Goal: Transaction & Acquisition: Purchase product/service

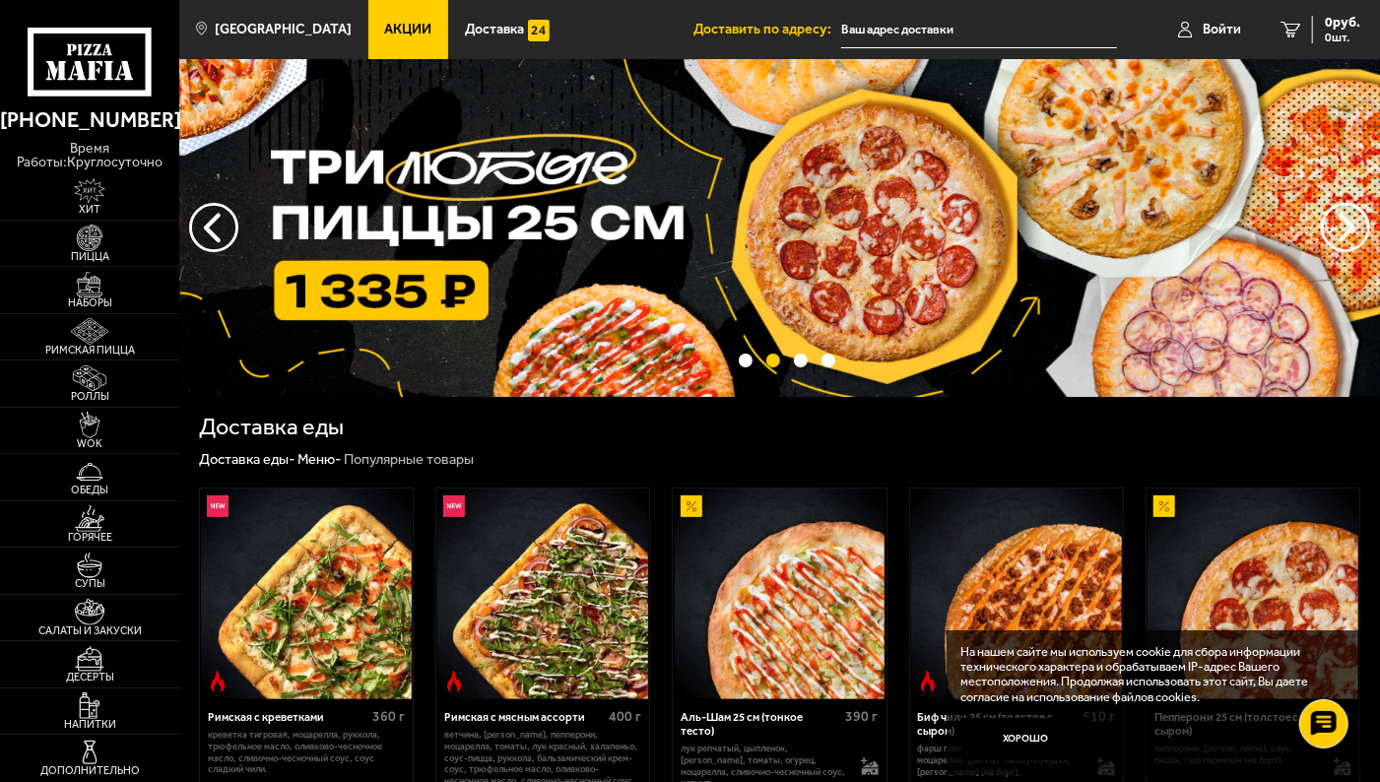
click at [760, 649] on img at bounding box center [780, 594] width 211 height 211
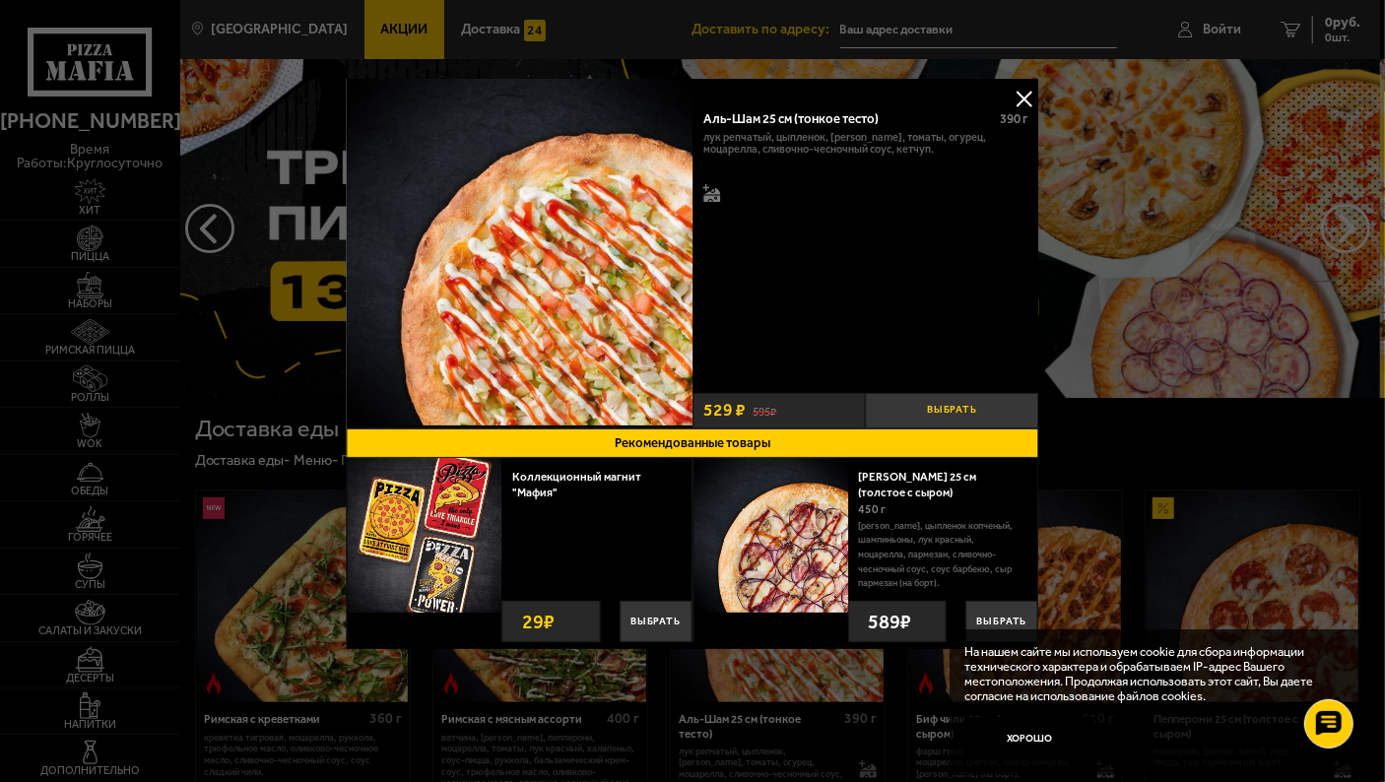
click at [934, 416] on button "Выбрать" at bounding box center [952, 410] width 173 height 35
click at [1028, 87] on button at bounding box center [1025, 99] width 30 height 30
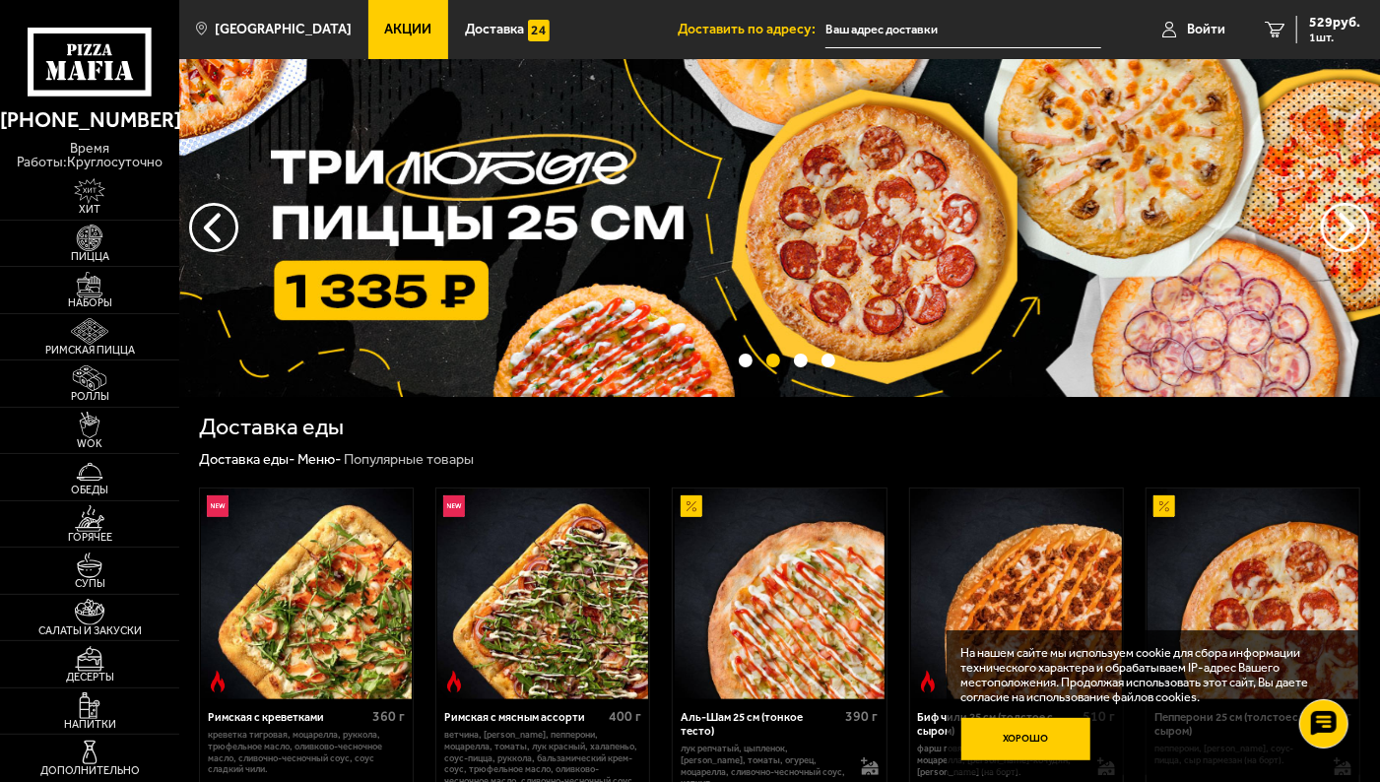
click at [1011, 735] on button "Хорошо" at bounding box center [1026, 739] width 129 height 43
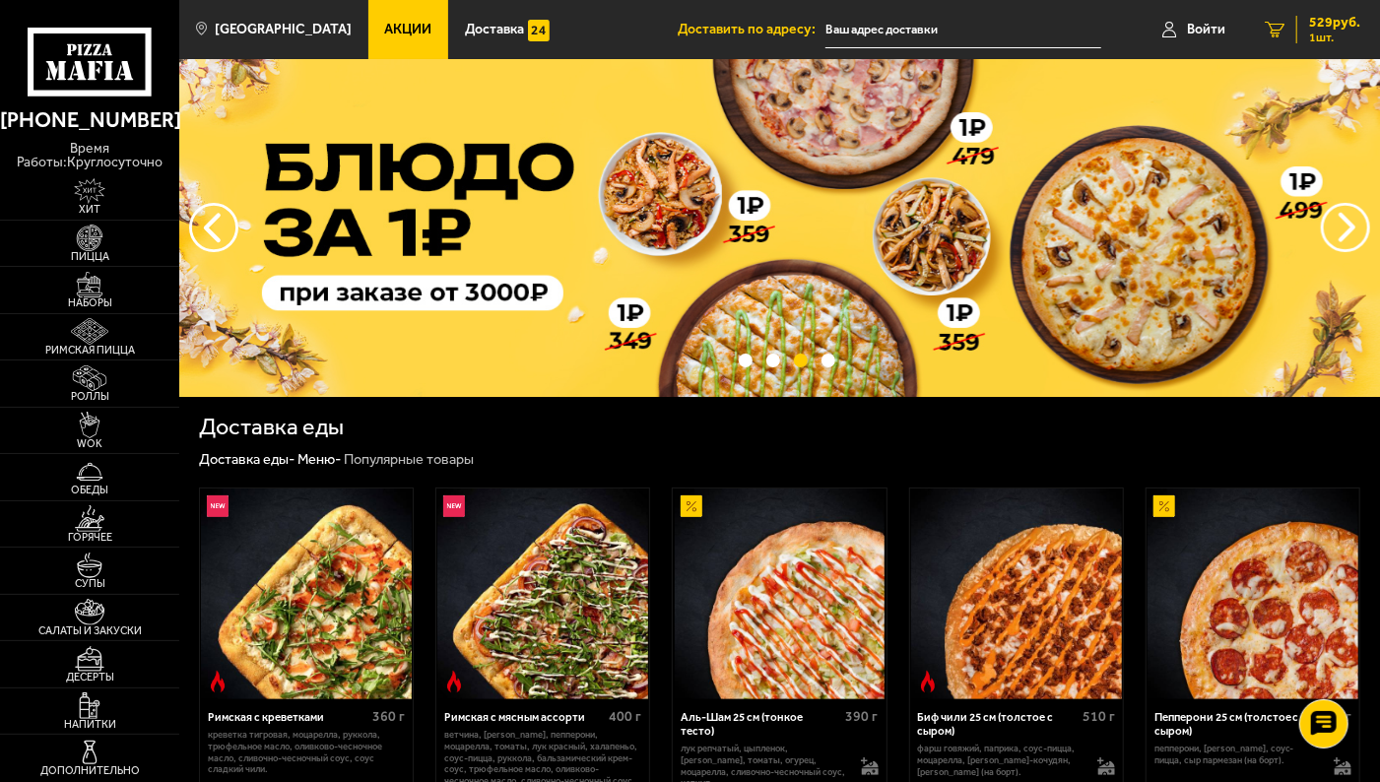
click at [1324, 27] on span "529 руб." at bounding box center [1334, 23] width 51 height 14
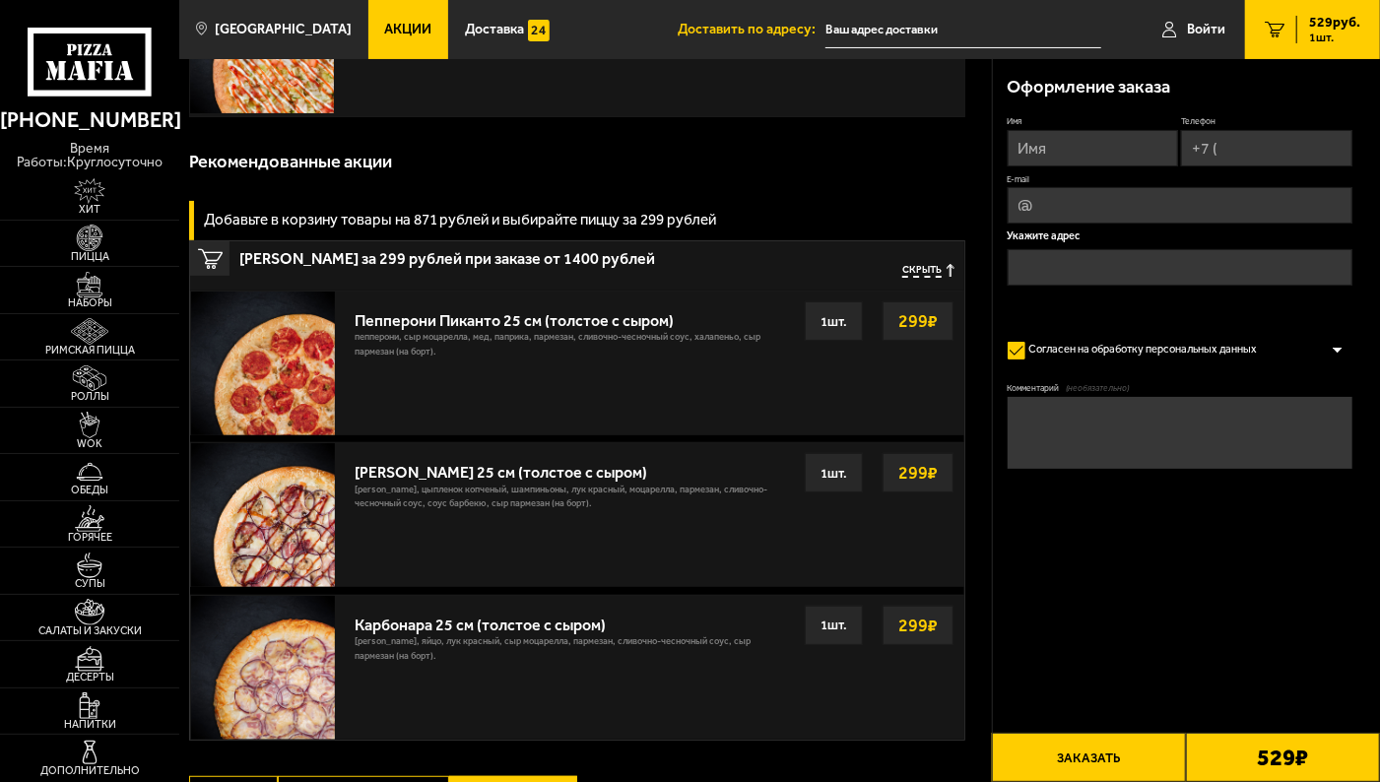
scroll to position [179, 0]
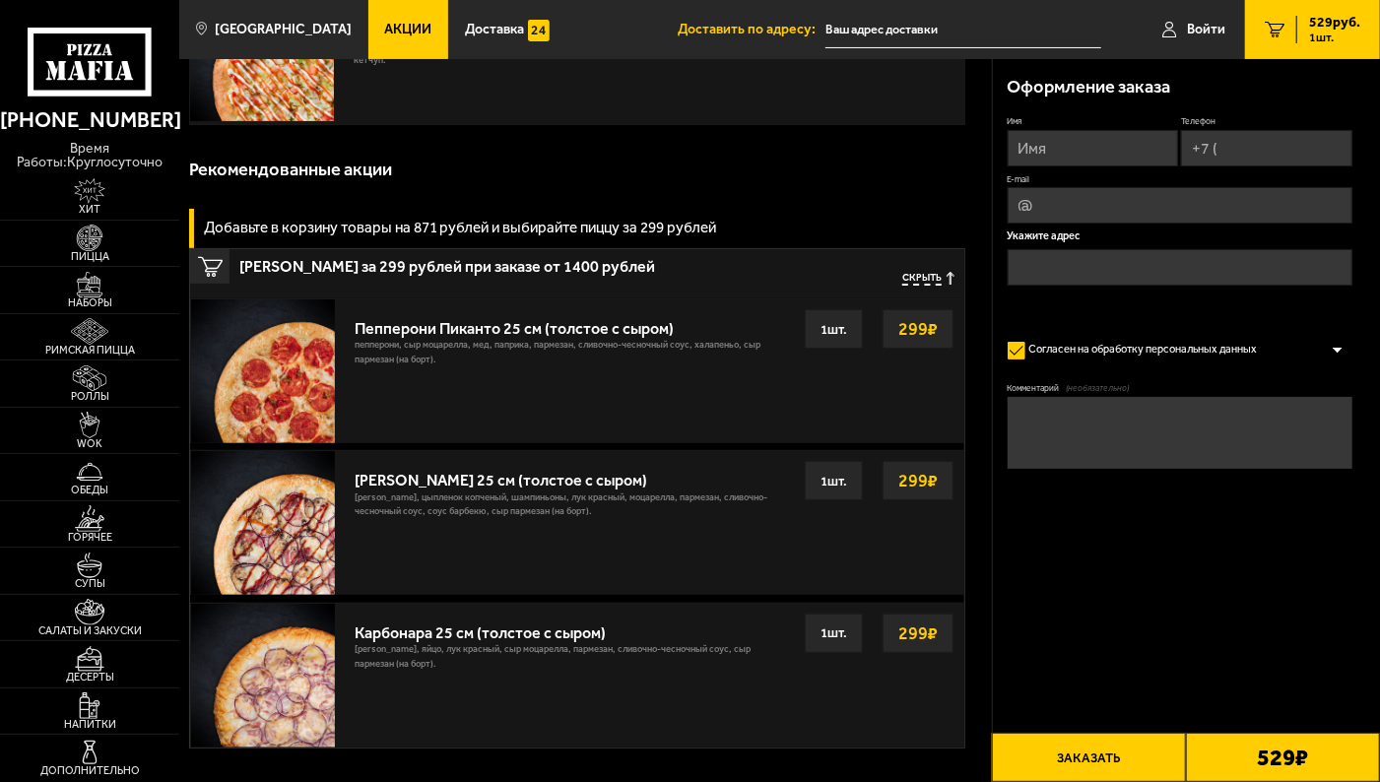
click at [902, 273] on span "Скрыть" at bounding box center [921, 279] width 39 height 14
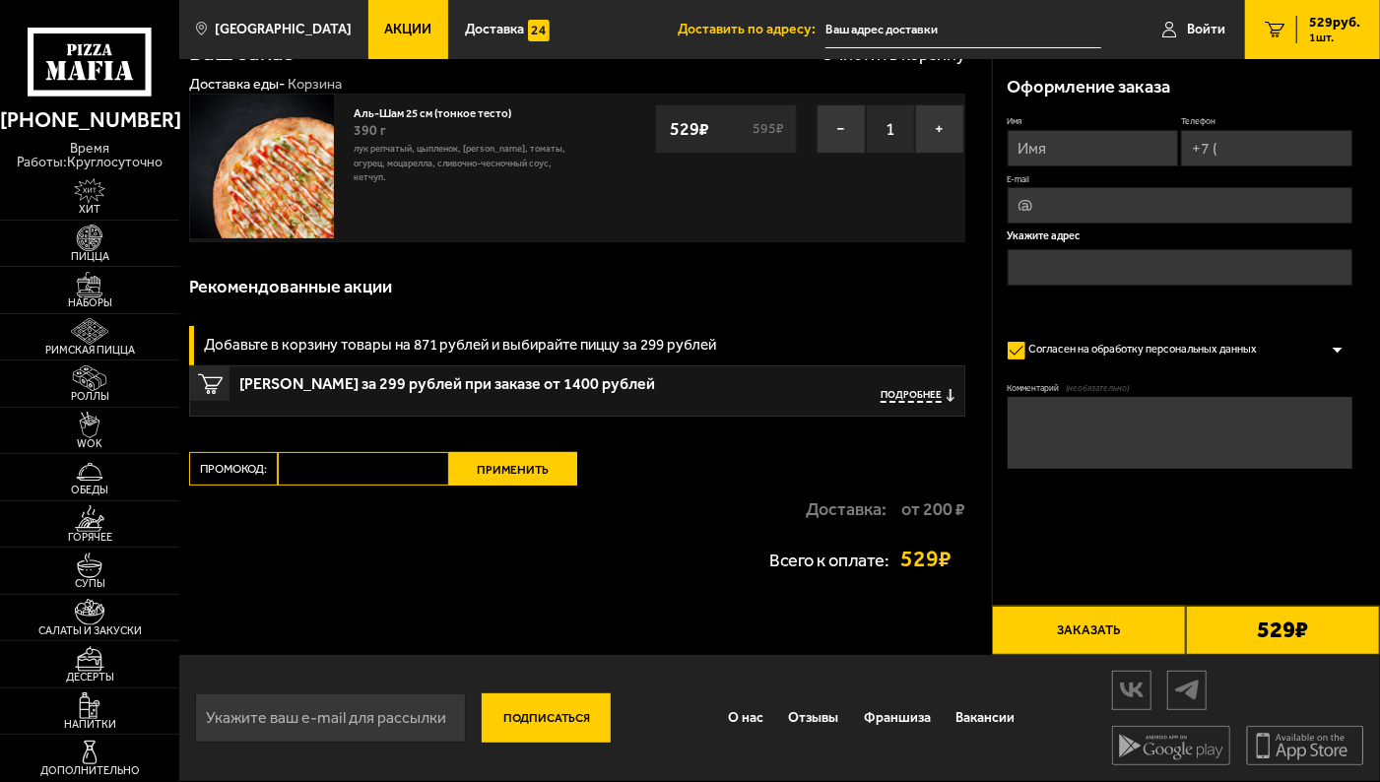
scroll to position [1, 0]
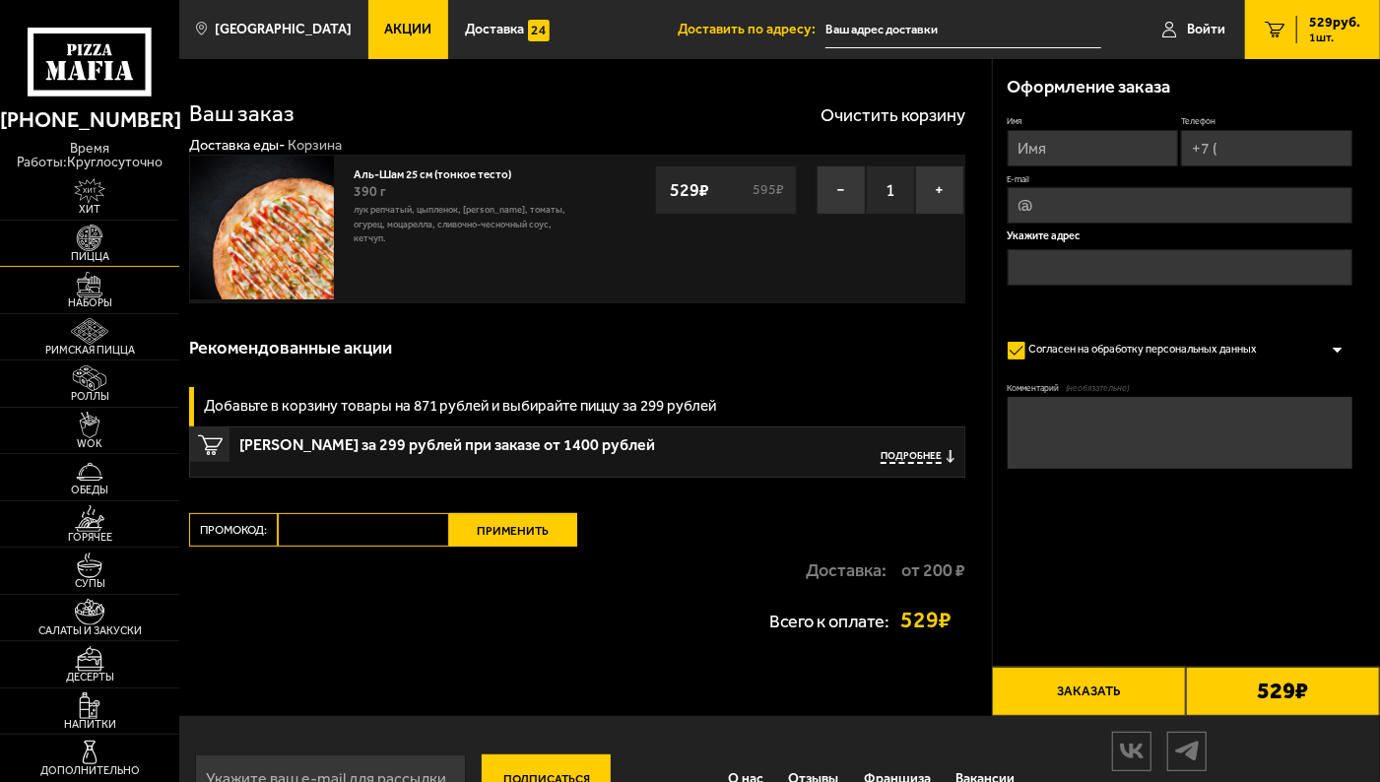
click at [100, 241] on img at bounding box center [89, 238] width 55 height 27
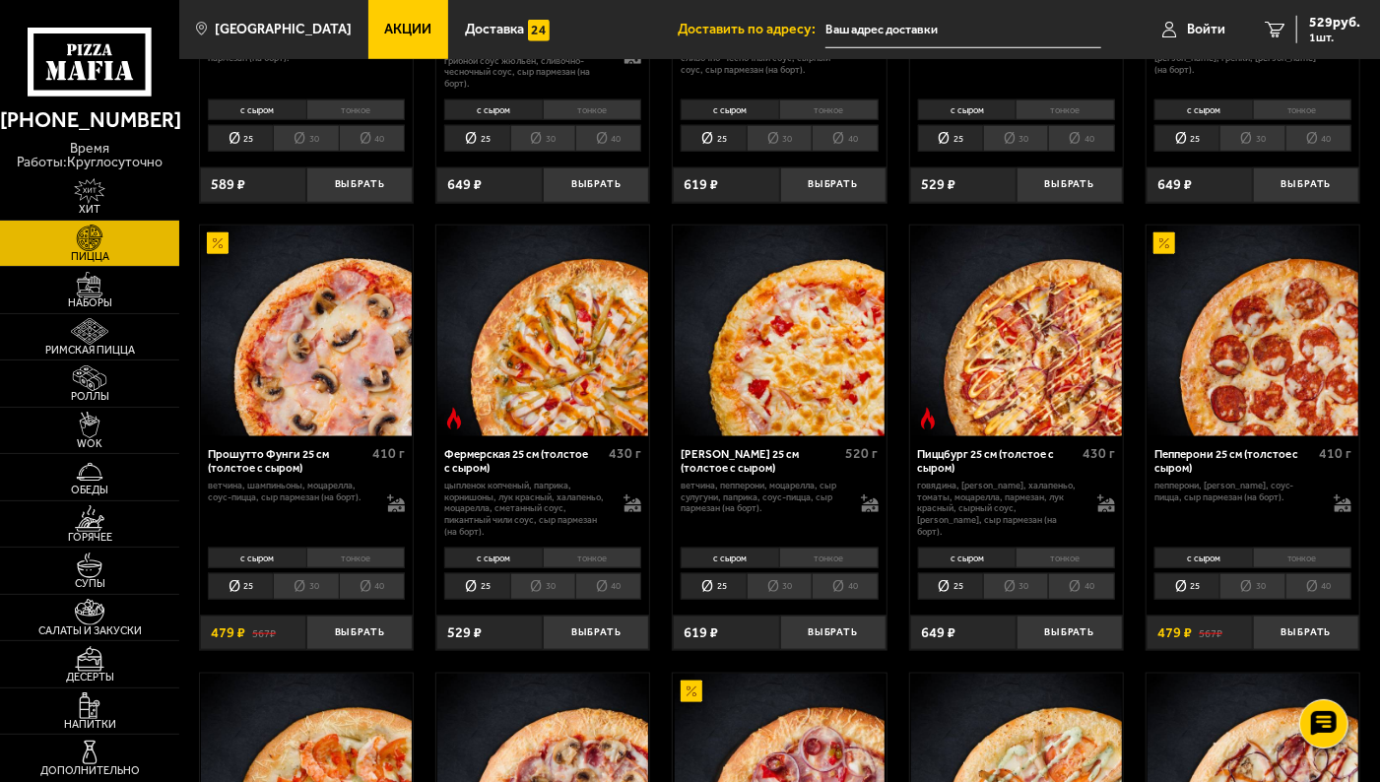
scroll to position [865, 0]
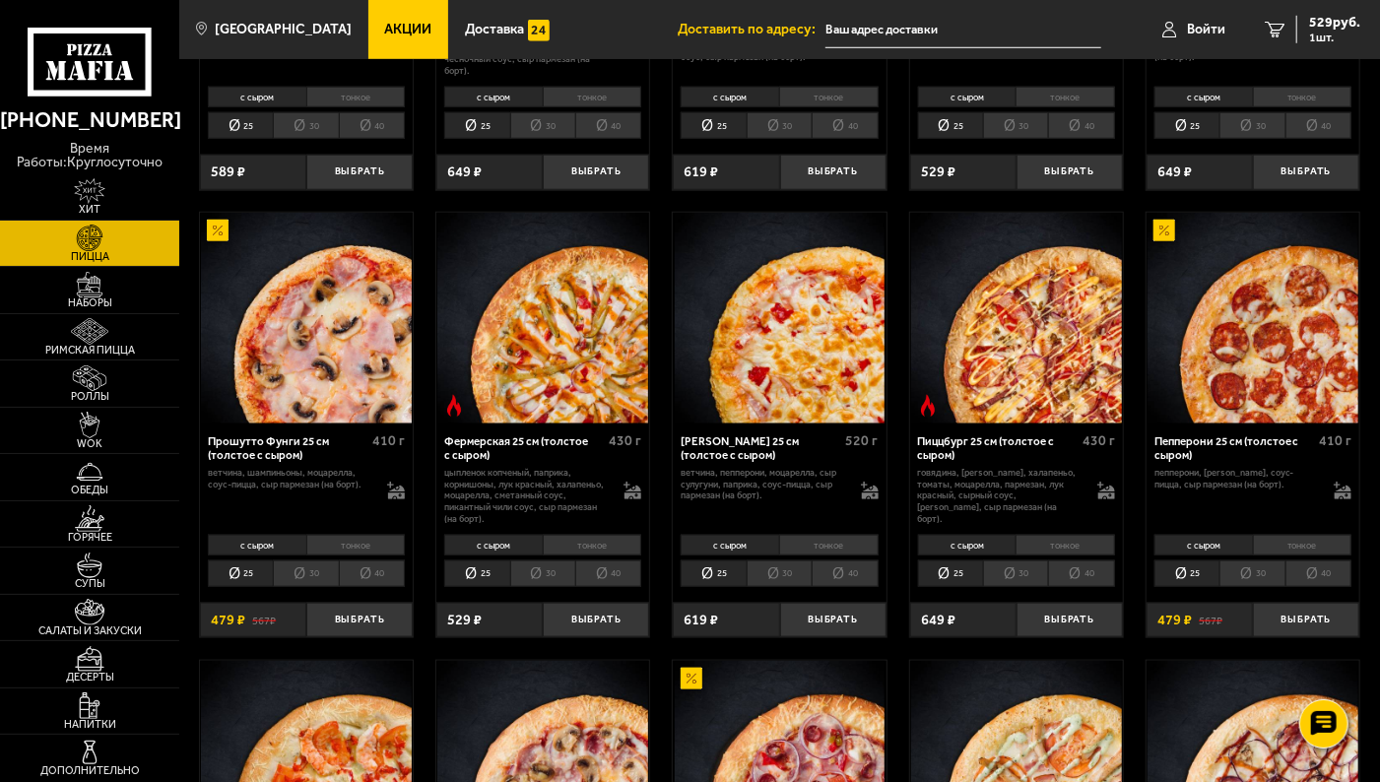
click at [1204, 548] on li "с сыром" at bounding box center [1204, 545] width 99 height 21
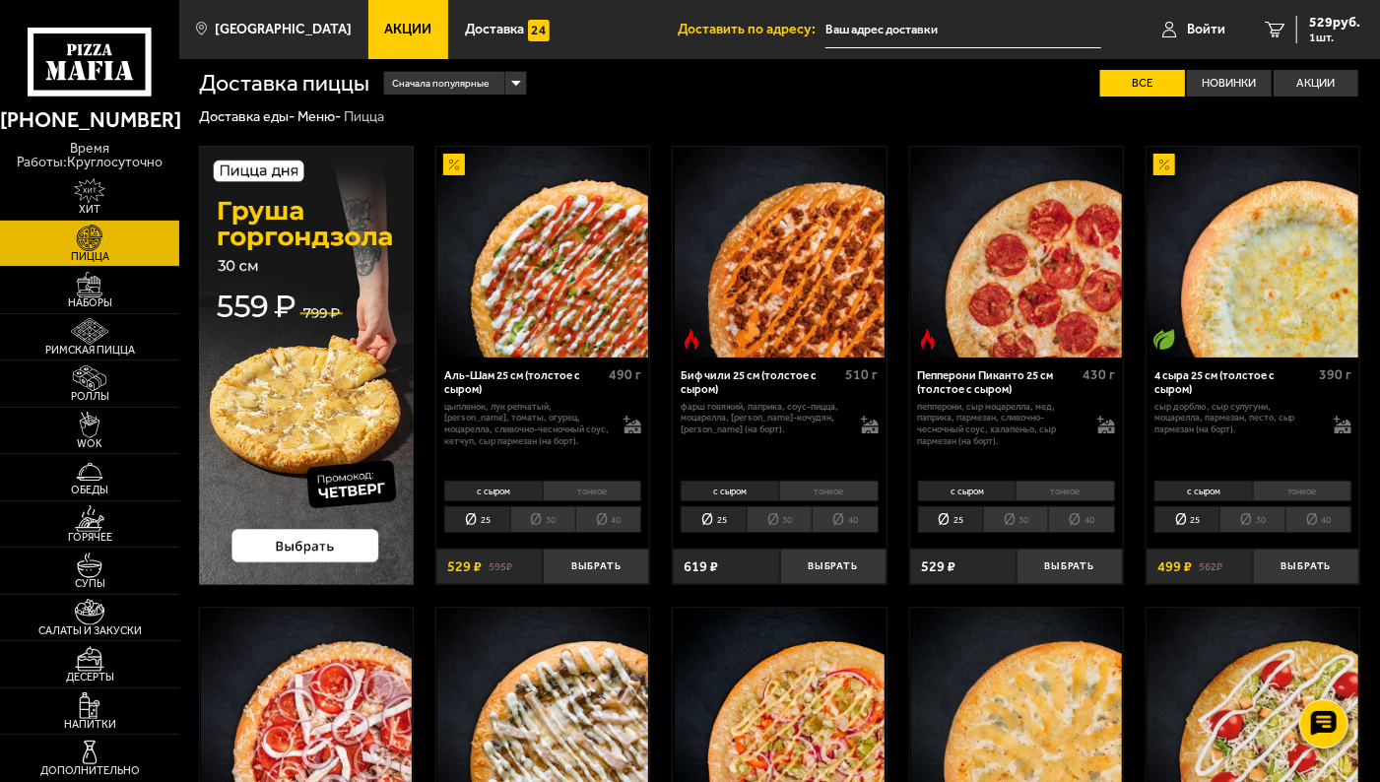
scroll to position [9, 0]
click at [538, 523] on li "30" at bounding box center [542, 519] width 65 height 27
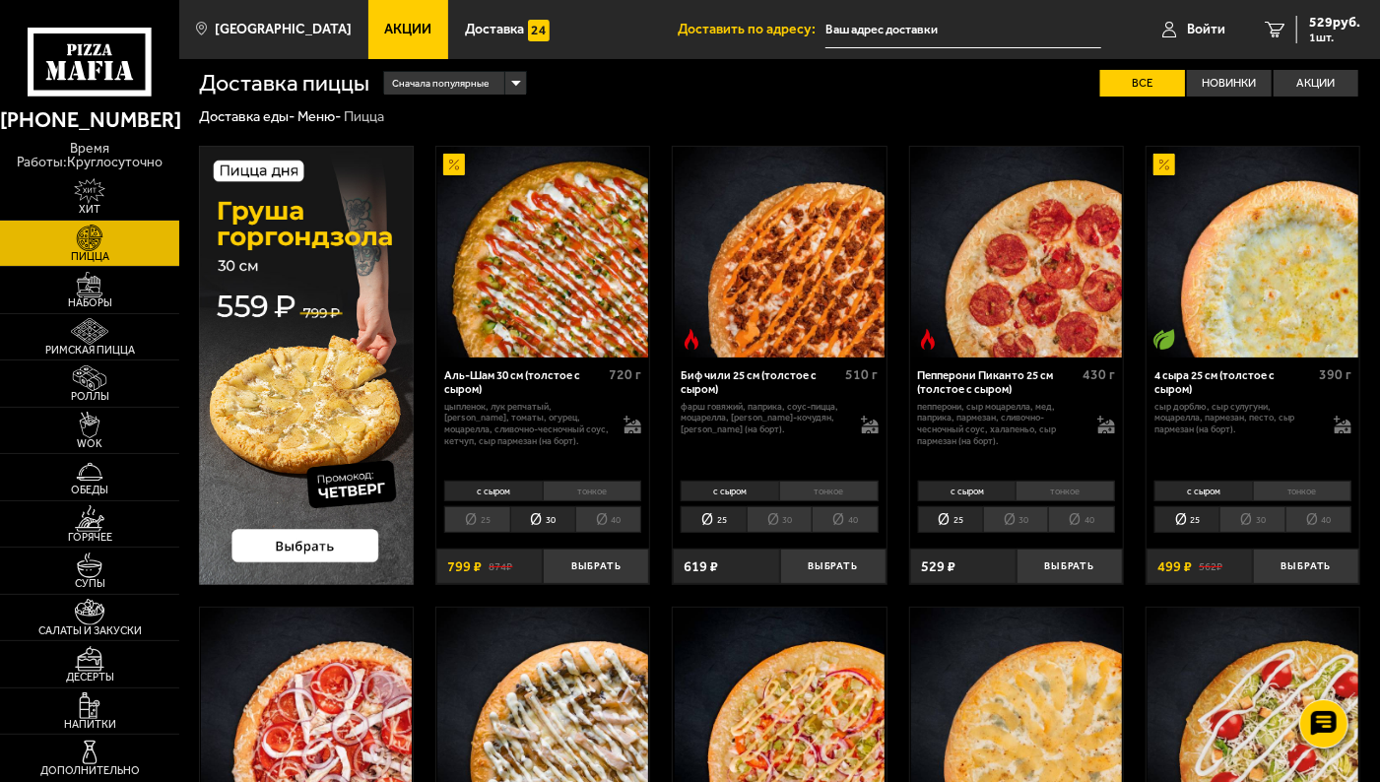
click at [615, 524] on li "40" at bounding box center [608, 519] width 66 height 27
click at [542, 514] on li "30" at bounding box center [542, 519] width 65 height 27
click at [579, 564] on button "Выбрать" at bounding box center [596, 566] width 106 height 35
click at [1318, 39] on span "2 шт." at bounding box center [1330, 38] width 59 height 12
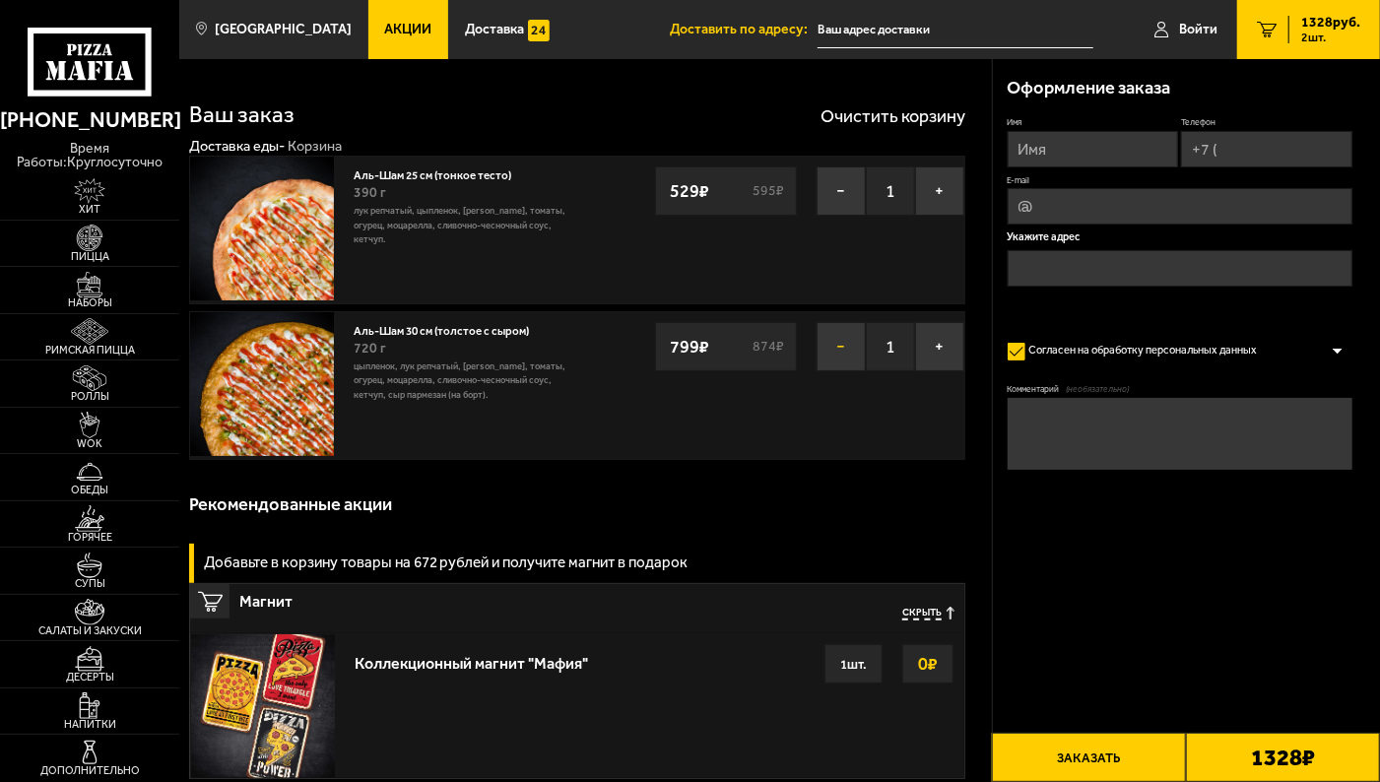
click at [846, 341] on button "−" at bounding box center [841, 346] width 49 height 49
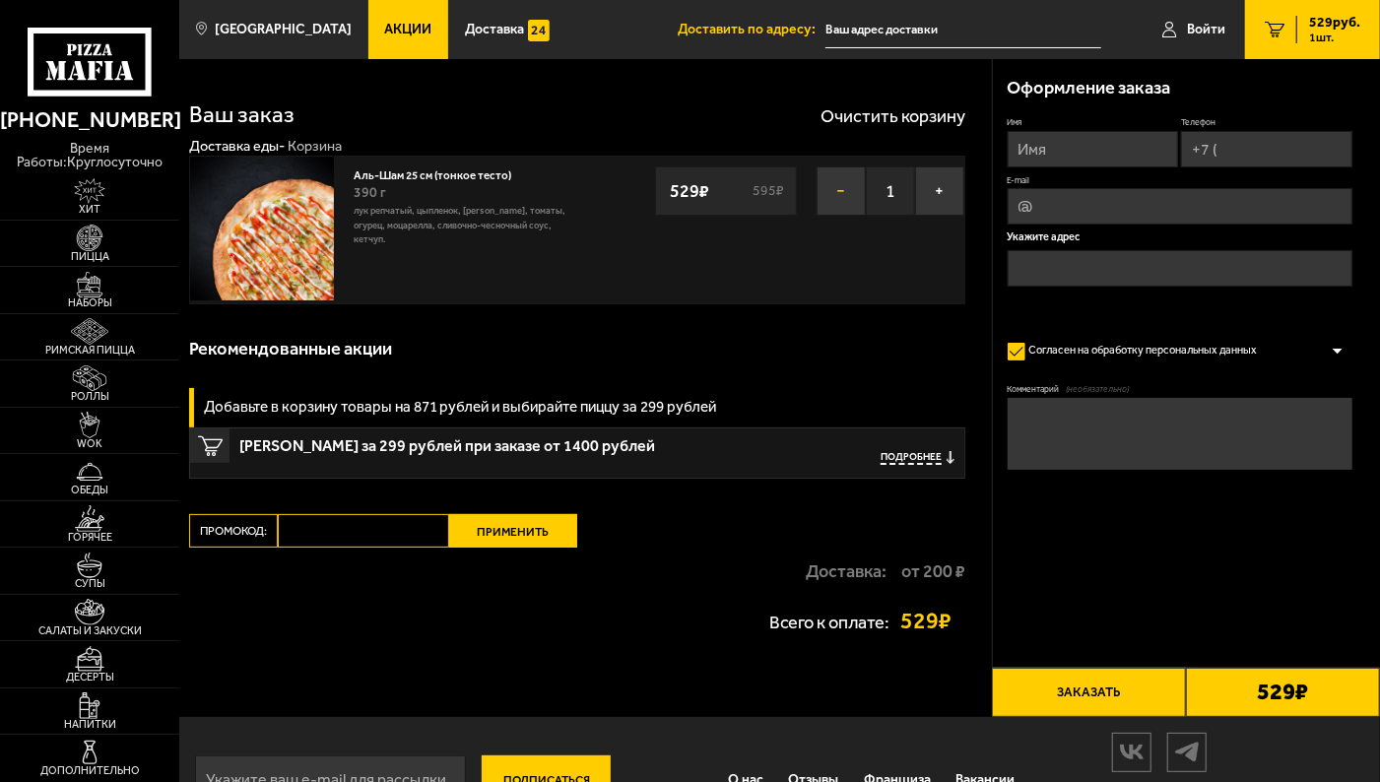
click at [842, 190] on button "−" at bounding box center [841, 190] width 49 height 49
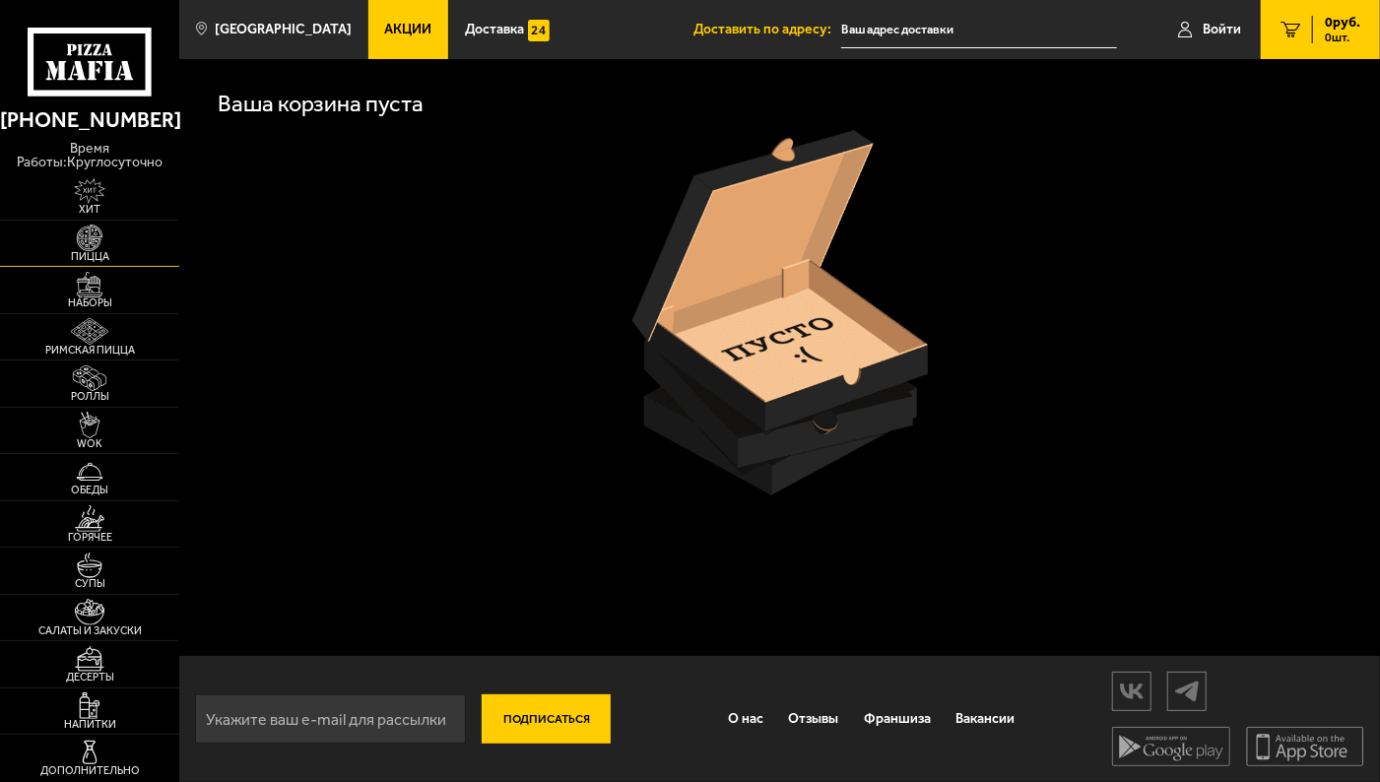
click at [94, 238] on img at bounding box center [89, 238] width 55 height 27
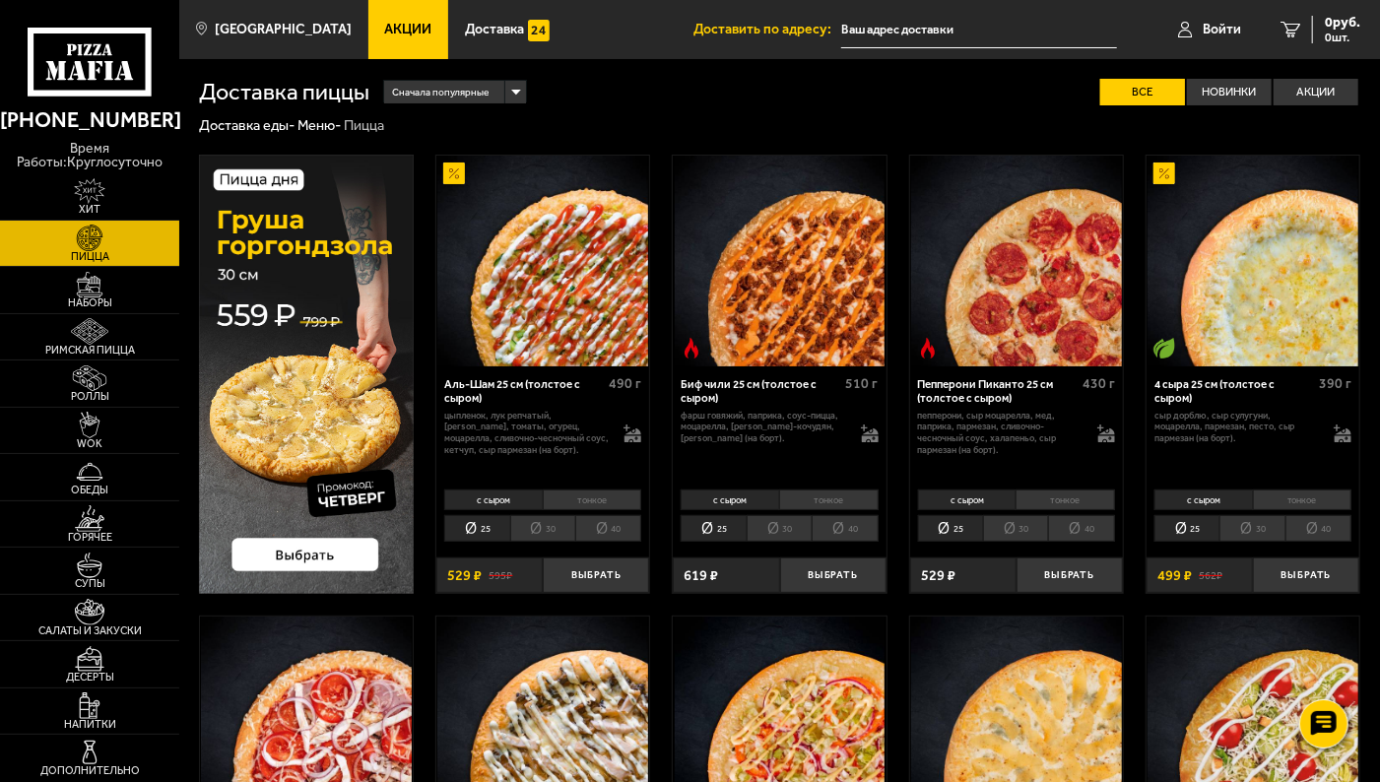
click at [551, 527] on li "30" at bounding box center [542, 528] width 65 height 27
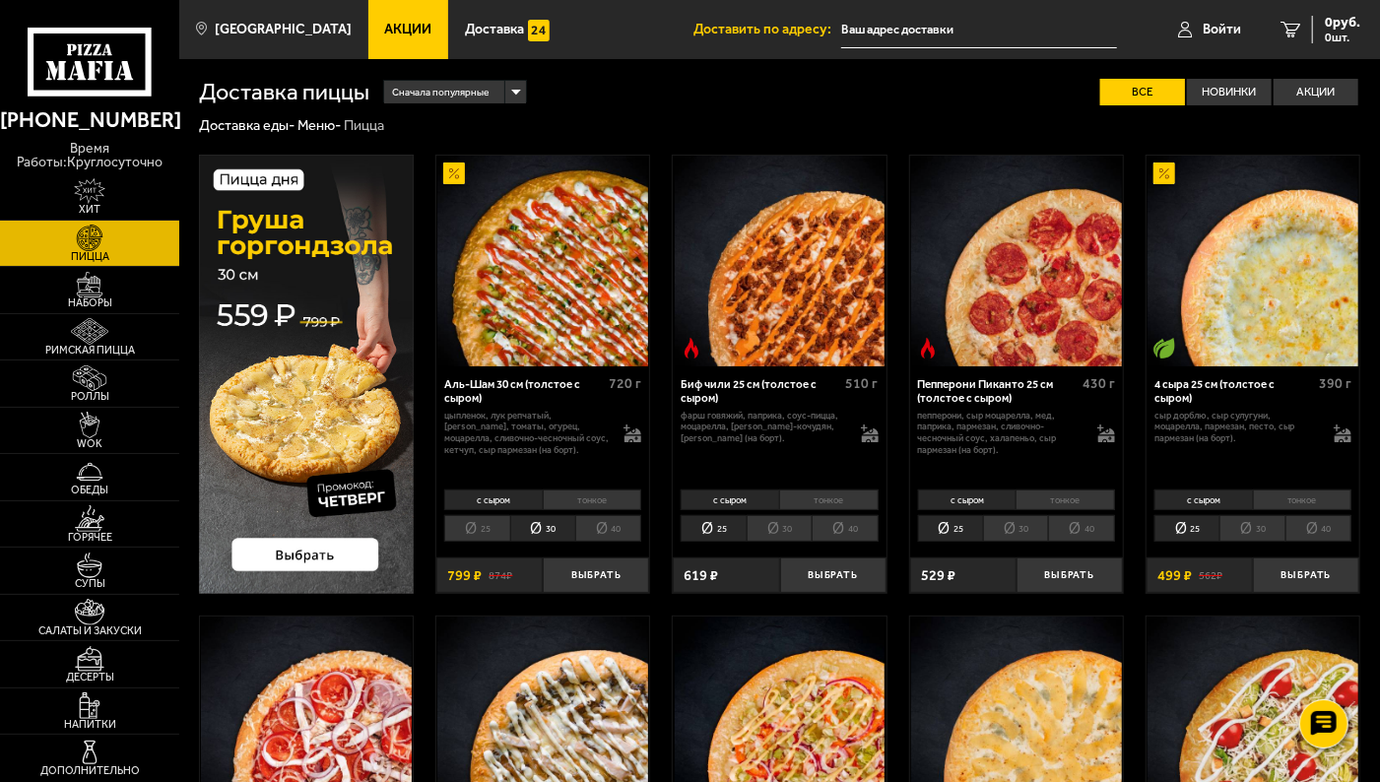
click at [581, 497] on li "тонкое" at bounding box center [592, 500] width 99 height 21
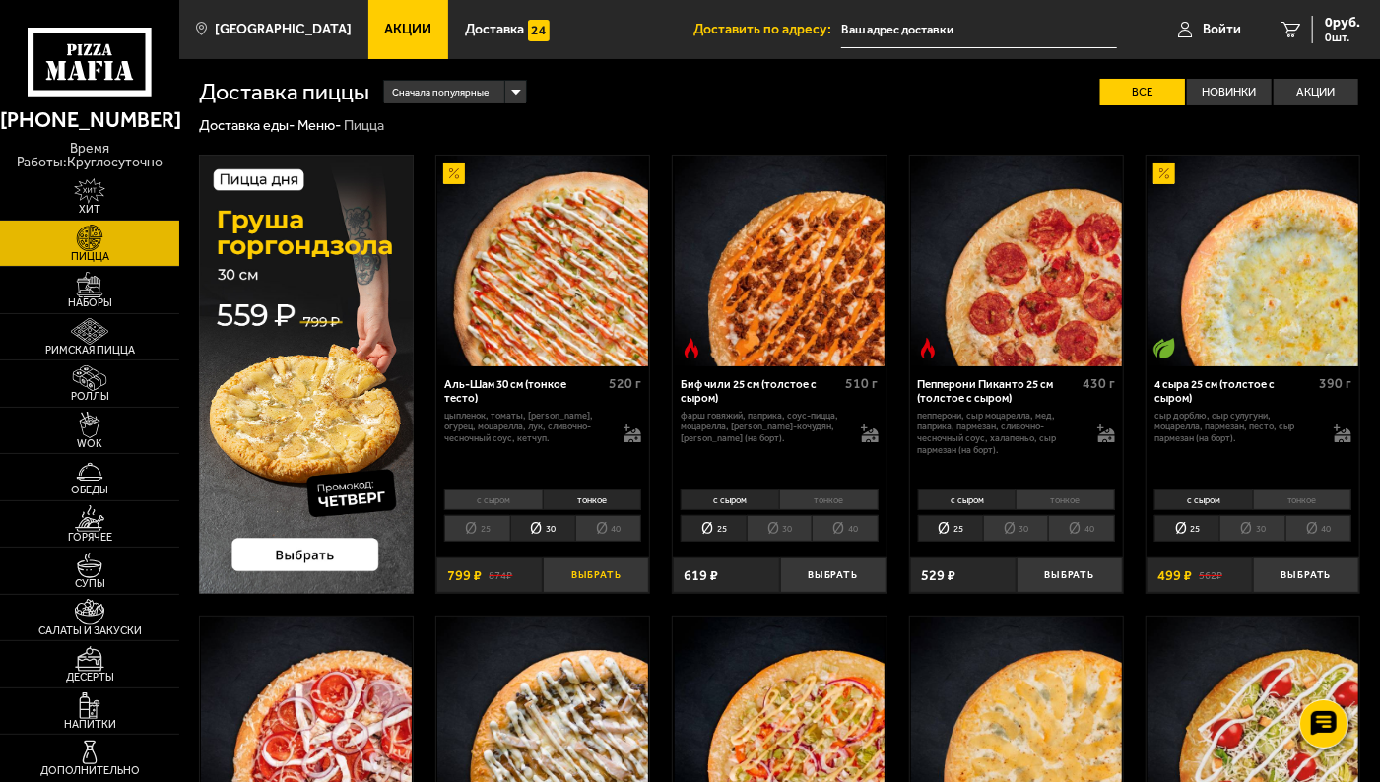
click at [593, 572] on button "Выбрать" at bounding box center [596, 575] width 106 height 35
click at [1324, 24] on span "799 руб." at bounding box center [1334, 23] width 51 height 14
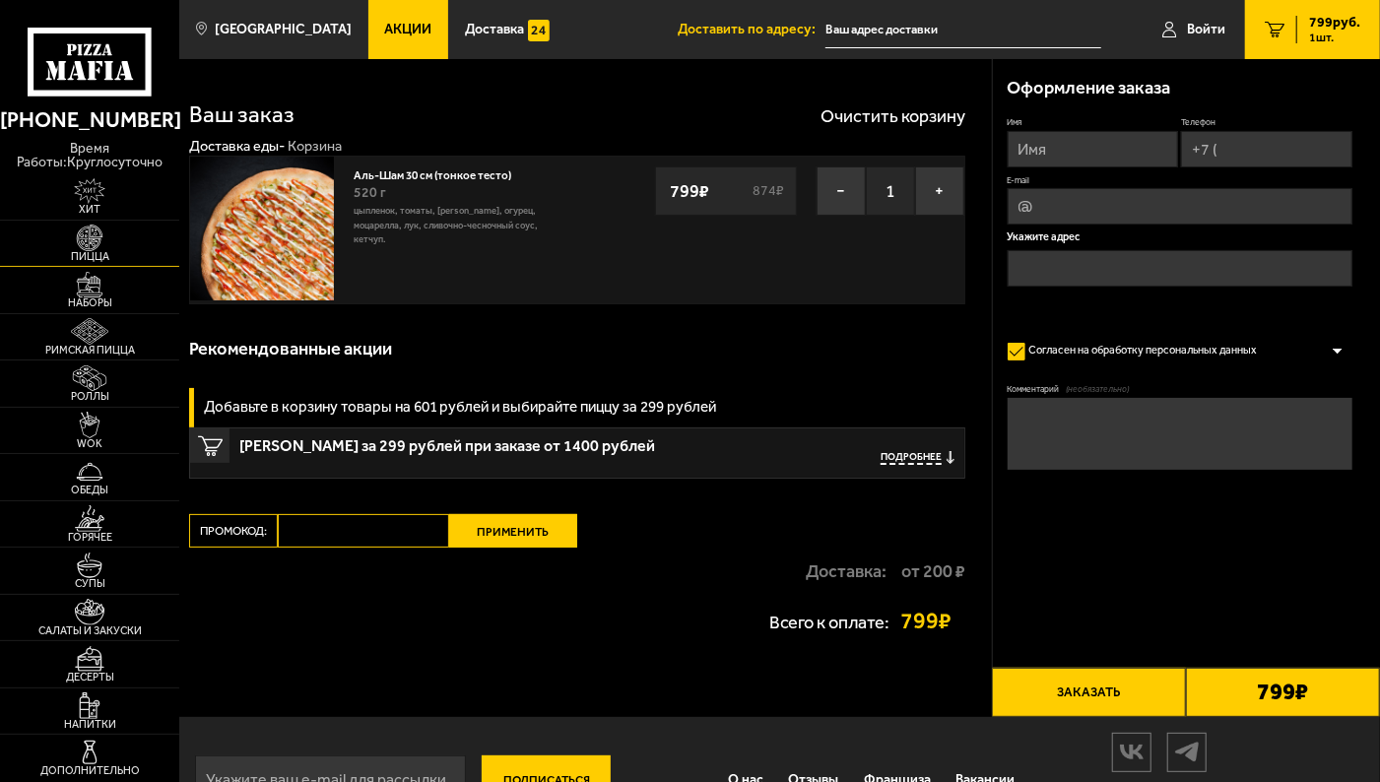
click at [94, 237] on img at bounding box center [89, 238] width 55 height 27
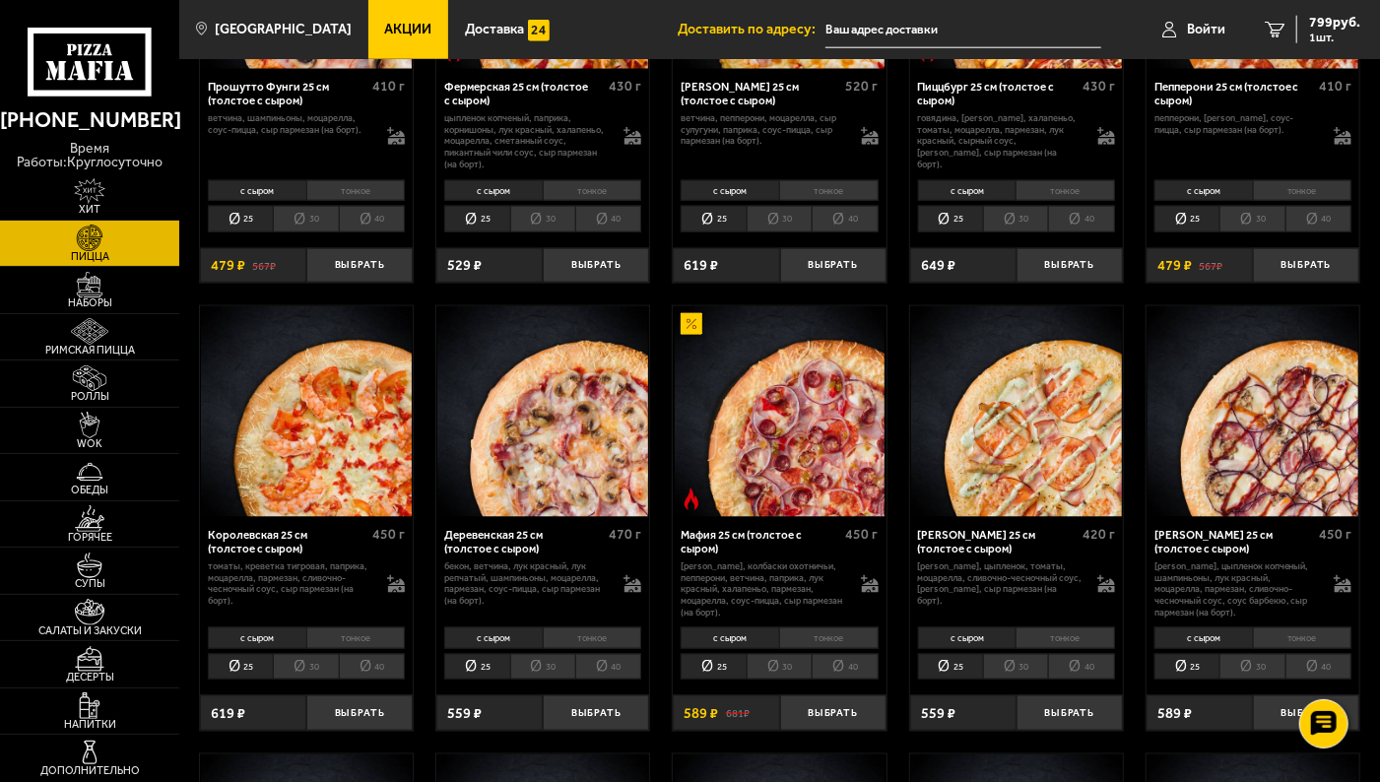
scroll to position [1221, 0]
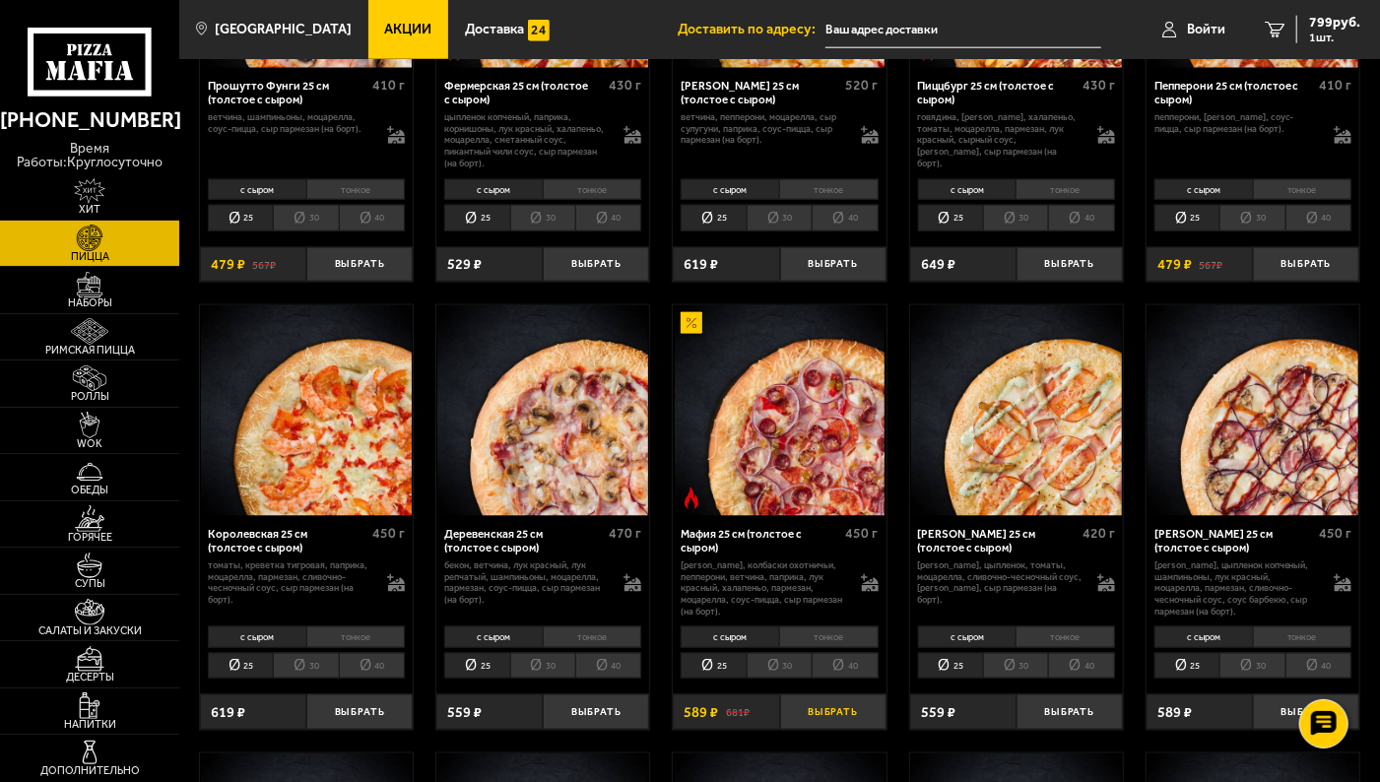
click at [848, 721] on button "Выбрать" at bounding box center [833, 712] width 106 height 35
click at [1319, 30] on span "1388 руб." at bounding box center [1330, 23] width 59 height 14
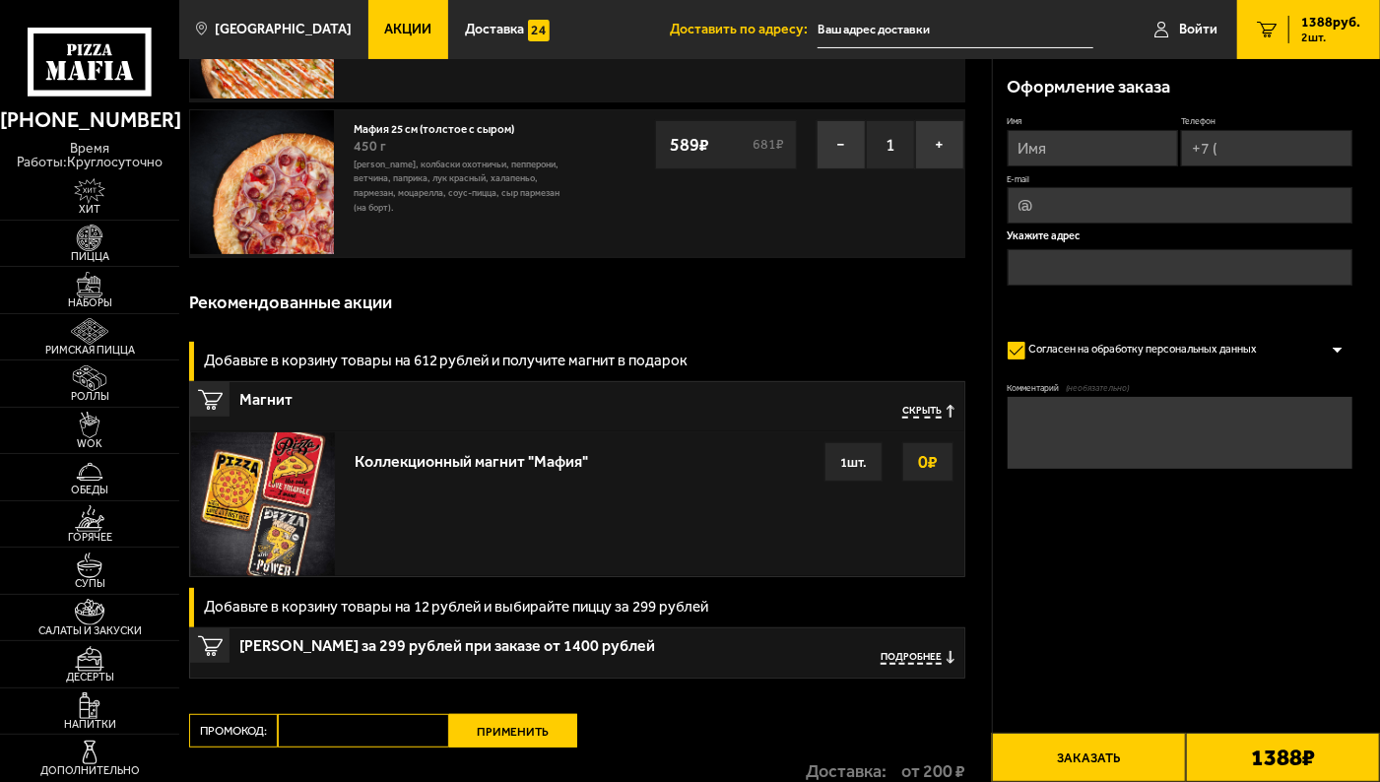
scroll to position [201, 0]
click at [910, 656] on span "Подробнее" at bounding box center [911, 659] width 61 height 14
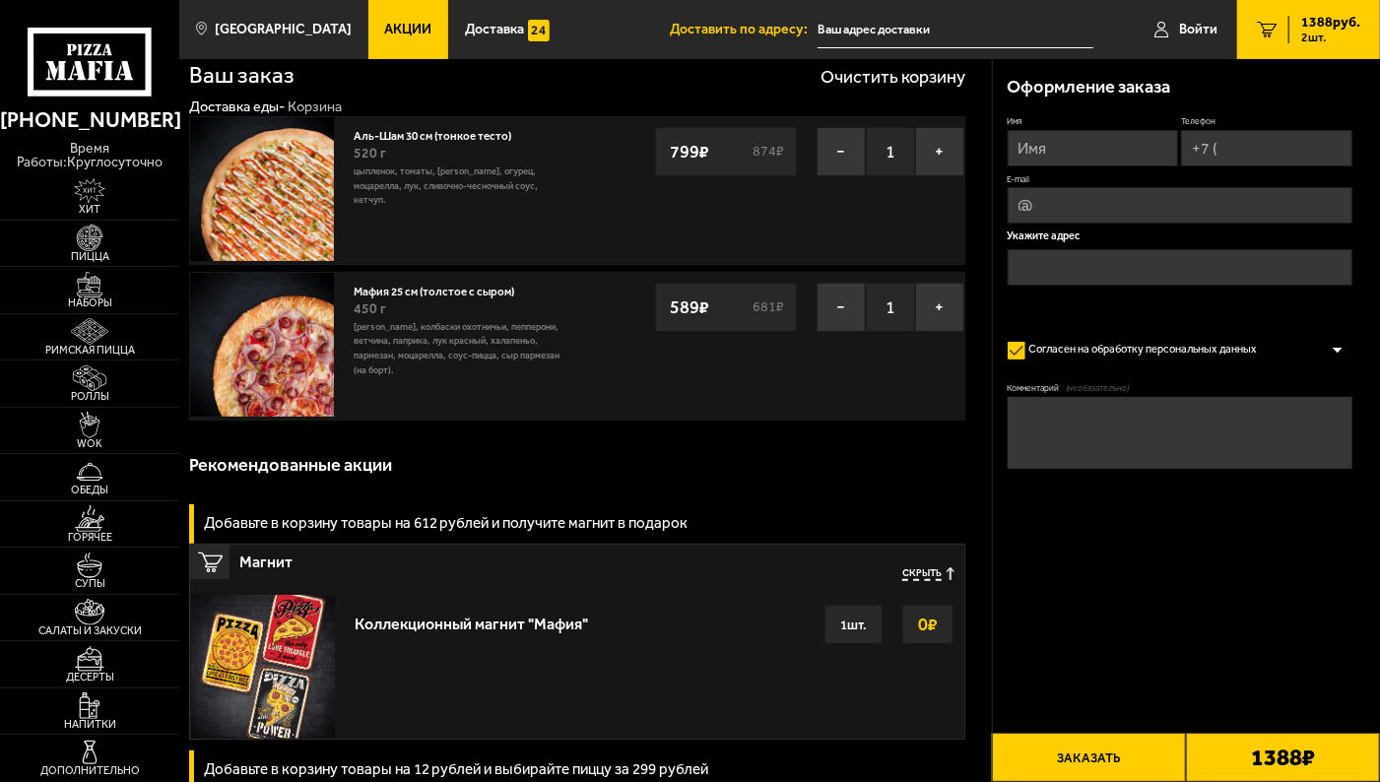
scroll to position [0, 0]
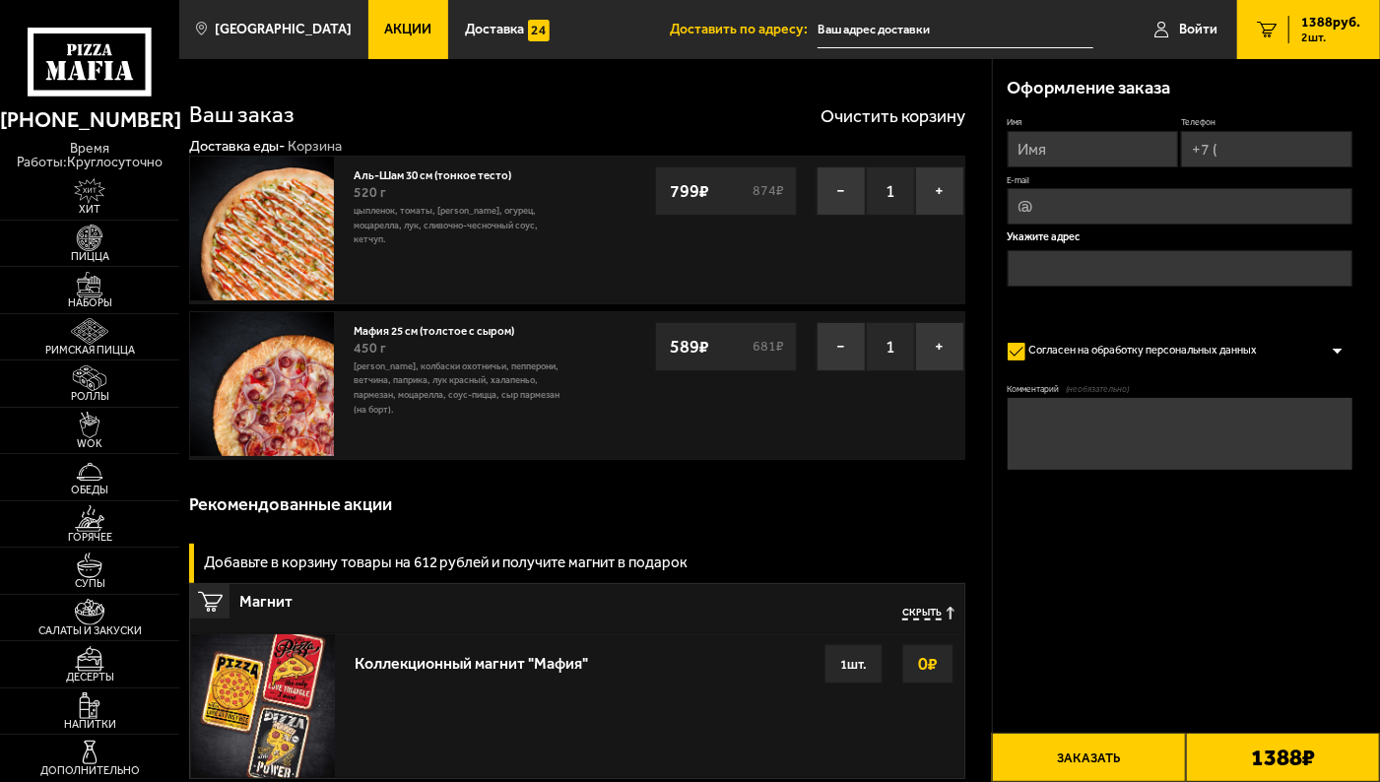
click at [1094, 163] on input "Имя" at bounding box center [1093, 149] width 171 height 36
type input "[PERSON_NAME]"
type input "[PHONE_NUMBER]"
type input "[EMAIL_ADDRESS][DOMAIN_NAME]"
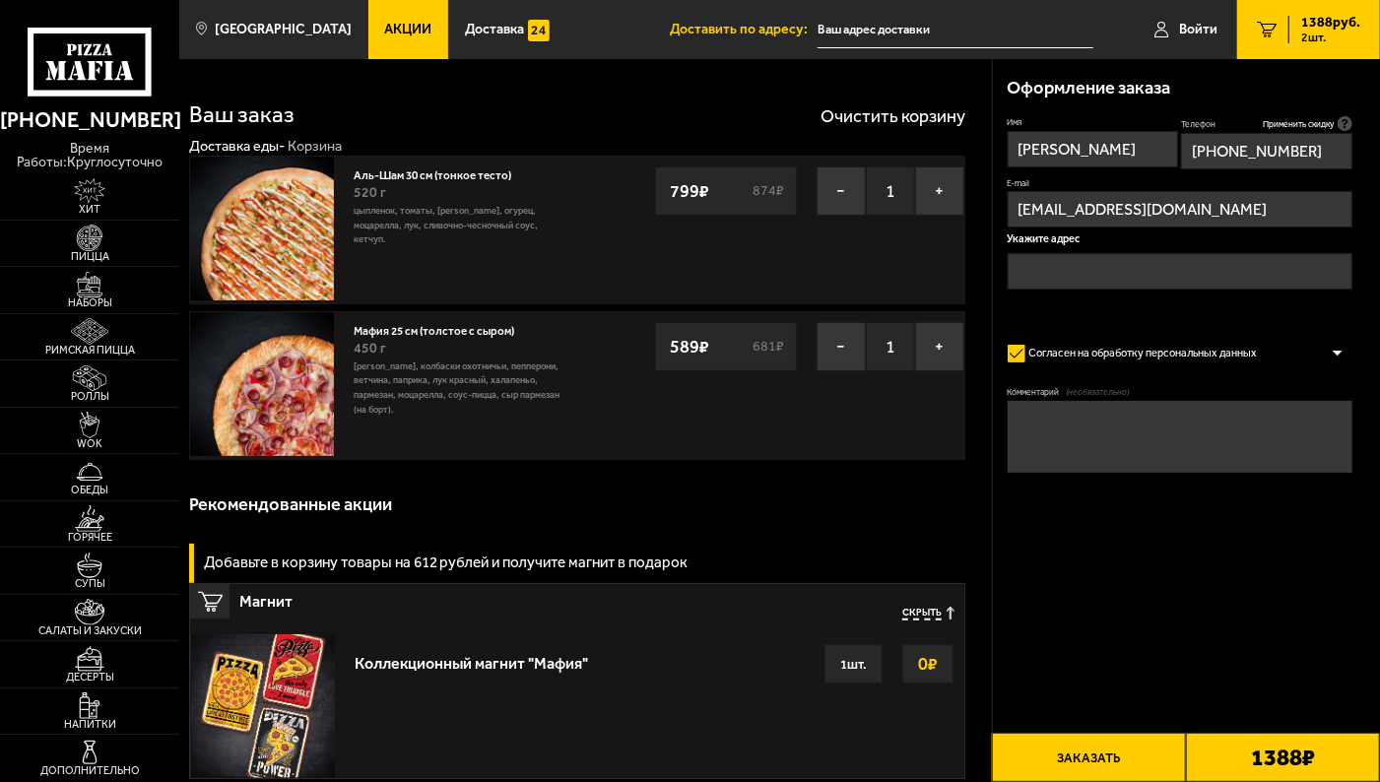
type input "[PERSON_NAME]"
click at [1094, 270] on input "text" at bounding box center [1180, 271] width 345 height 36
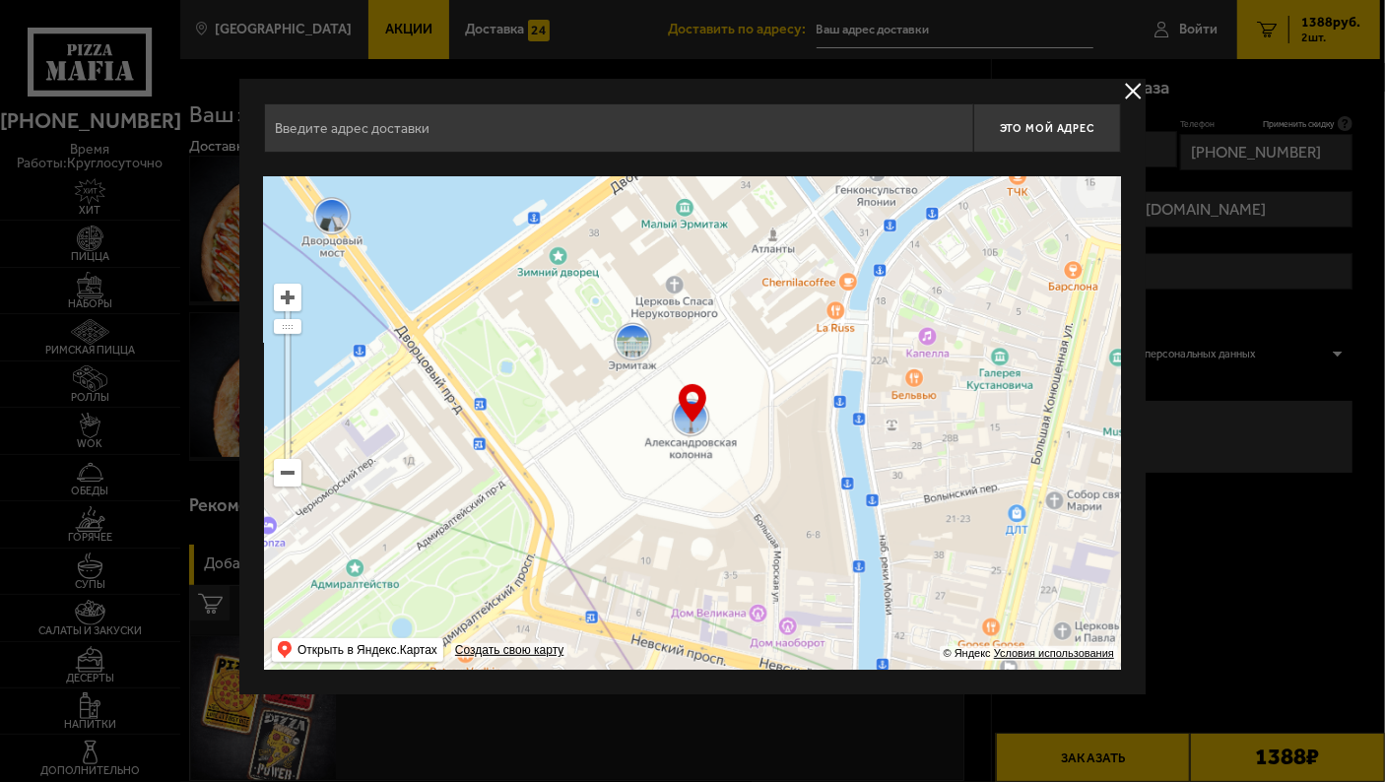
click at [609, 118] on input "text" at bounding box center [618, 127] width 709 height 49
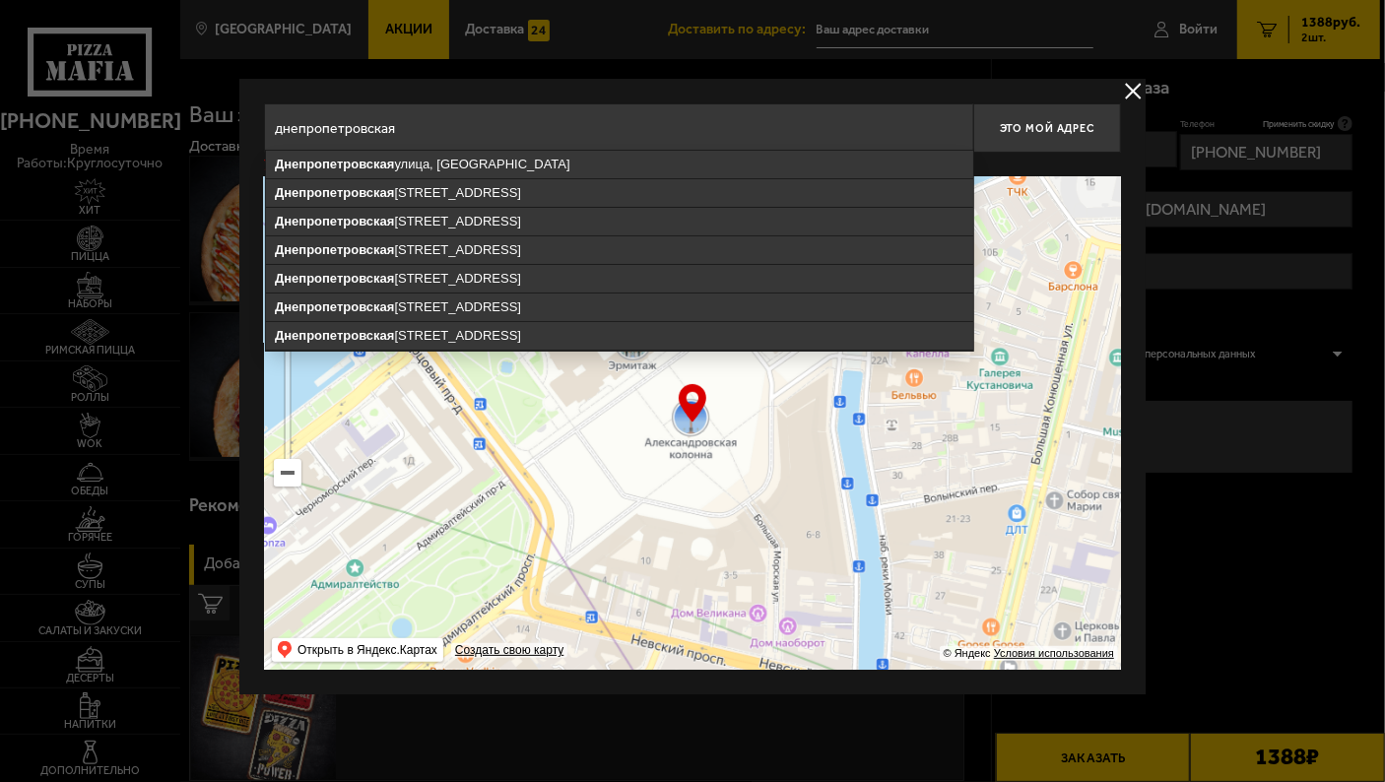
type input "днепропетровская"
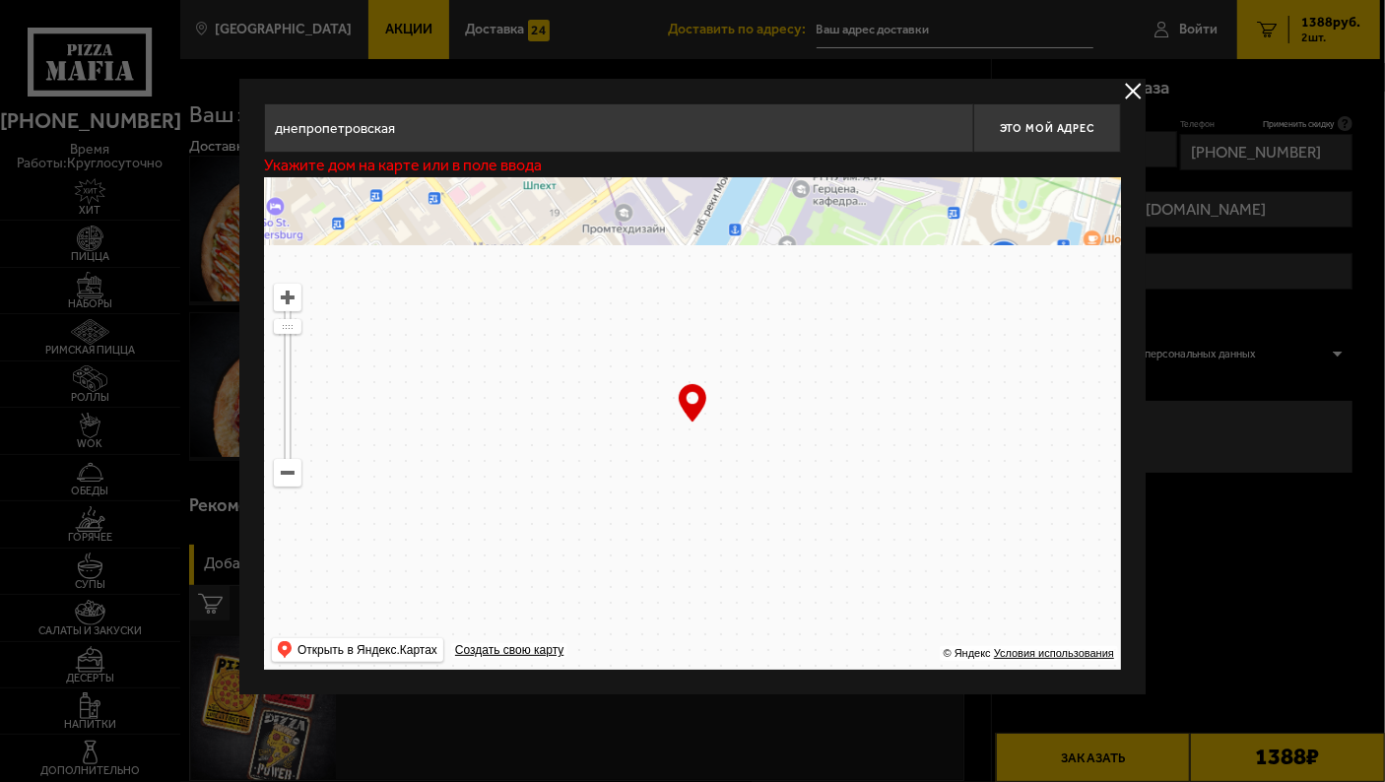
type input "[STREET_ADDRESS]"
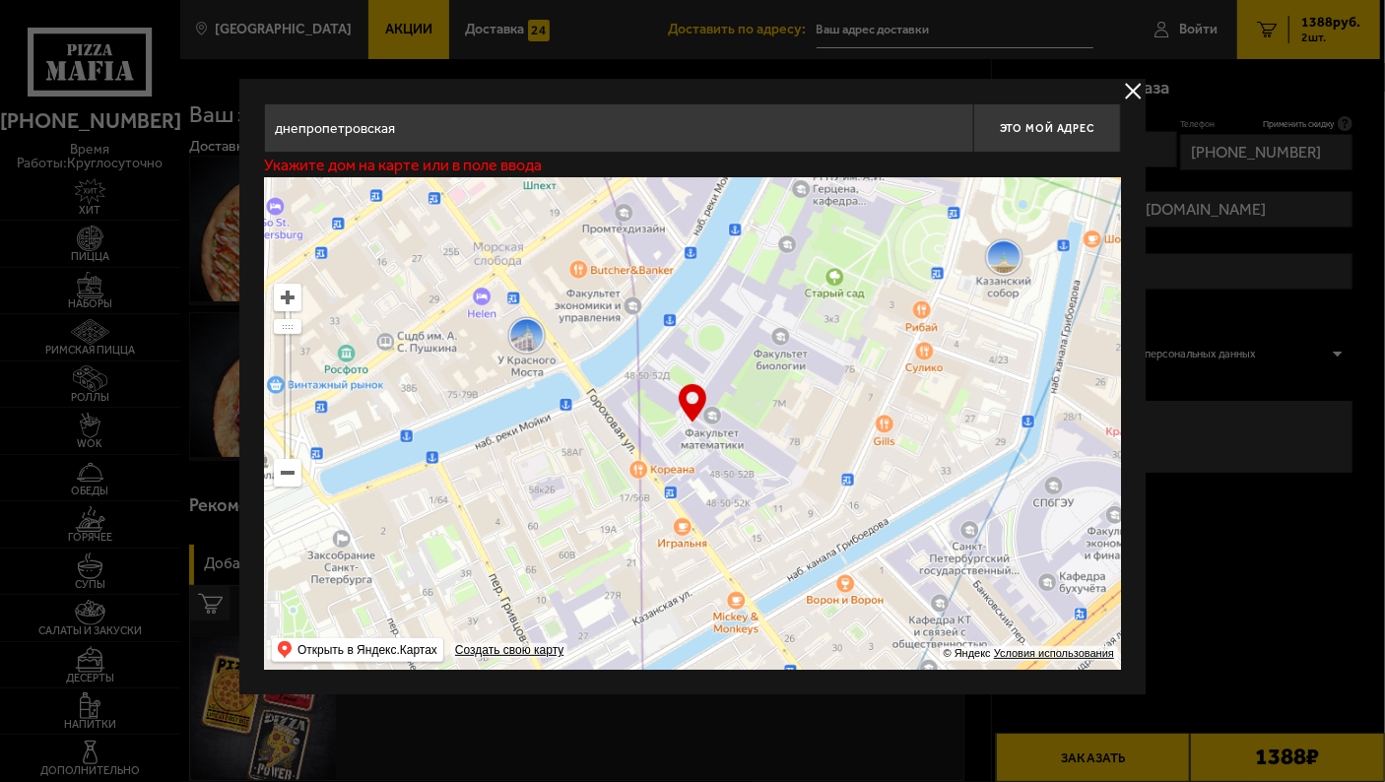
type input "[STREET_ADDRESS]"
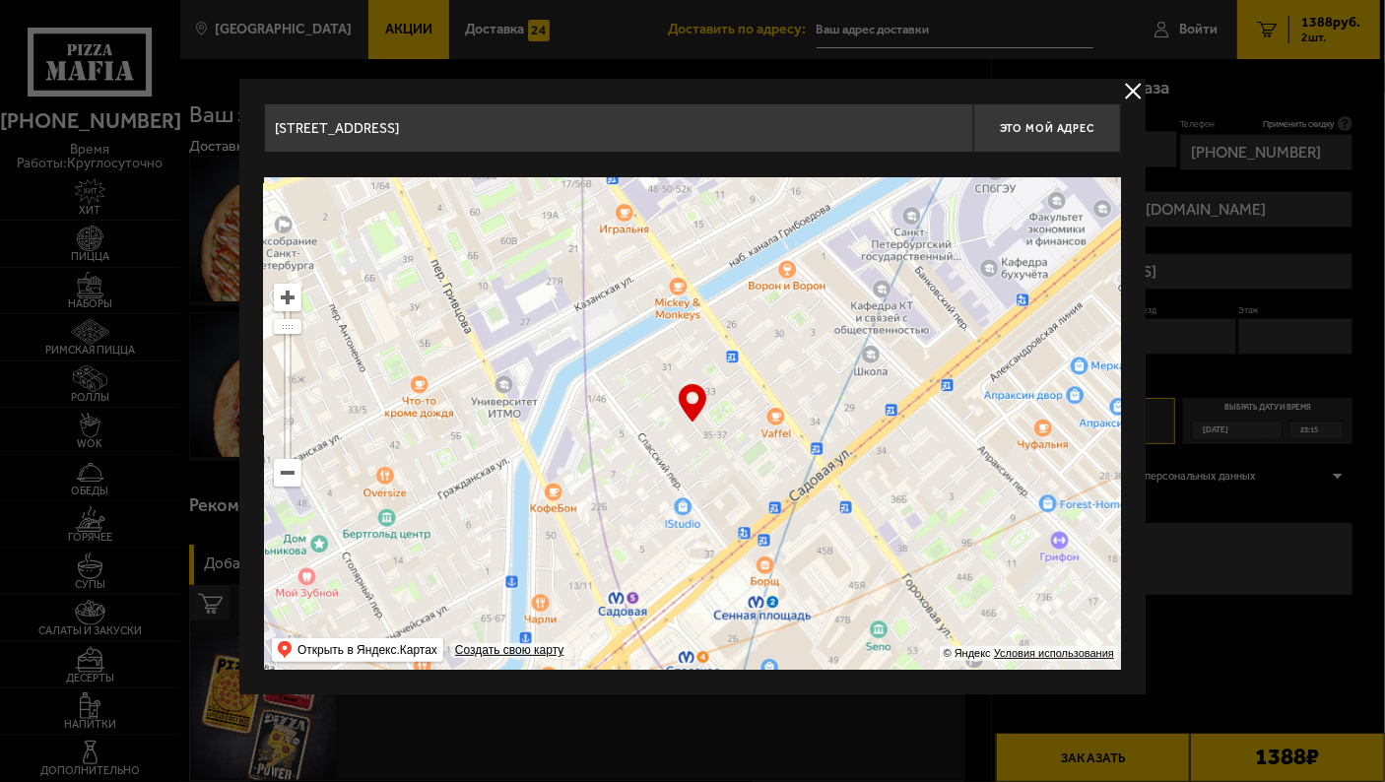
type input "[PERSON_NAME][STREET_ADDRESS]"
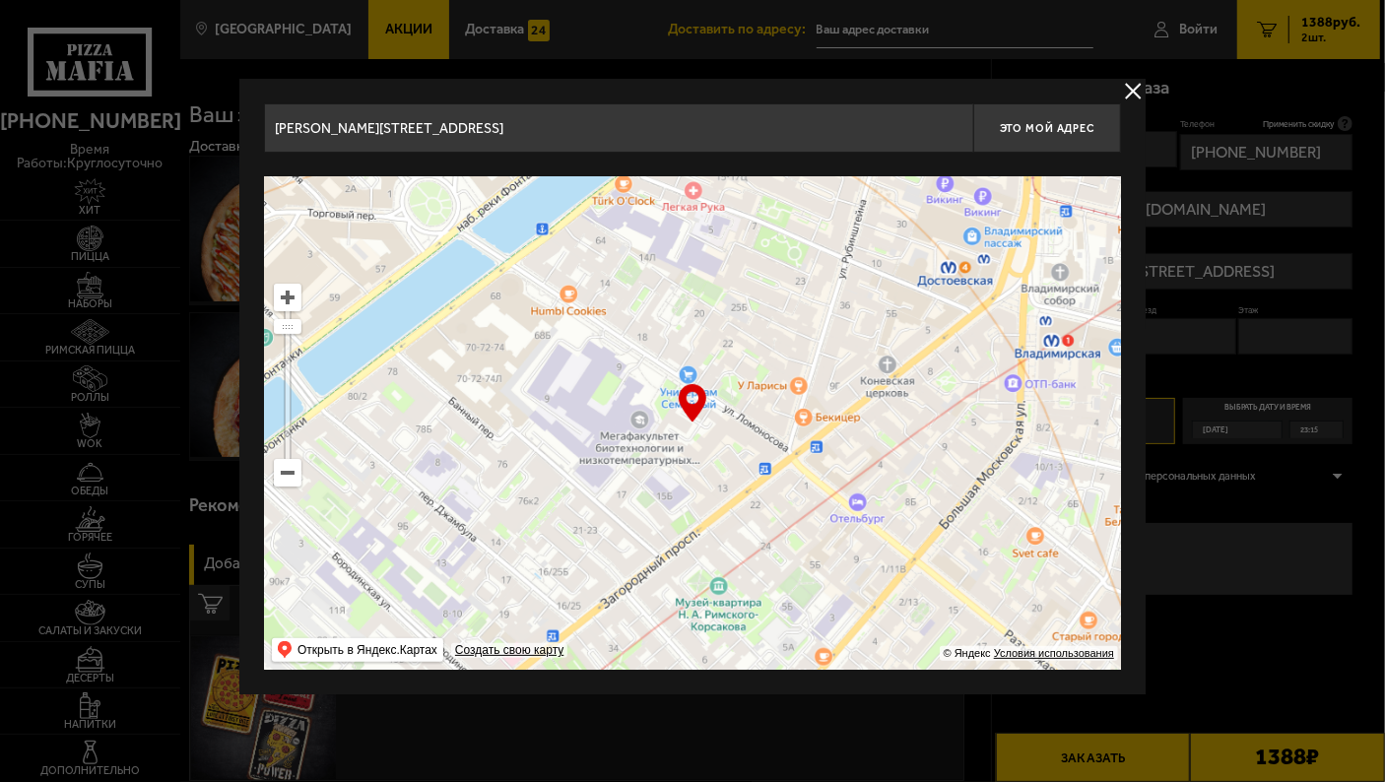
type input "[STREET_ADDRESS]"
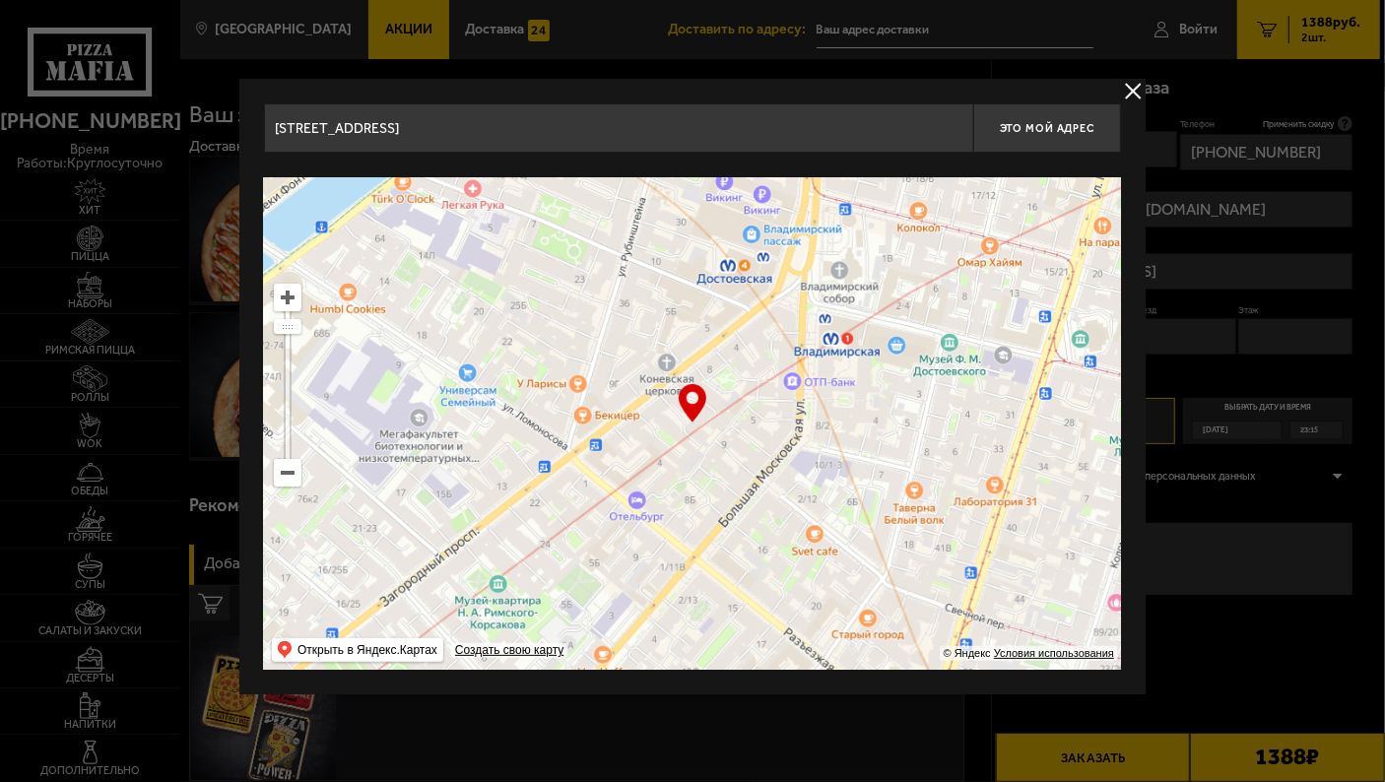
type input "[STREET_ADDRESS]"
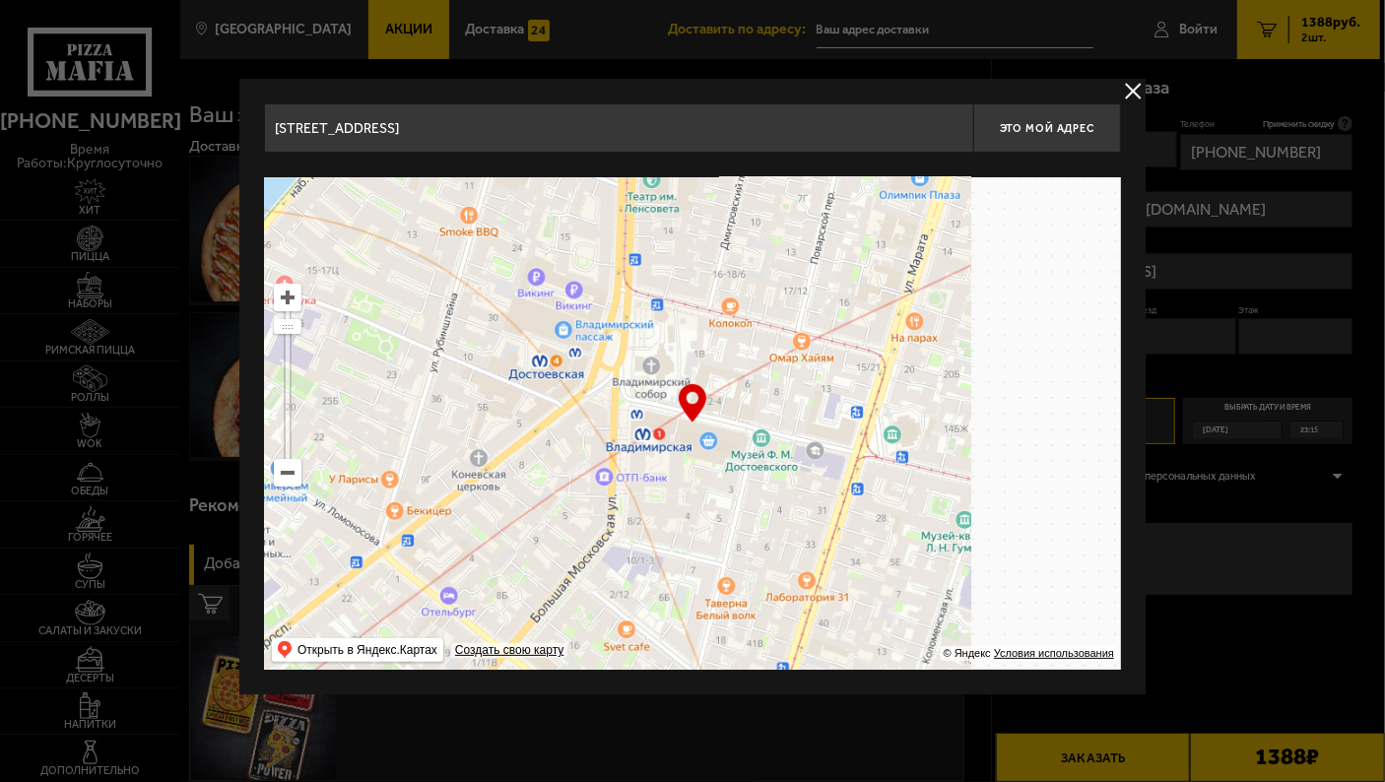
type input "[STREET_ADDRESS]"
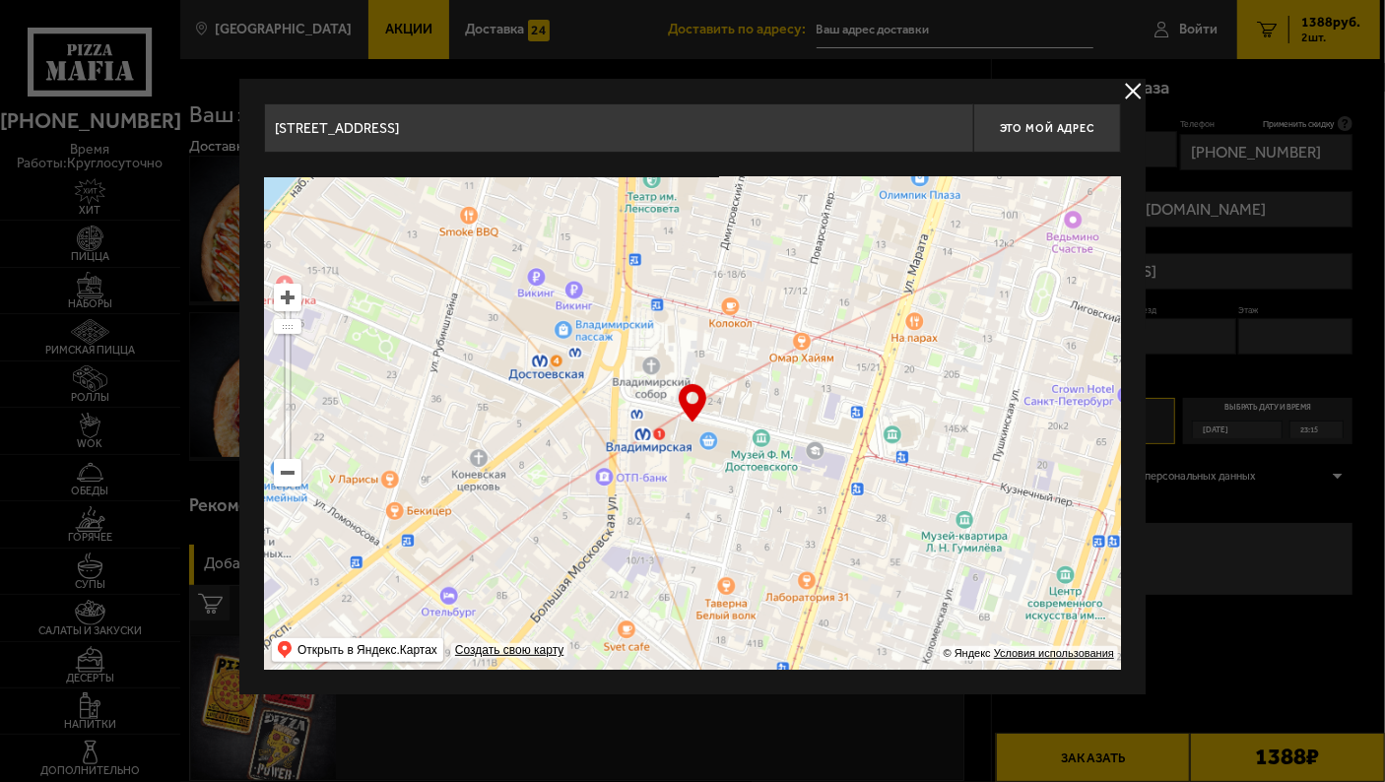
type input "[STREET_ADDRESS]"
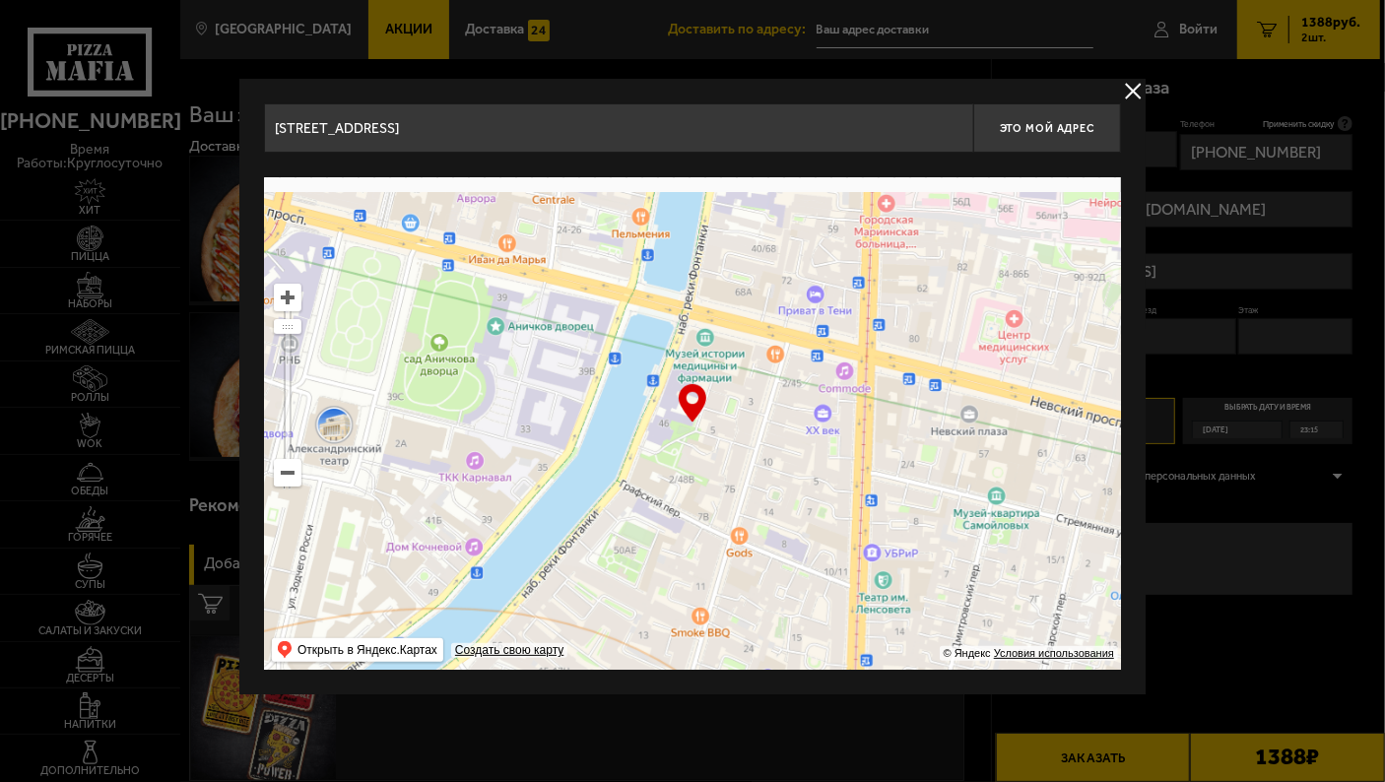
type input "[PERSON_NAME][STREET_ADDRESS]"
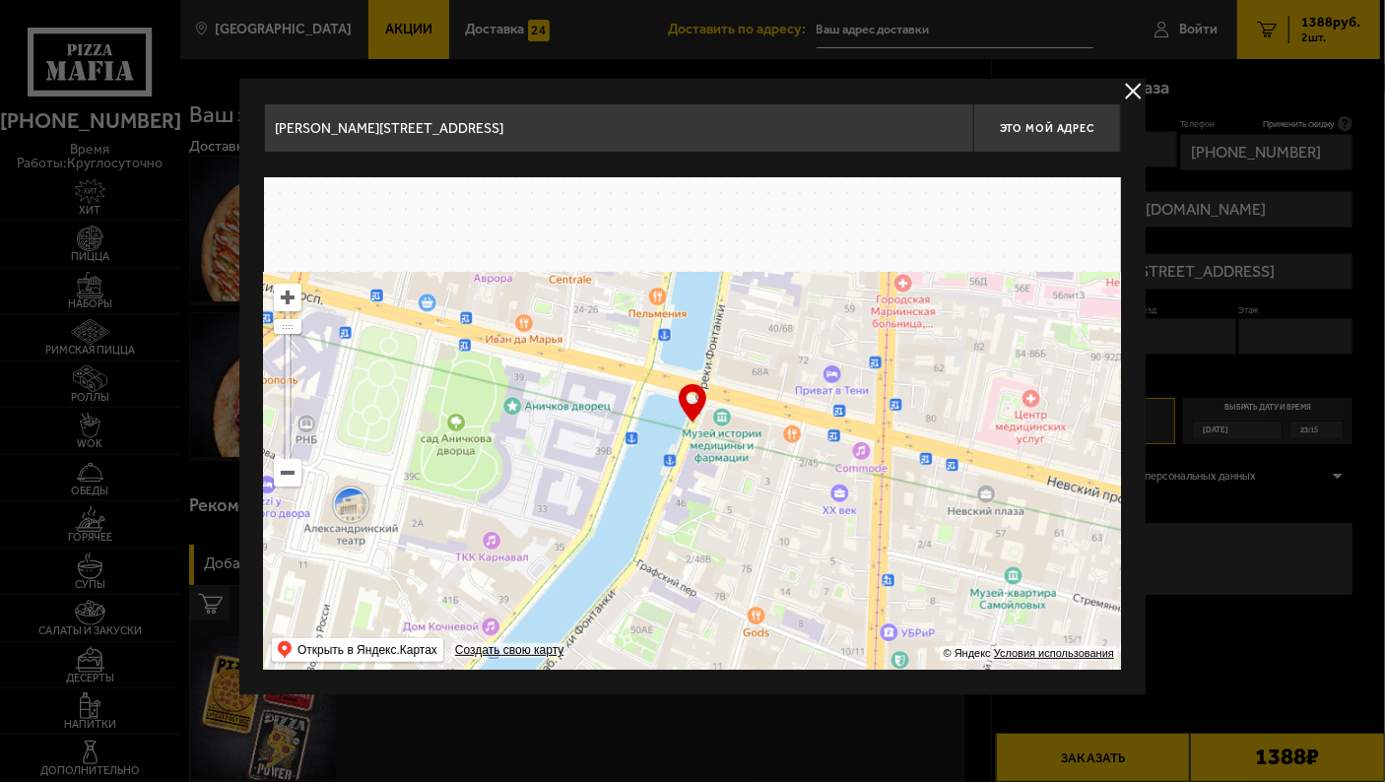
type input "[STREET_ADDRESS]"
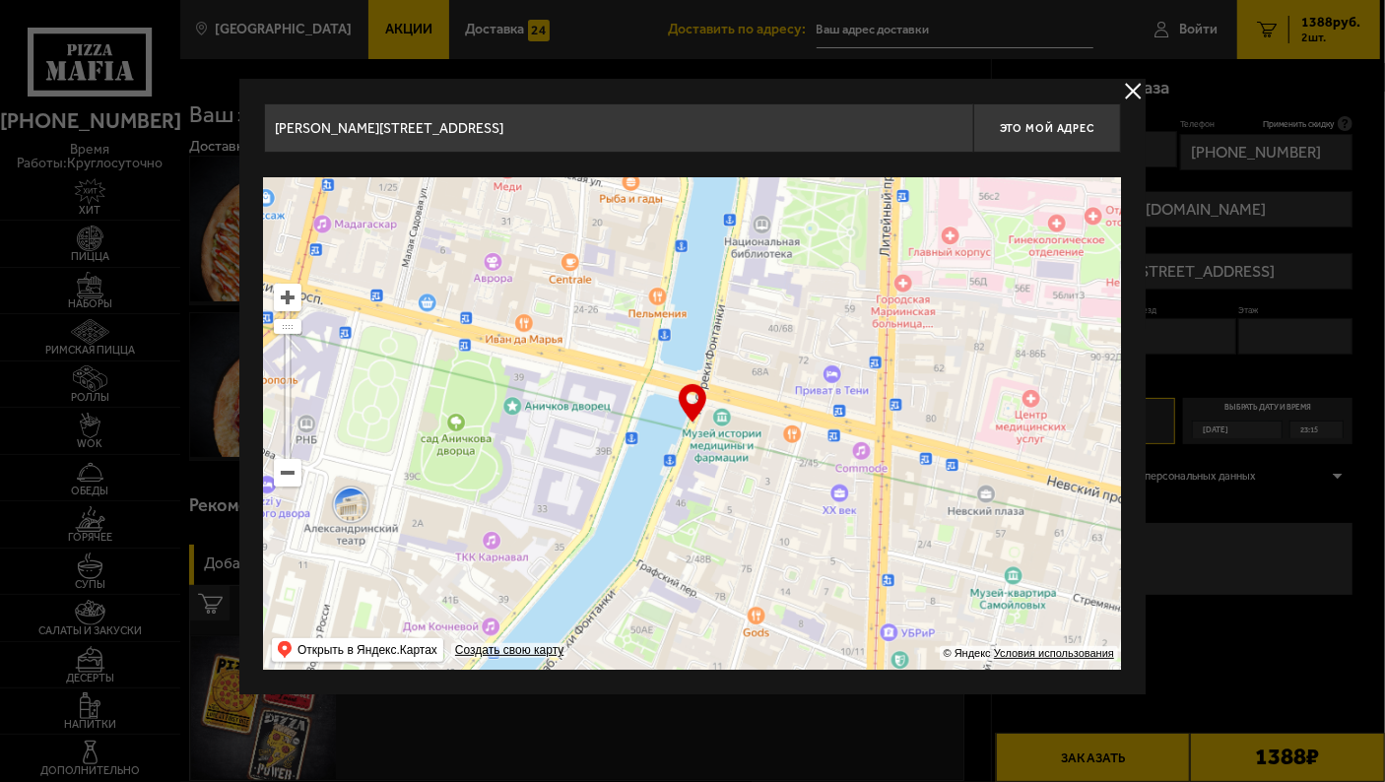
type input "[STREET_ADDRESS]"
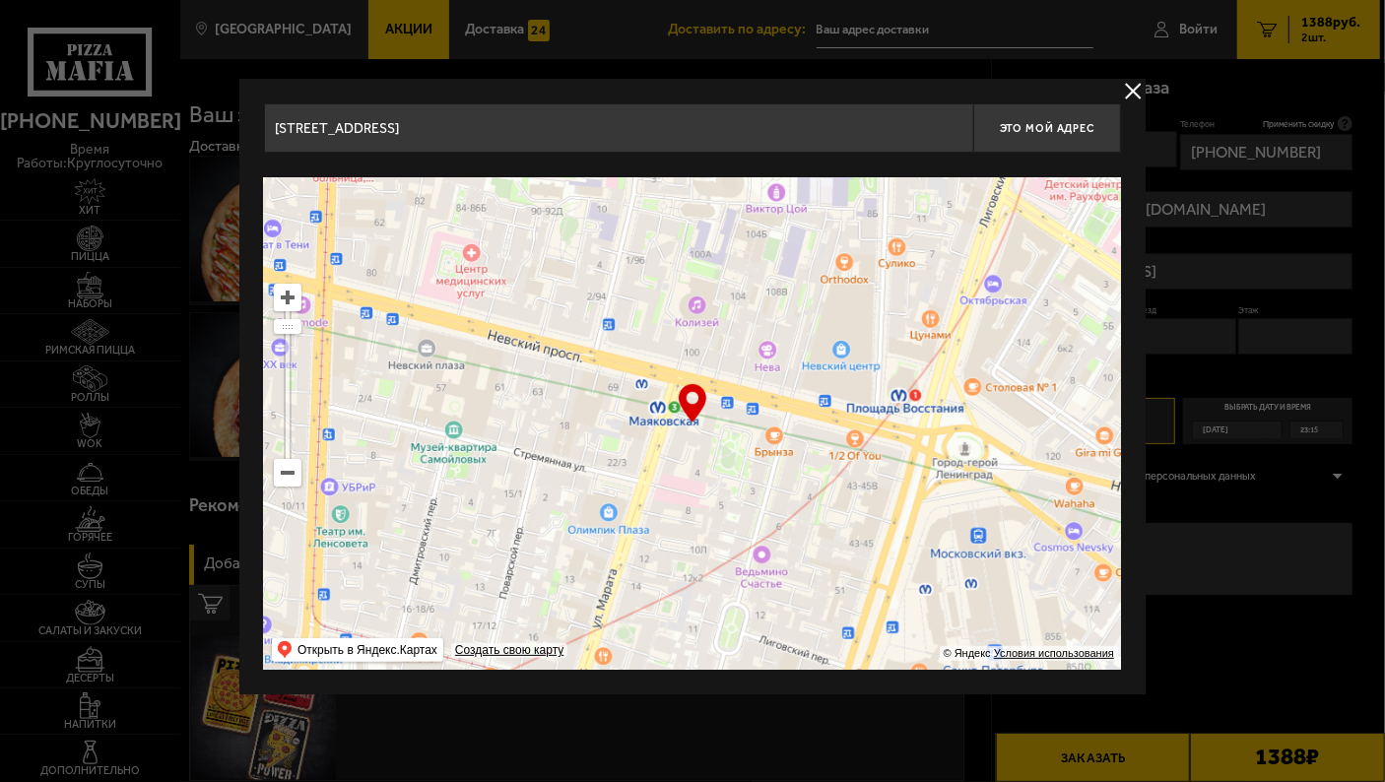
type input "[STREET_ADDRESS]"
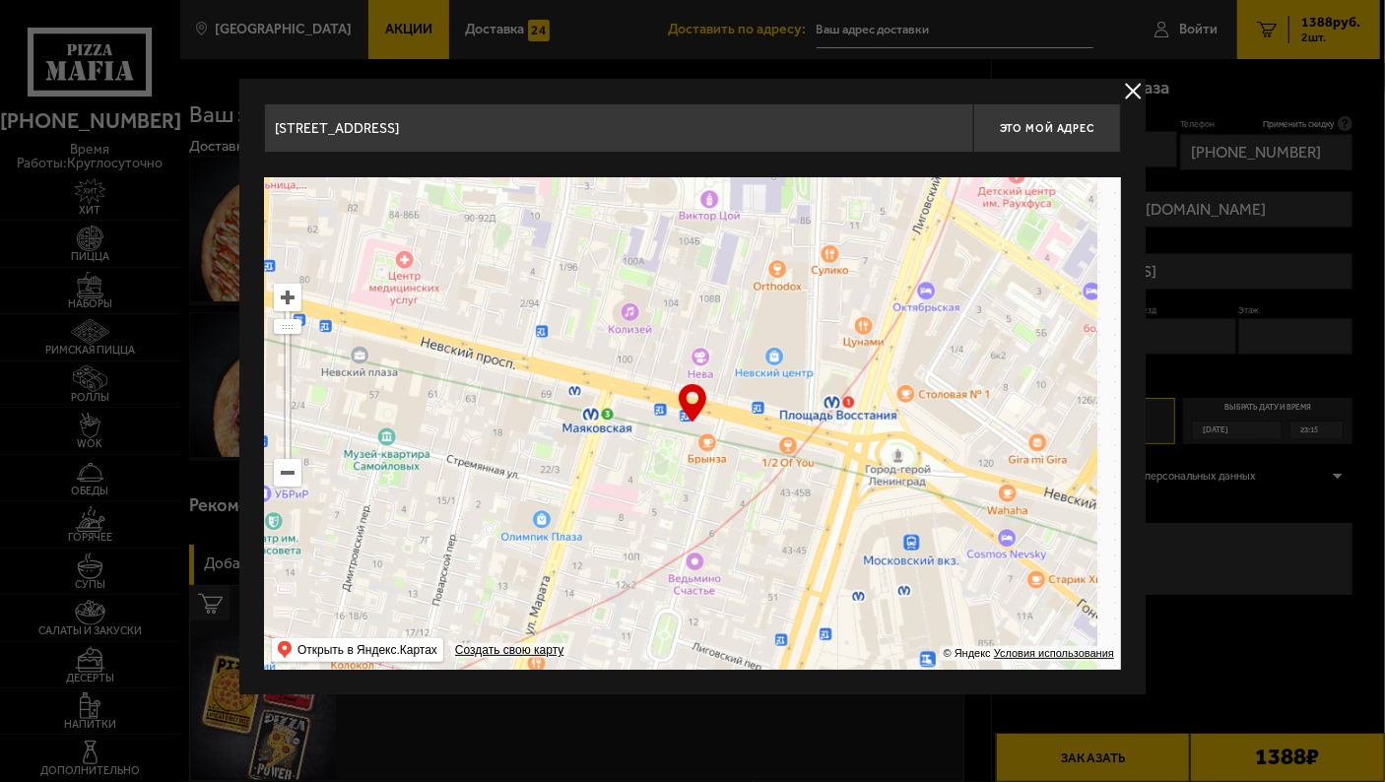
type input "[PERSON_NAME][STREET_ADDRESS]"
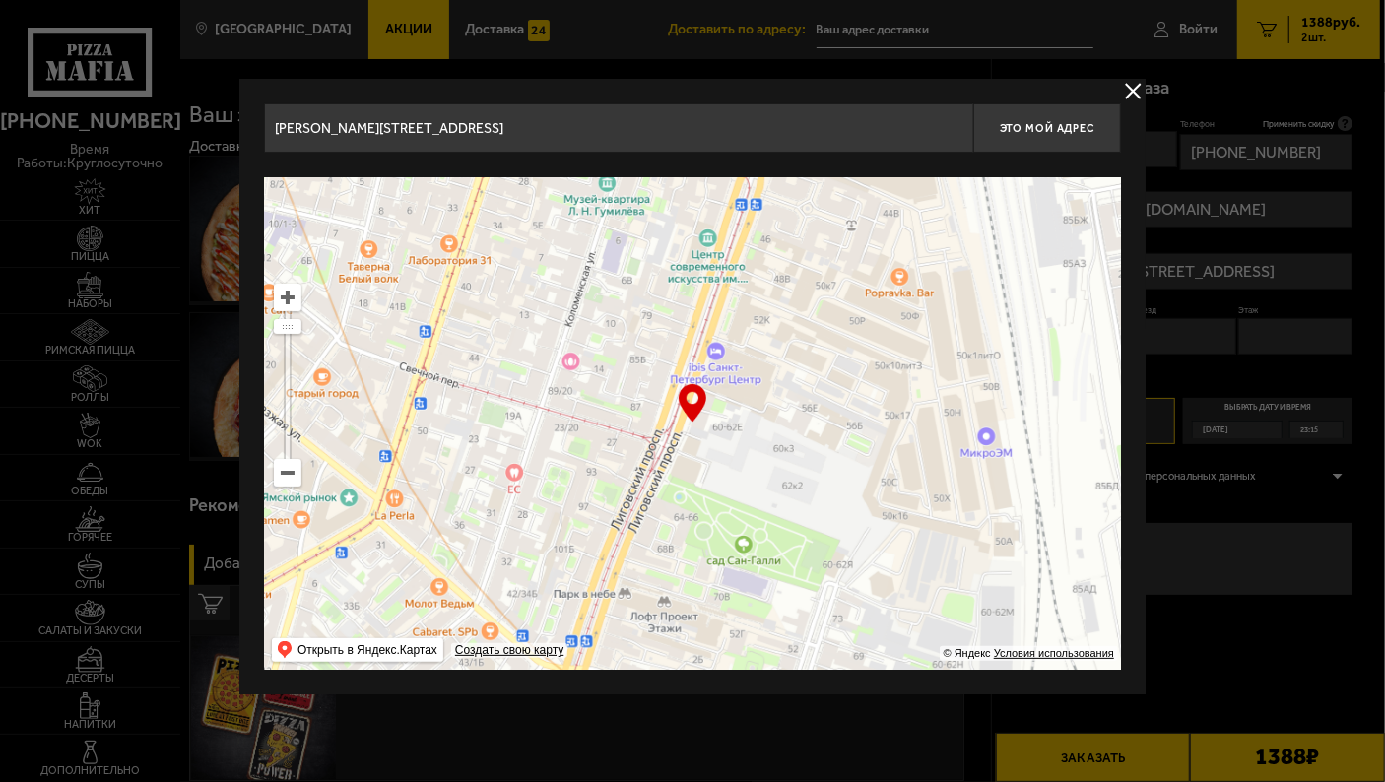
type input "[STREET_ADDRESS]"
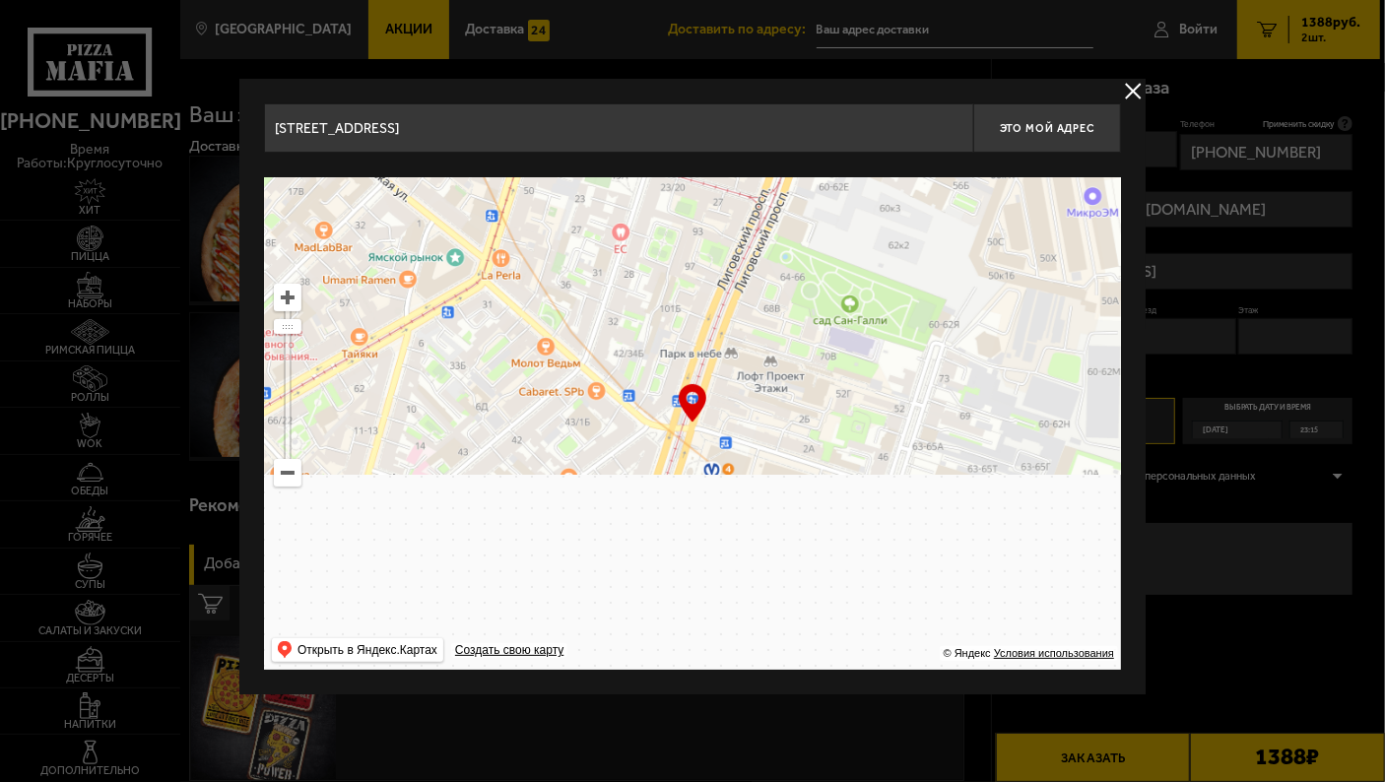
type input "[STREET_ADDRESS]"
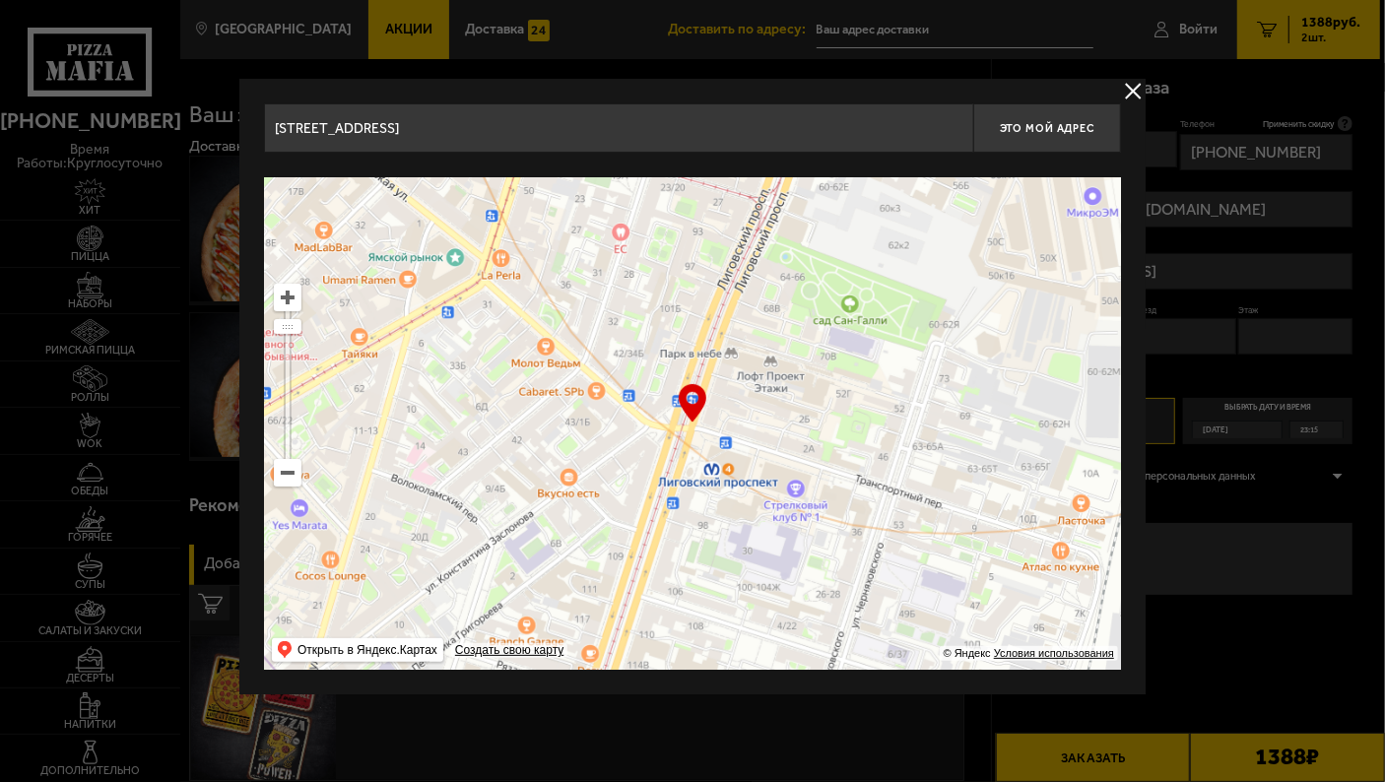
type input "[STREET_ADDRESS]"
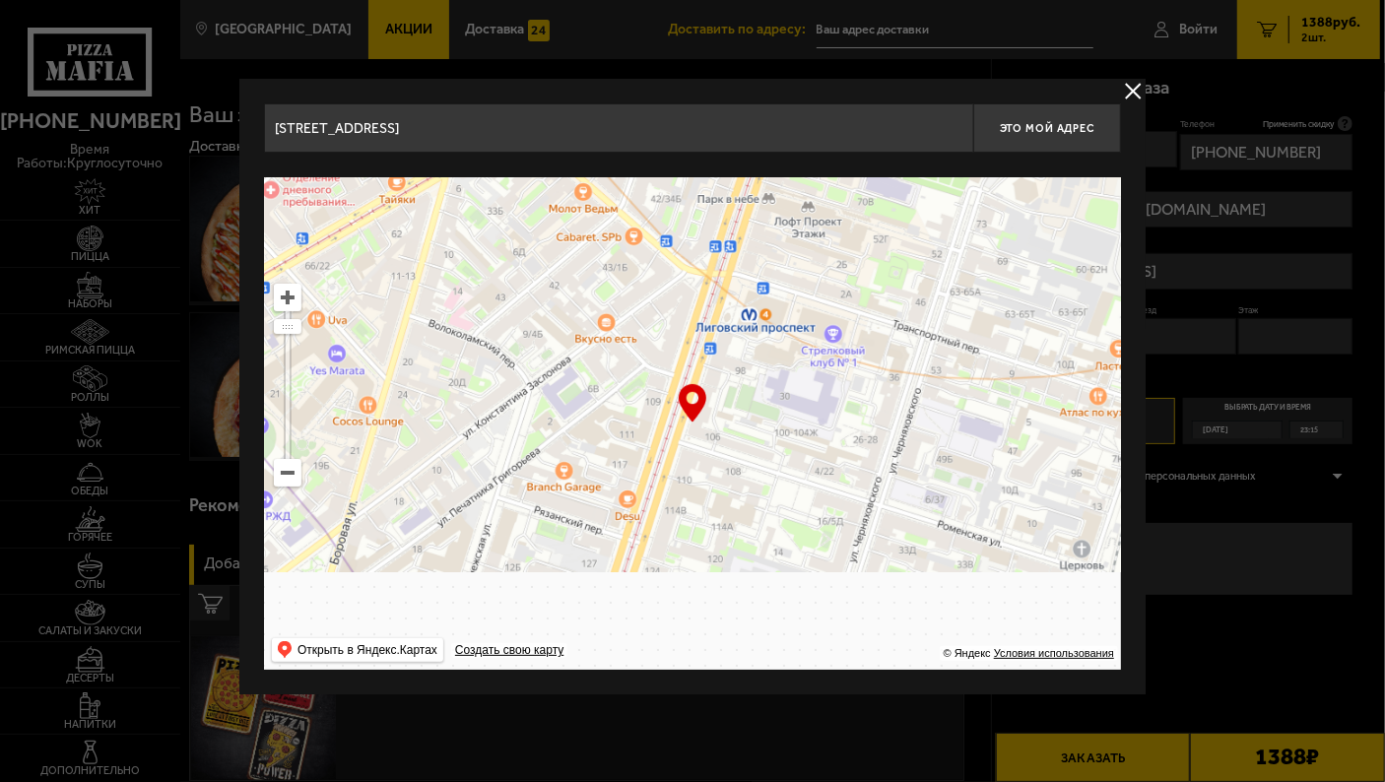
type input "[STREET_ADDRESS]"
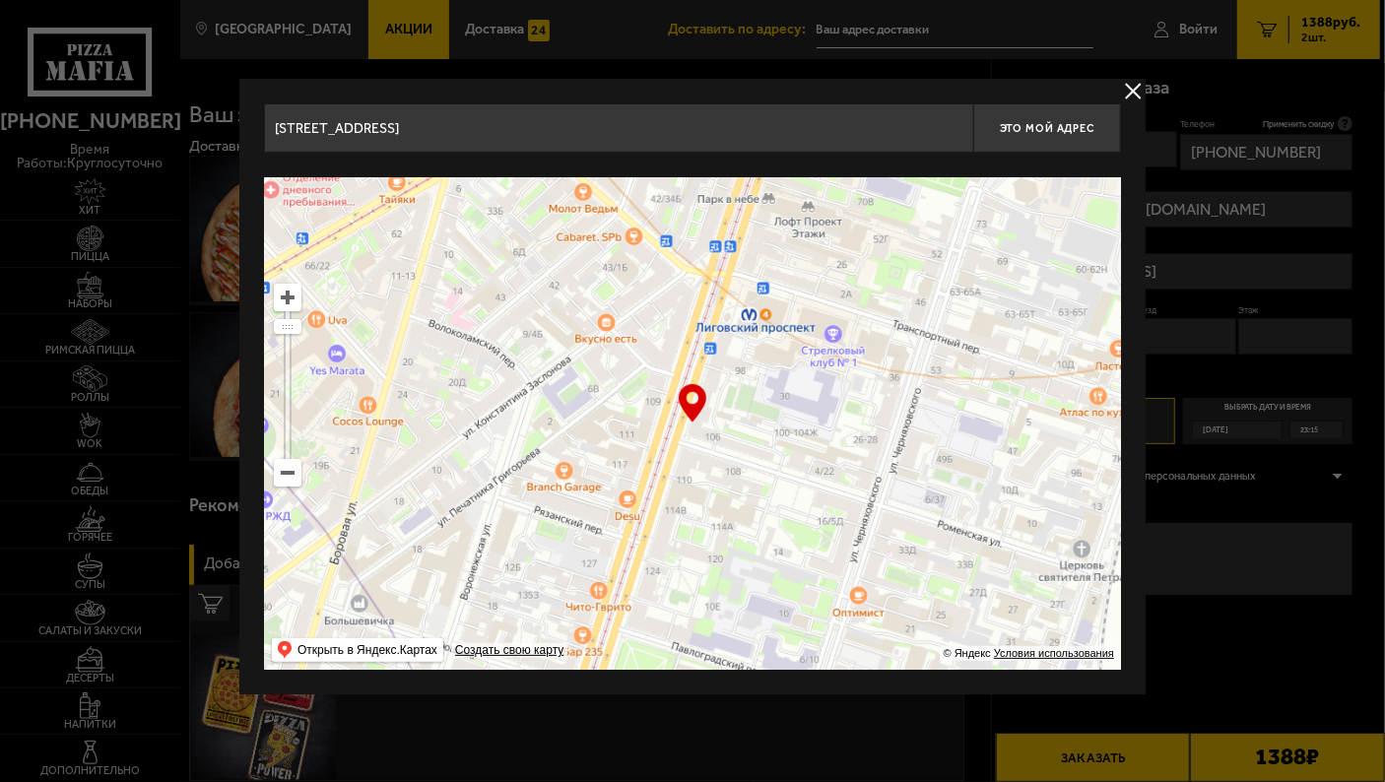
type input "[STREET_ADDRESS]"
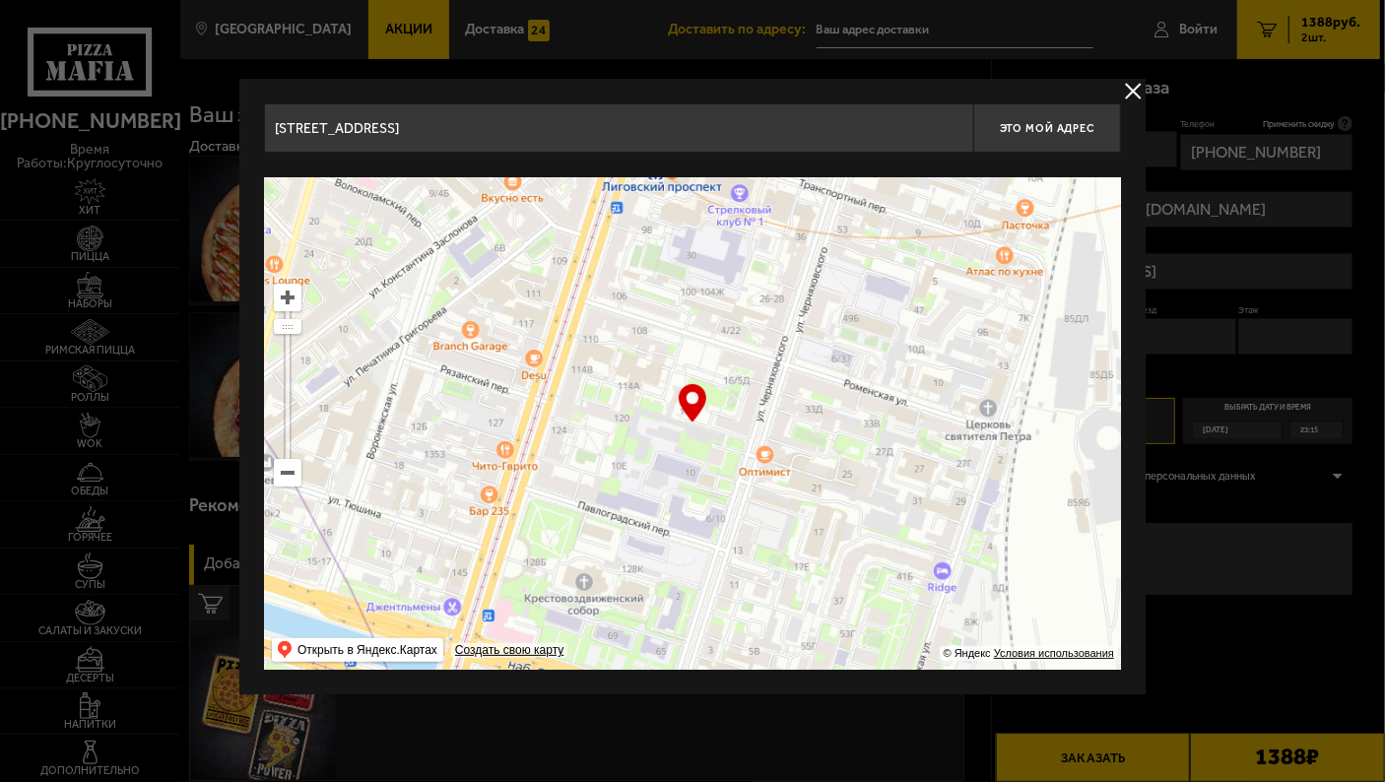
type input "[STREET_ADDRESS]"
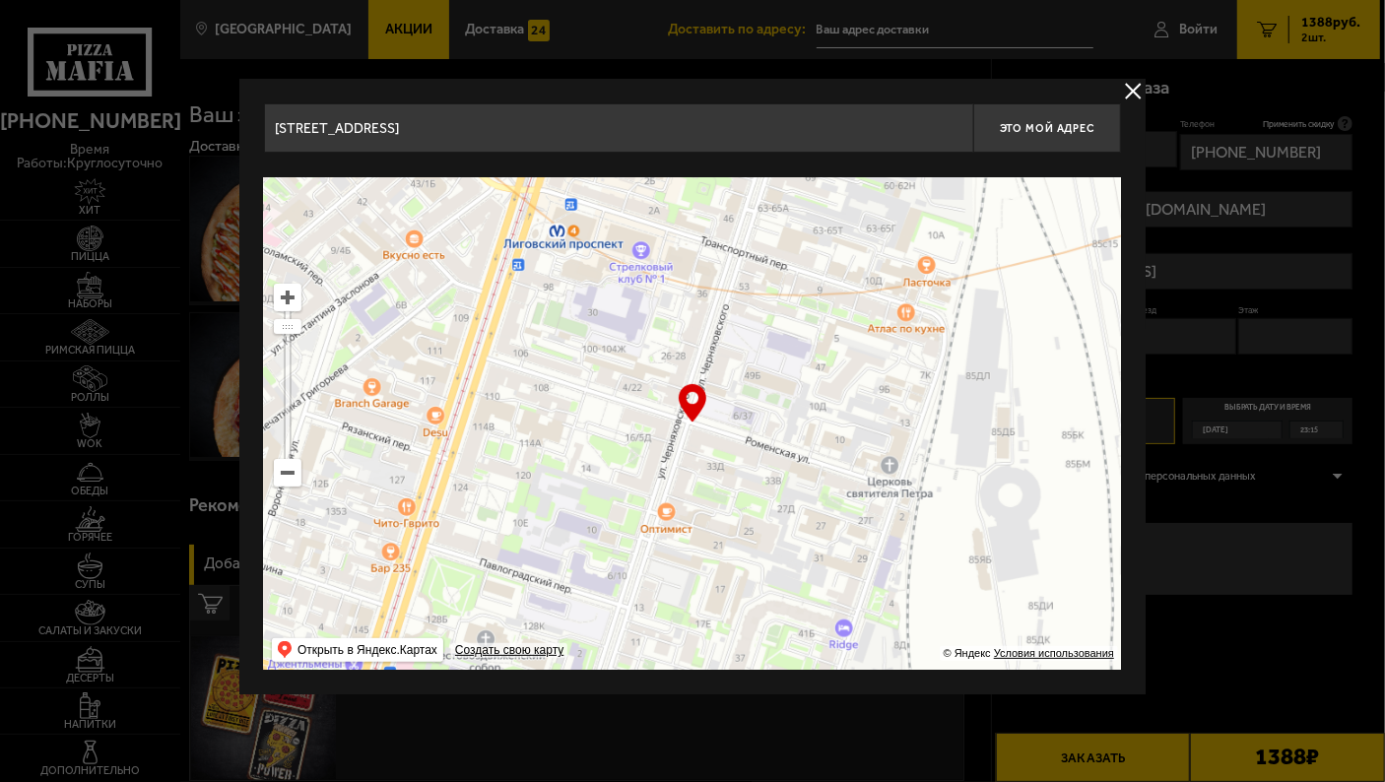
type input "[STREET_ADDRESS]"
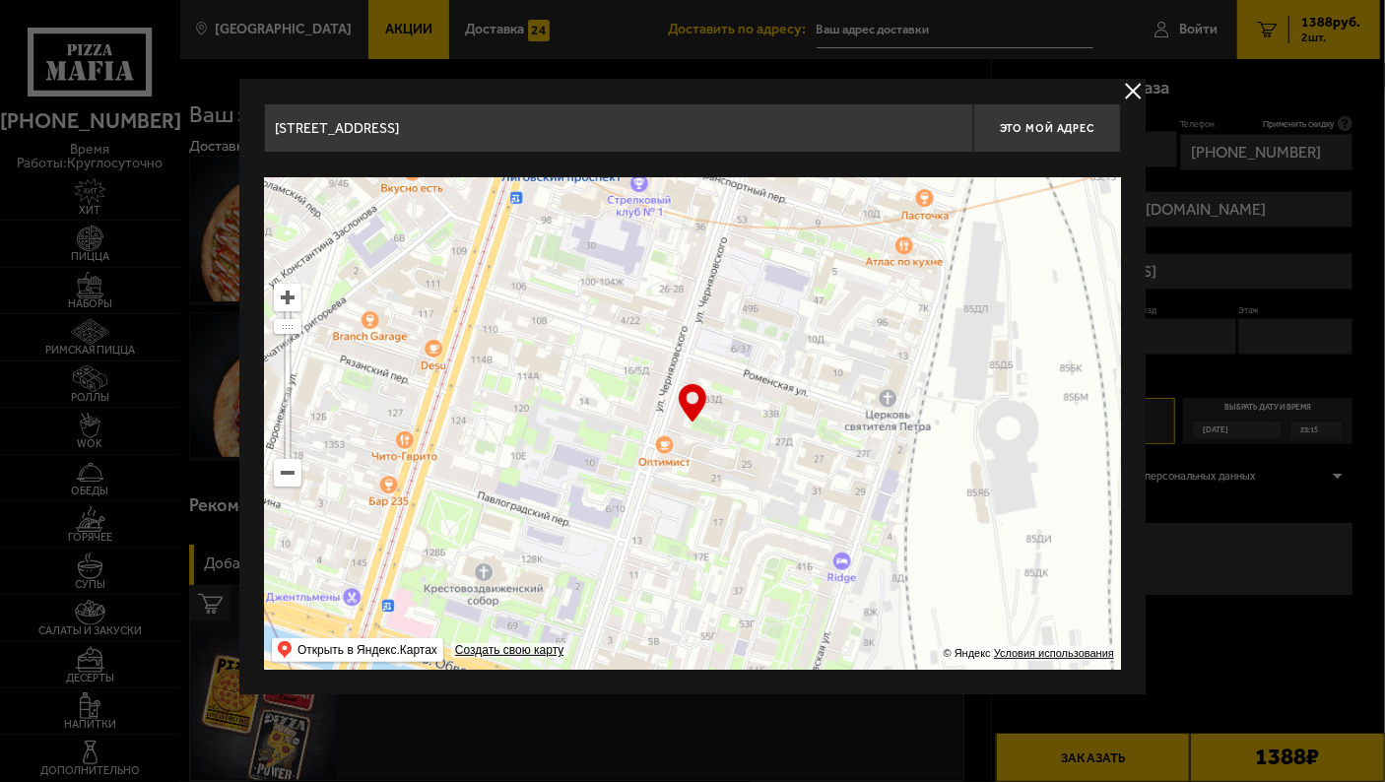
type input "[STREET_ADDRESS]"
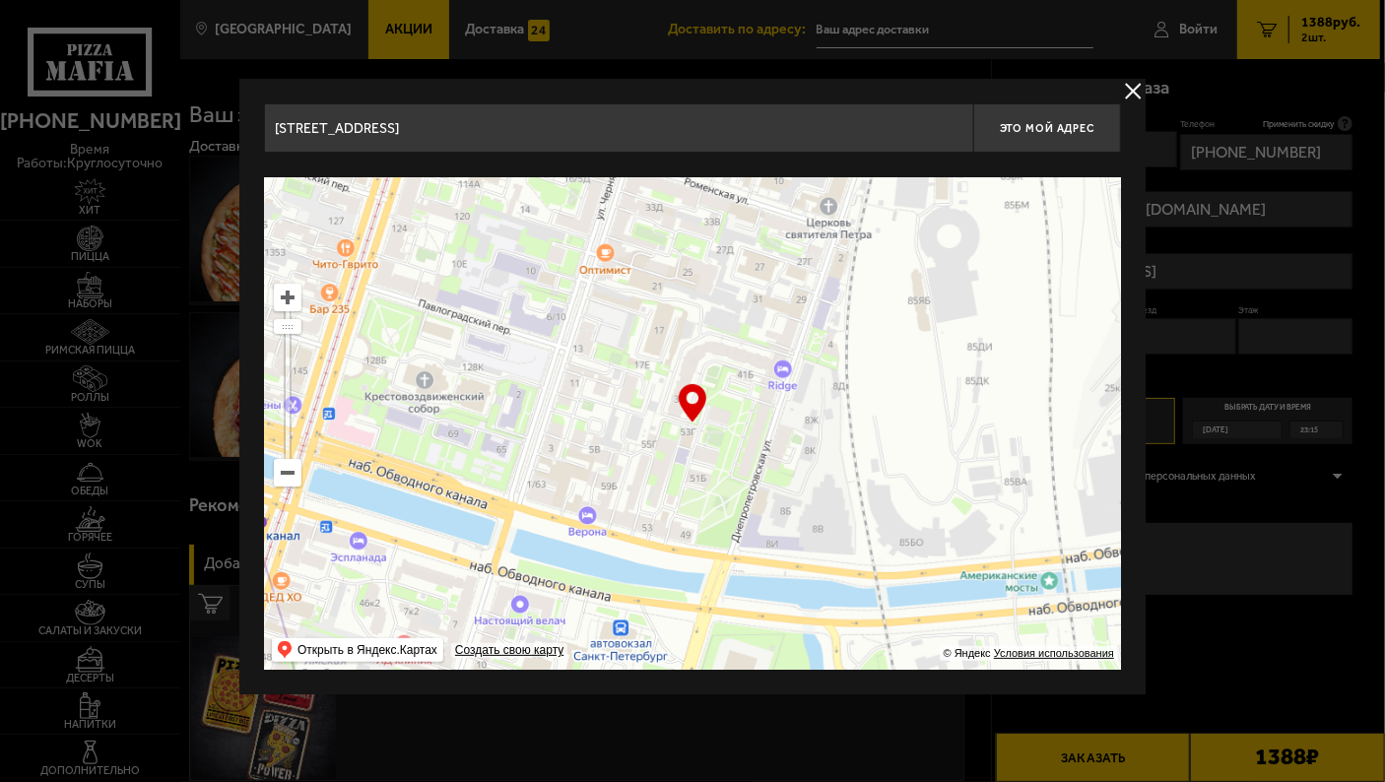
type input "[STREET_ADDRESS]"
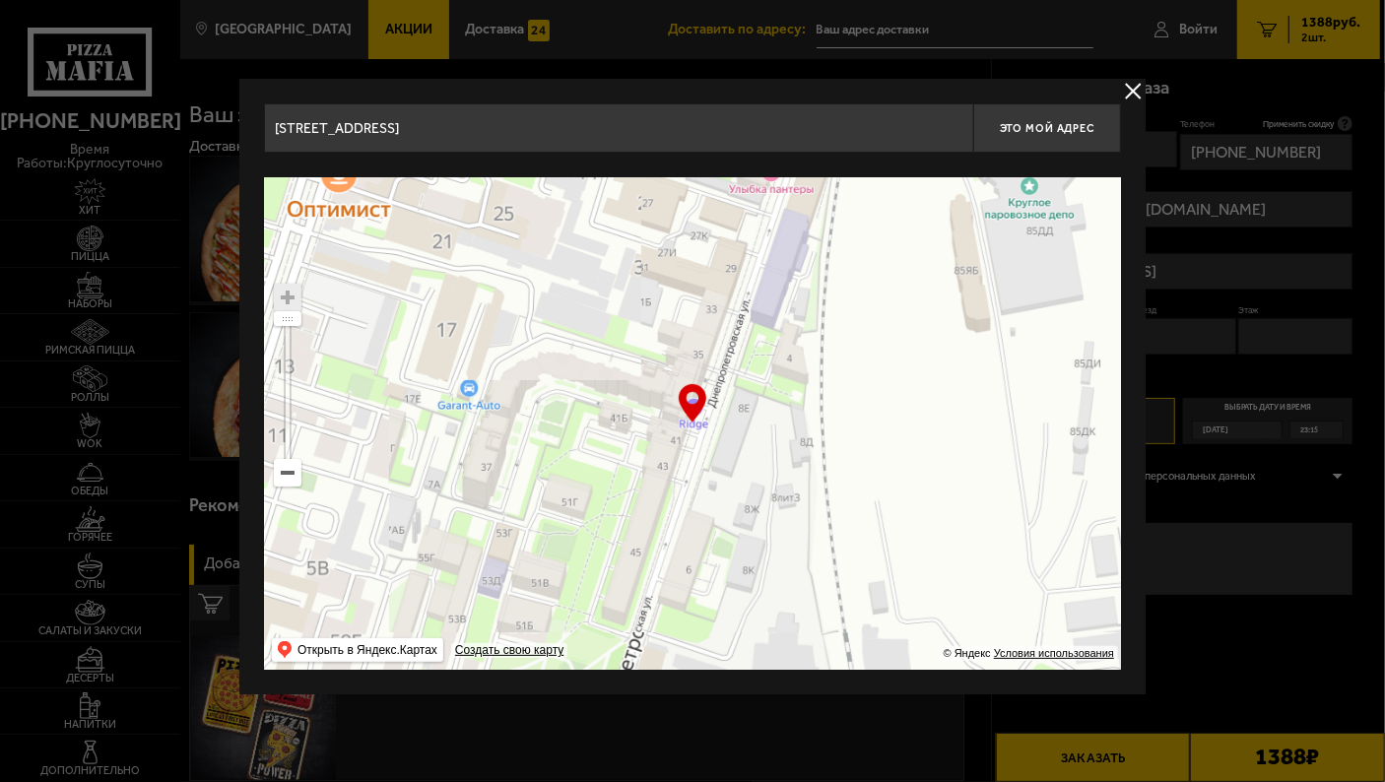
type input "[STREET_ADDRESS]"
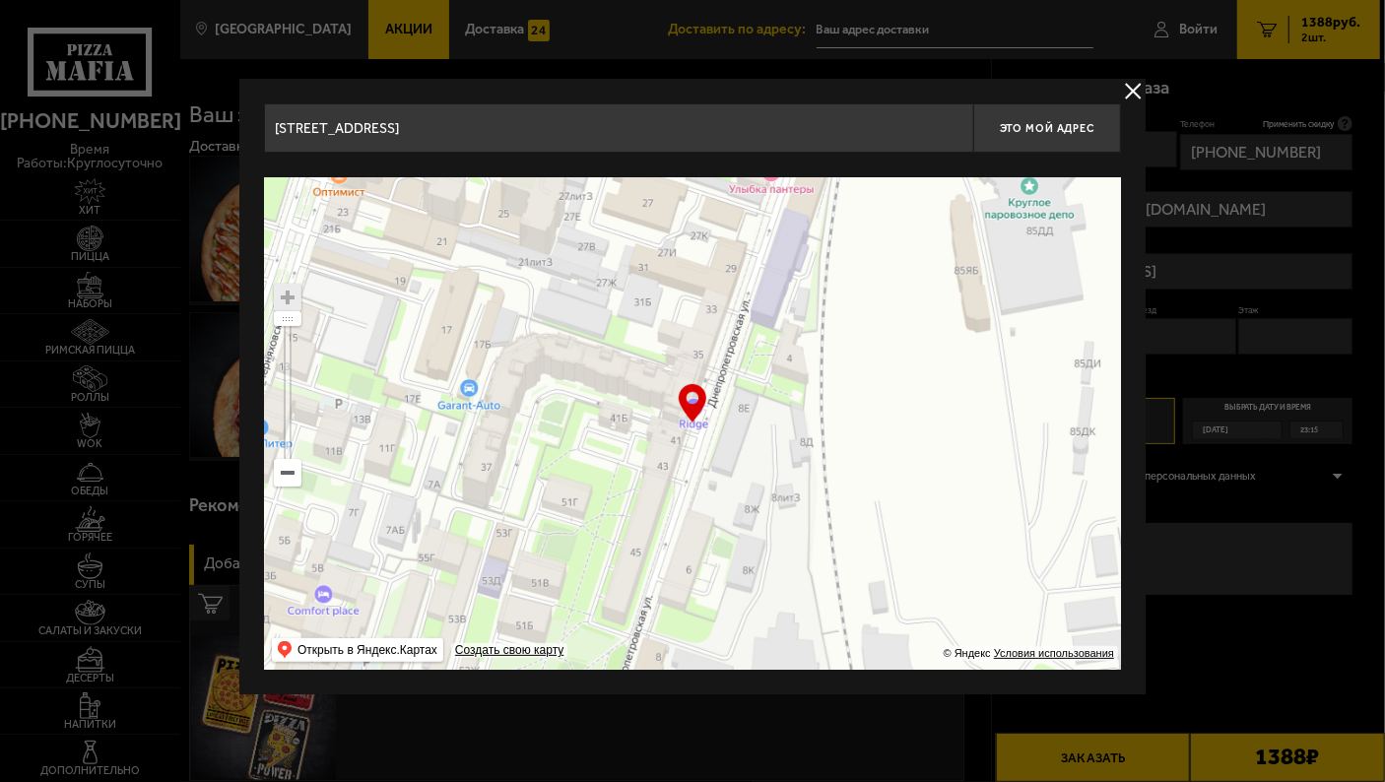
type input "[STREET_ADDRESS]"
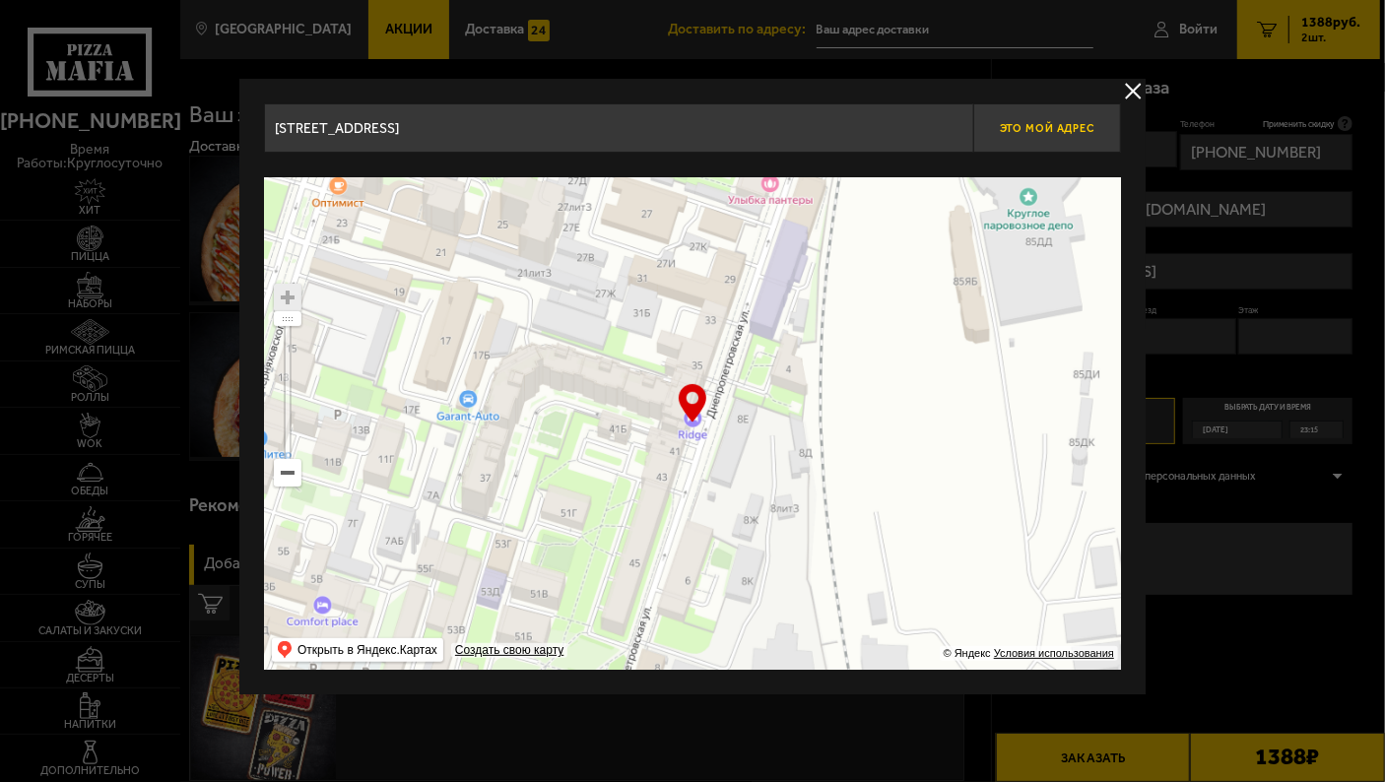
click at [1065, 124] on span "Это мой адрес" at bounding box center [1047, 128] width 95 height 13
type input "[STREET_ADDRESS]"
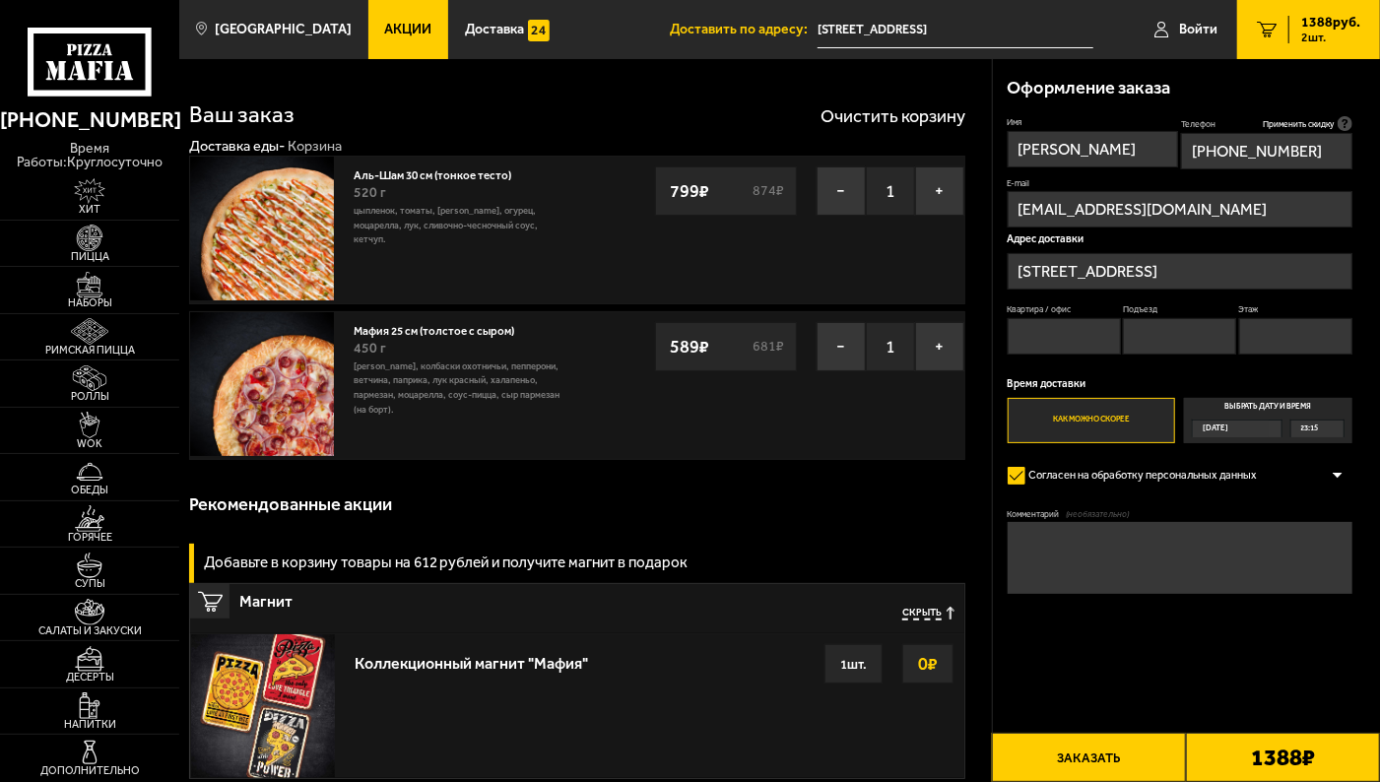
click at [1137, 532] on textarea "Комментарий (необязательно)" at bounding box center [1180, 558] width 345 height 72
type textarea "[PERSON_NAME]"
type textarea "Отель ridge. Не кладите, пожалуйста, в аль-шам лук. [GEOGRAPHIC_DATA]"
click at [1099, 433] on label "Как можно скорее" at bounding box center [1092, 421] width 168 height 46
click at [0, 0] on input "Как можно скорее" at bounding box center [0, 0] width 0 height 0
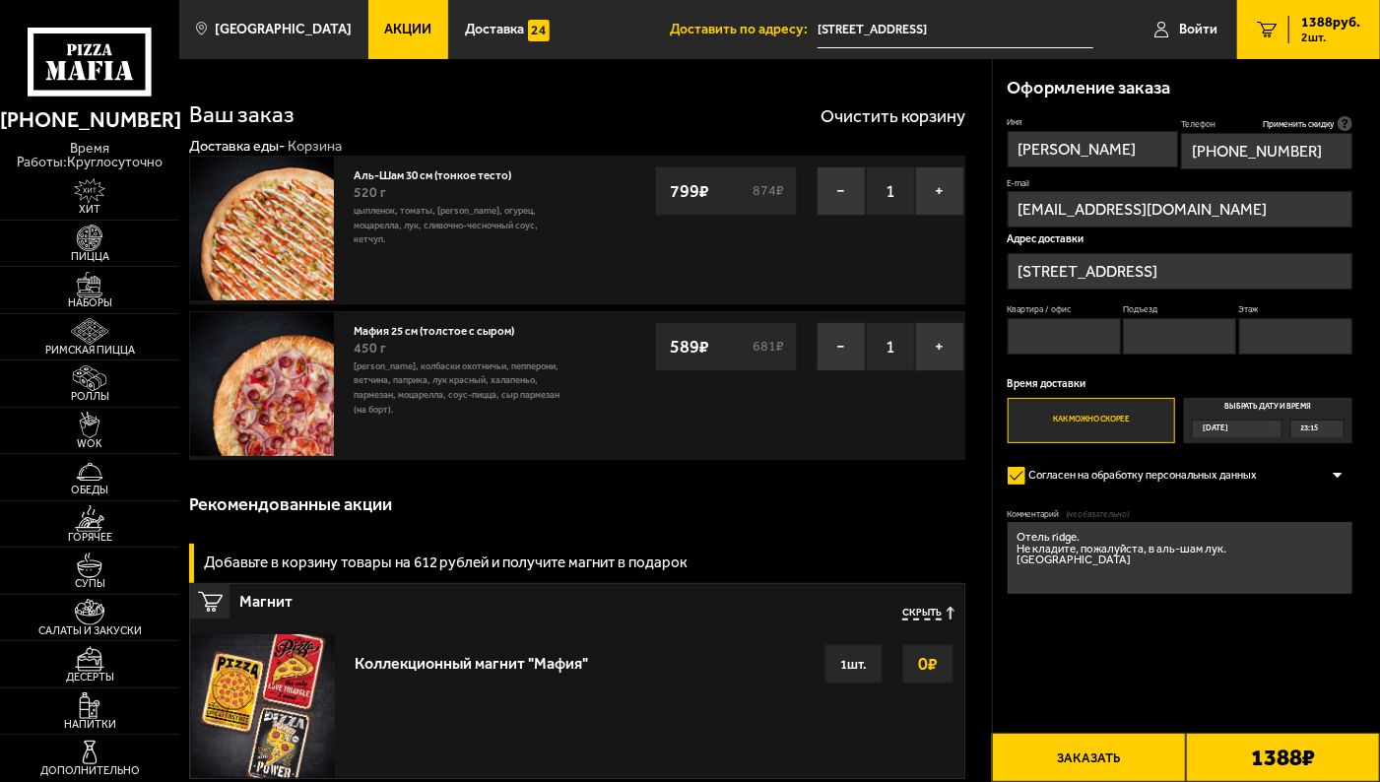
click at [1083, 335] on input "Квартира / офис" at bounding box center [1064, 336] width 113 height 36
click at [1261, 337] on input "Этаж" at bounding box center [1295, 336] width 113 height 36
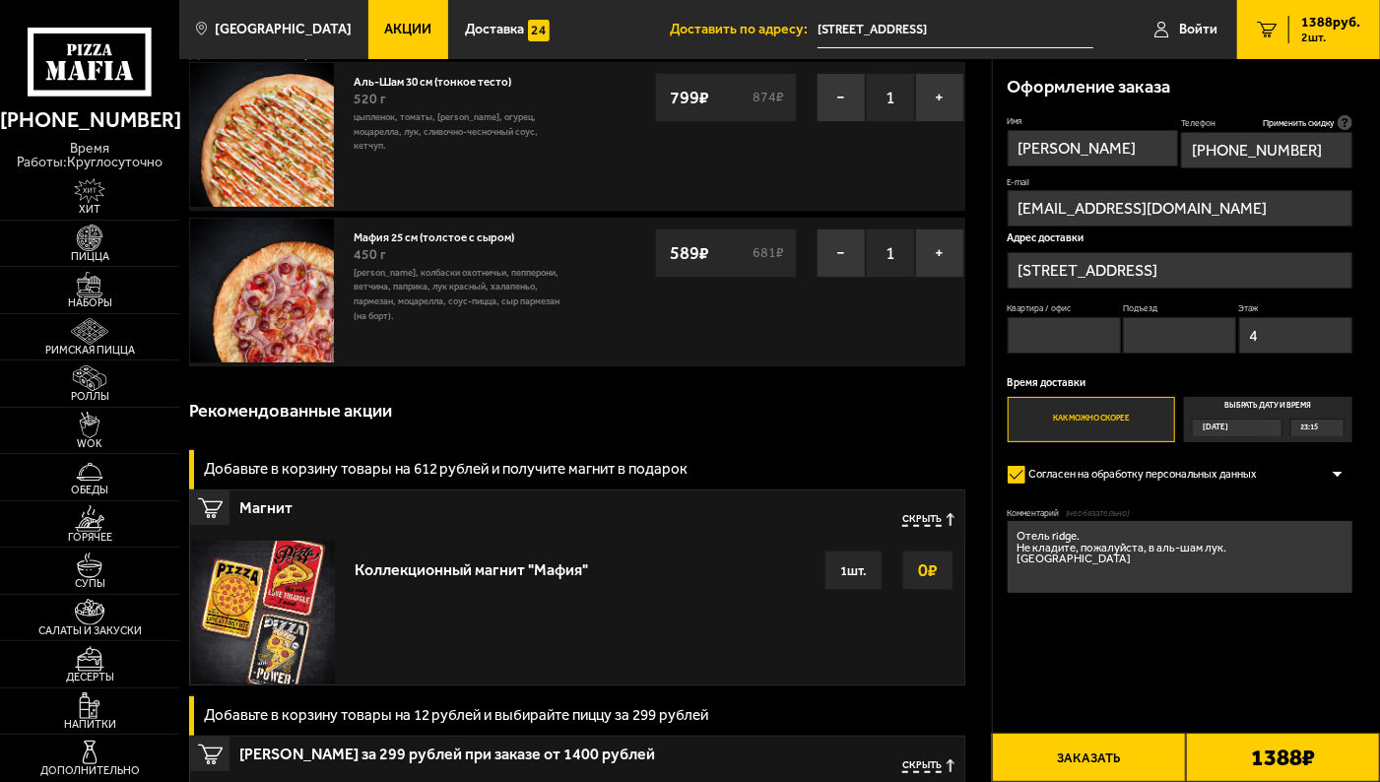
scroll to position [82, 0]
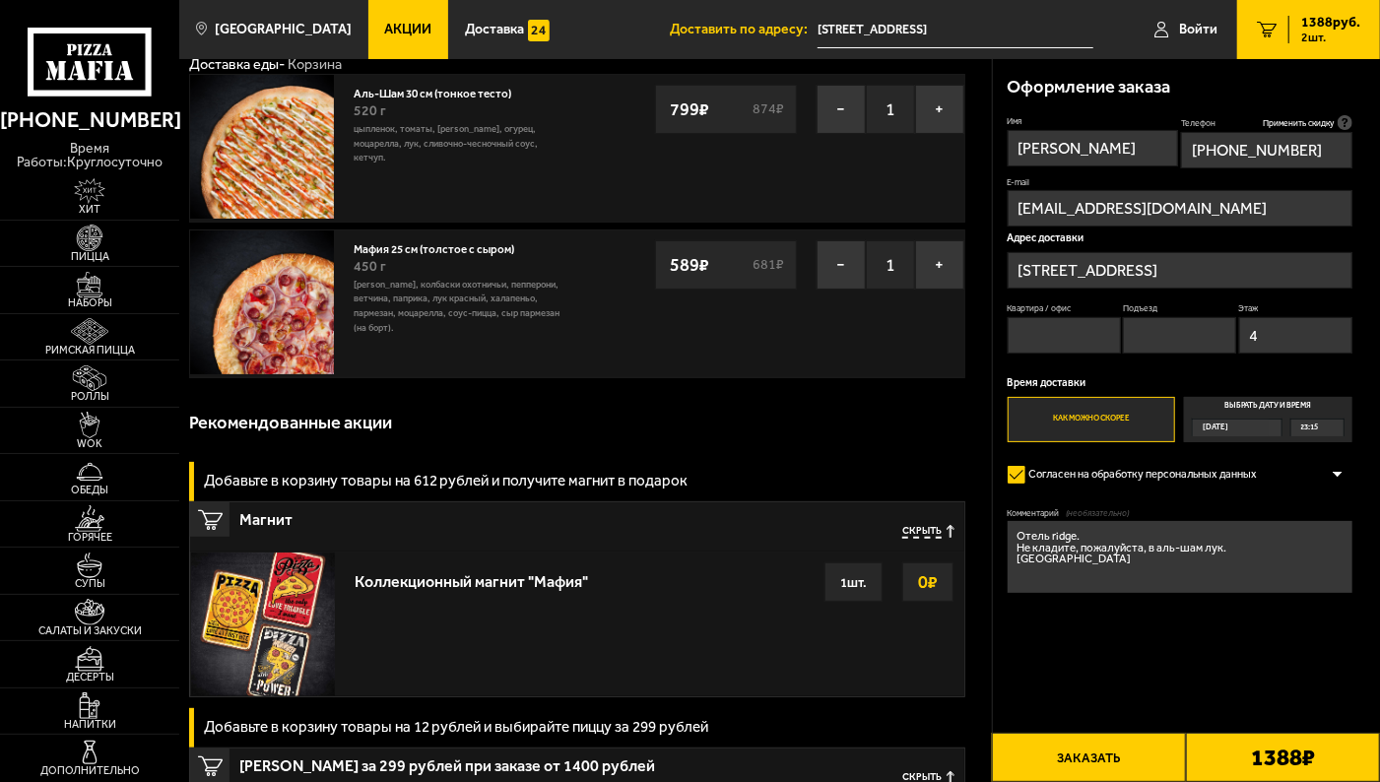
type input "4"
click at [1107, 759] on button "Заказать" at bounding box center [1089, 757] width 194 height 49
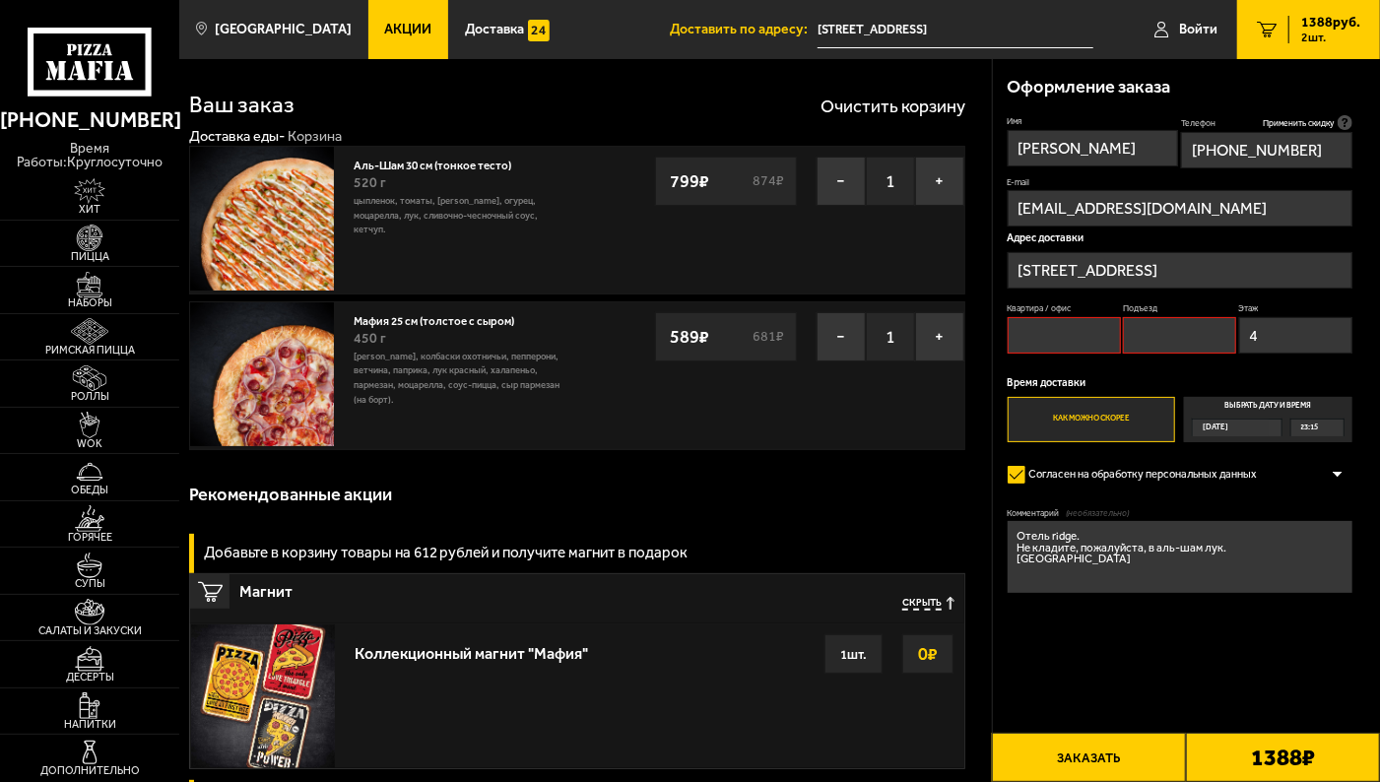
scroll to position [0, 0]
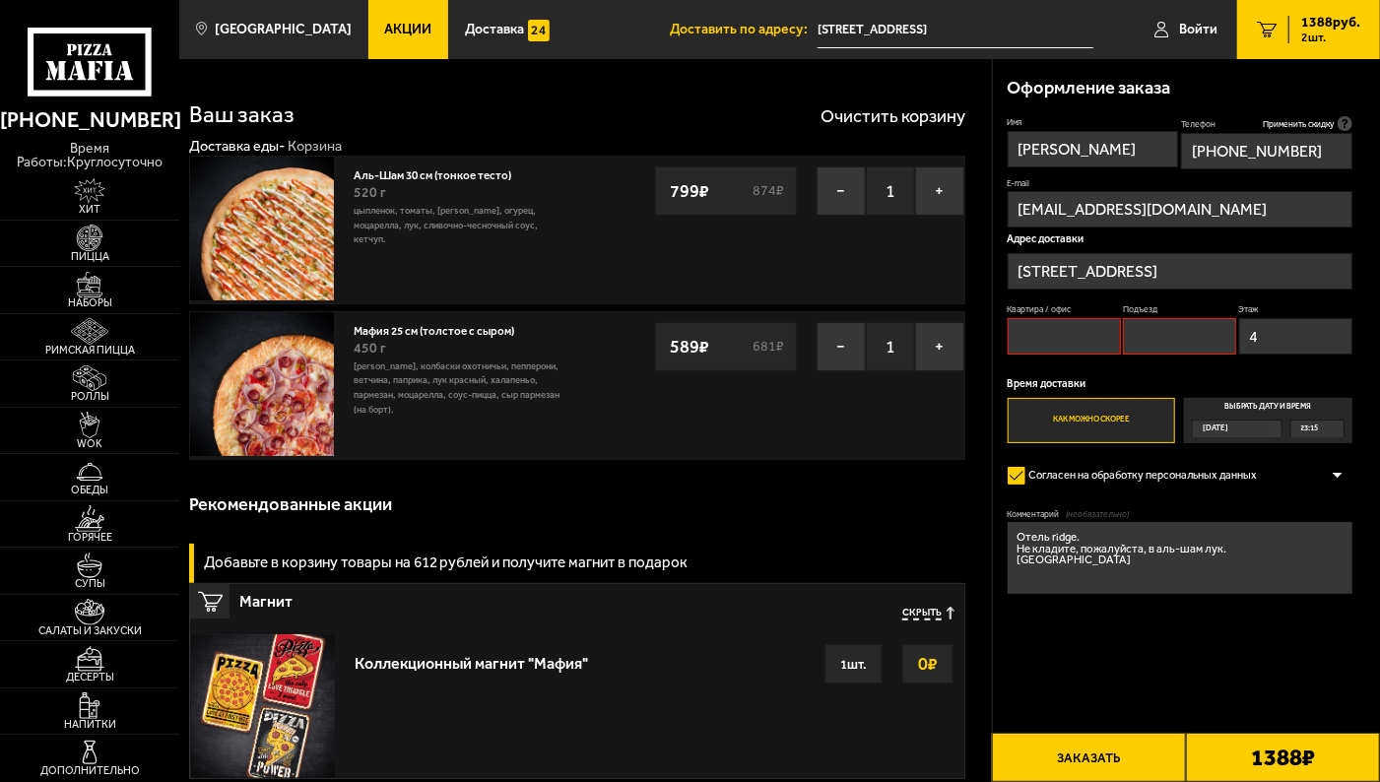
click at [1066, 349] on input "Квартира / офис" at bounding box center [1064, 336] width 113 height 36
type input "-"
drag, startPoint x: 1070, startPoint y: 345, endPoint x: 913, endPoint y: 346, distance: 156.6
type input "47"
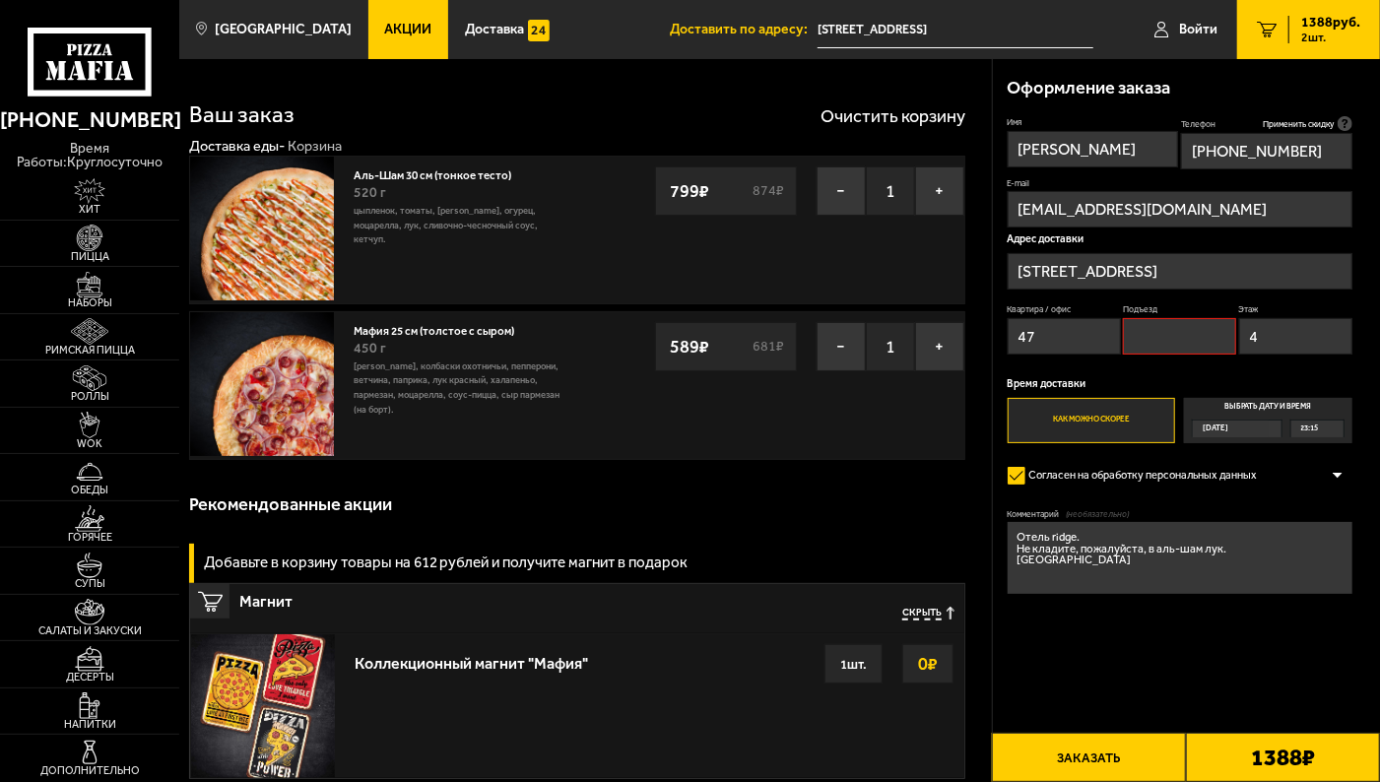
click at [1174, 347] on input "Подъезд" at bounding box center [1179, 336] width 113 height 36
type input "-"
click at [1100, 758] on button "Заказать" at bounding box center [1089, 757] width 194 height 49
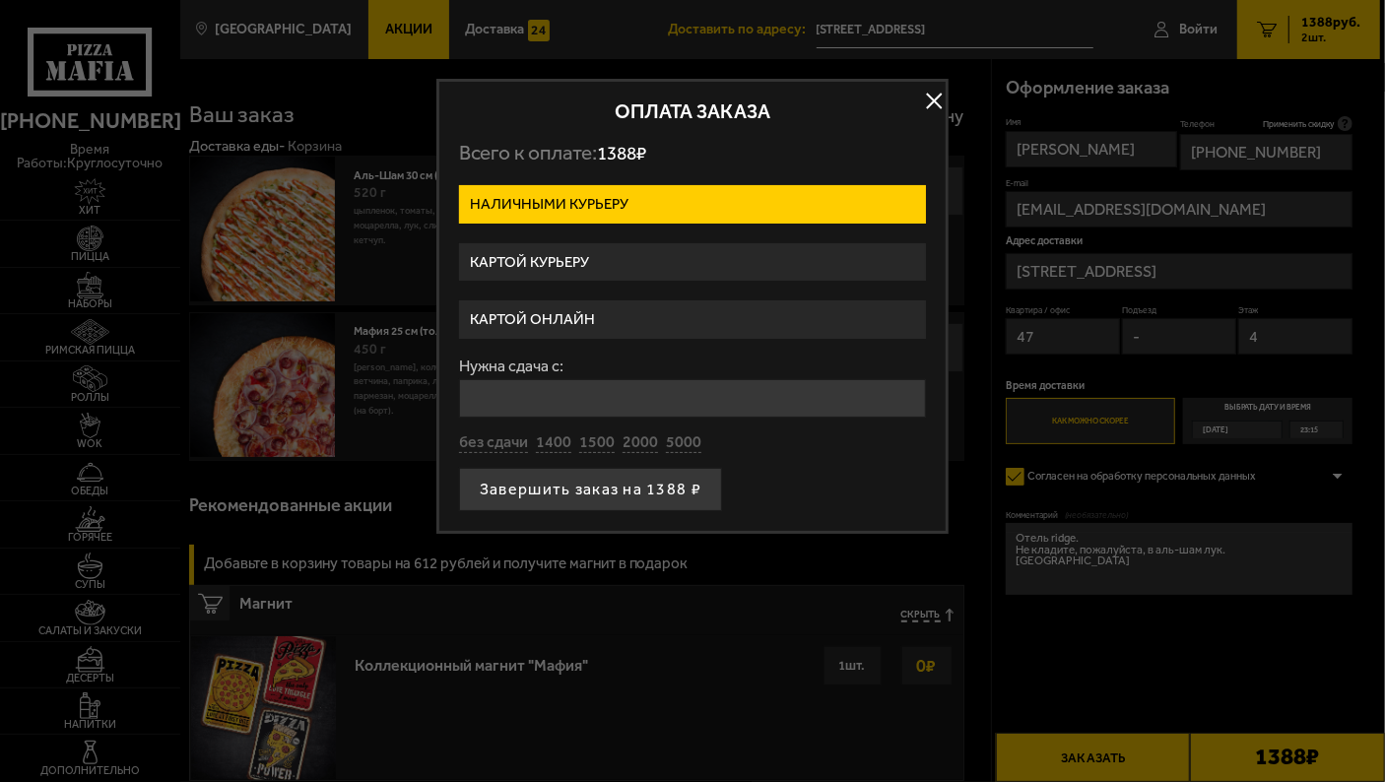
click at [564, 258] on label "Картой курьеру" at bounding box center [692, 262] width 467 height 38
click at [0, 0] on input "Картой курьеру" at bounding box center [0, 0] width 0 height 0
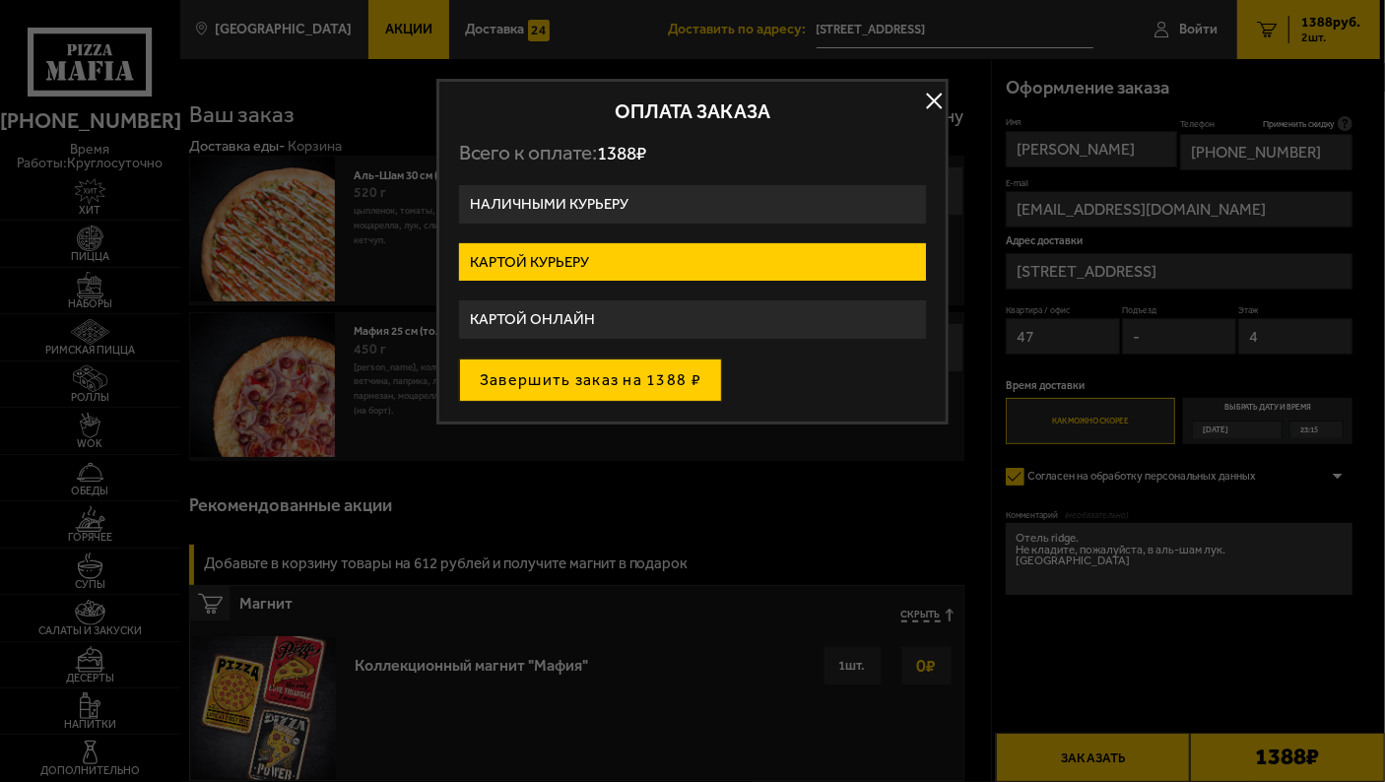
click at [595, 371] on button "Завершить заказ на 1388 ₽" at bounding box center [590, 380] width 263 height 43
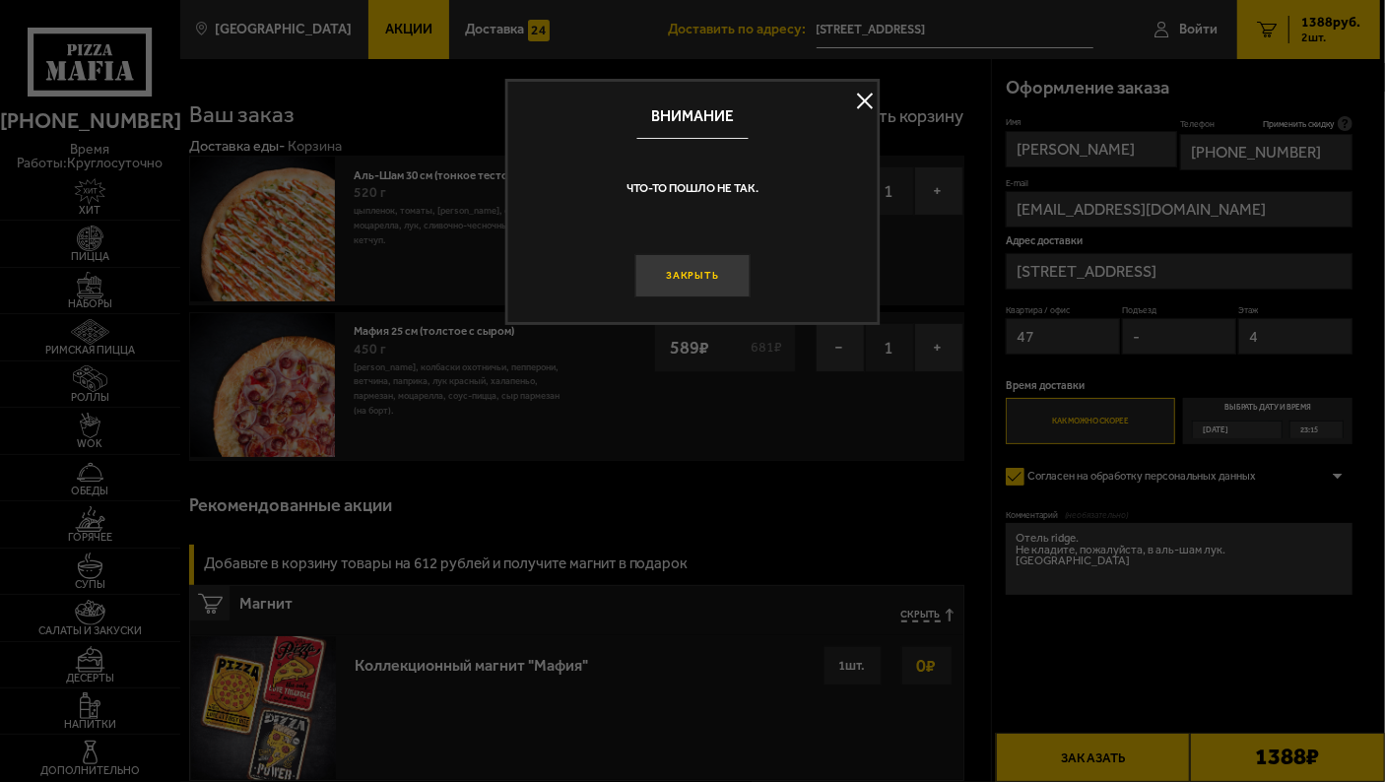
click at [685, 276] on button "Закрыть" at bounding box center [691, 275] width 115 height 43
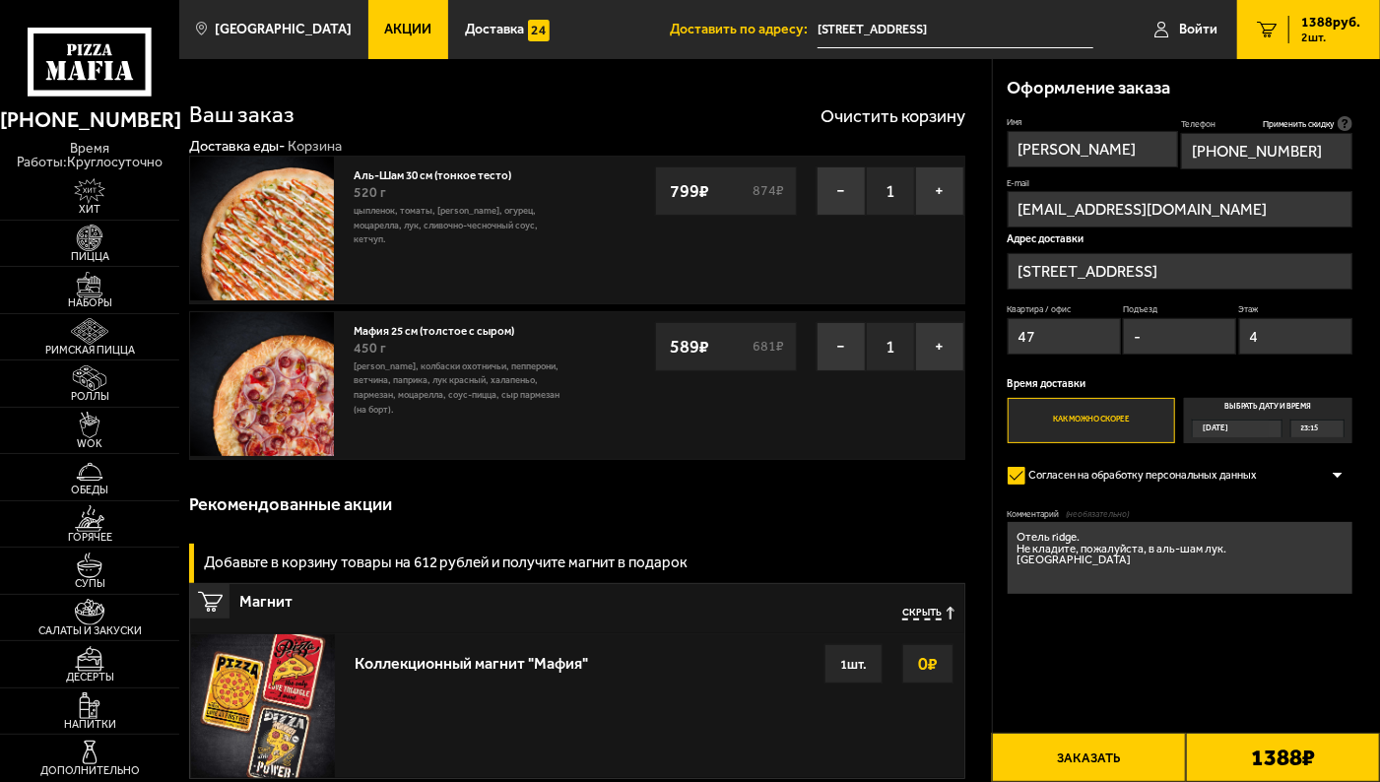
click at [1103, 759] on button "Заказать" at bounding box center [1089, 757] width 194 height 49
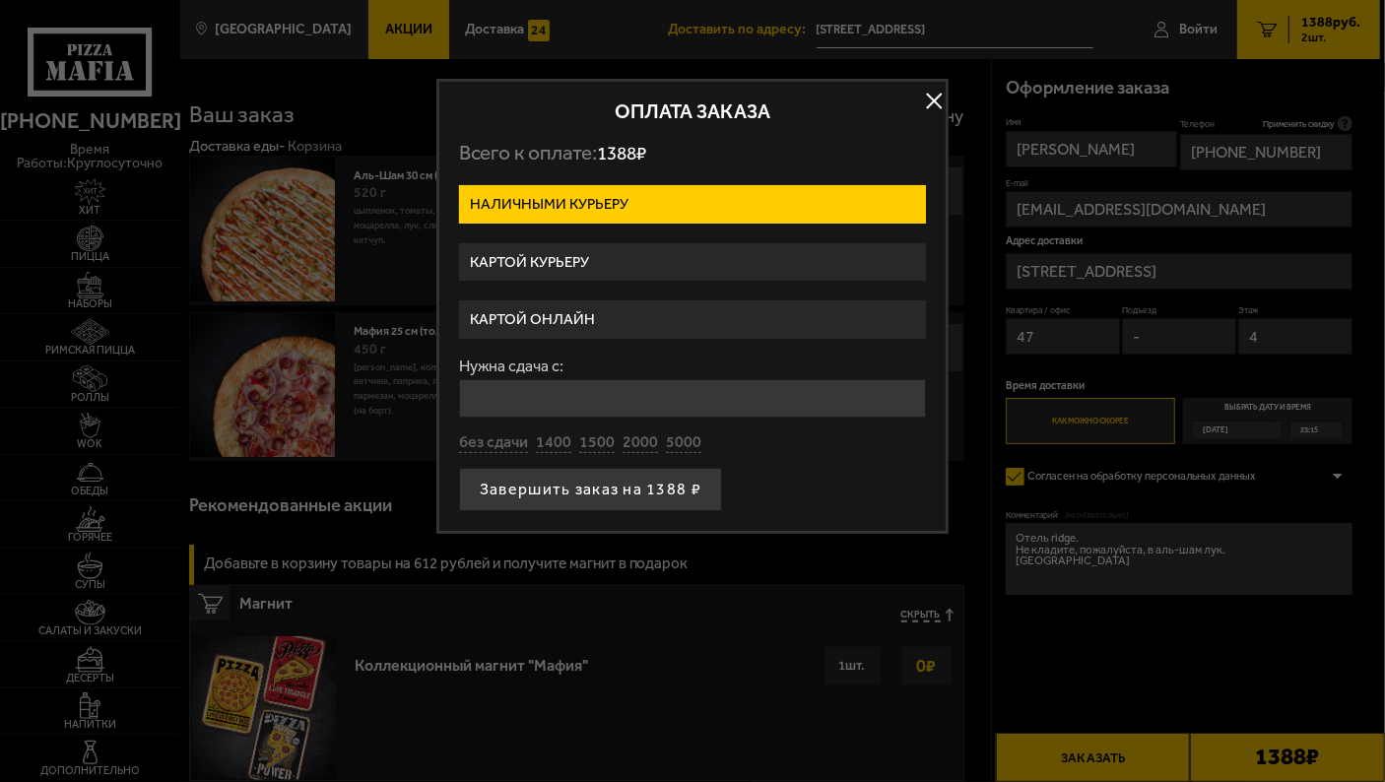
click at [577, 271] on label "Картой курьеру" at bounding box center [692, 262] width 467 height 38
click at [0, 0] on input "Картой курьеру" at bounding box center [0, 0] width 0 height 0
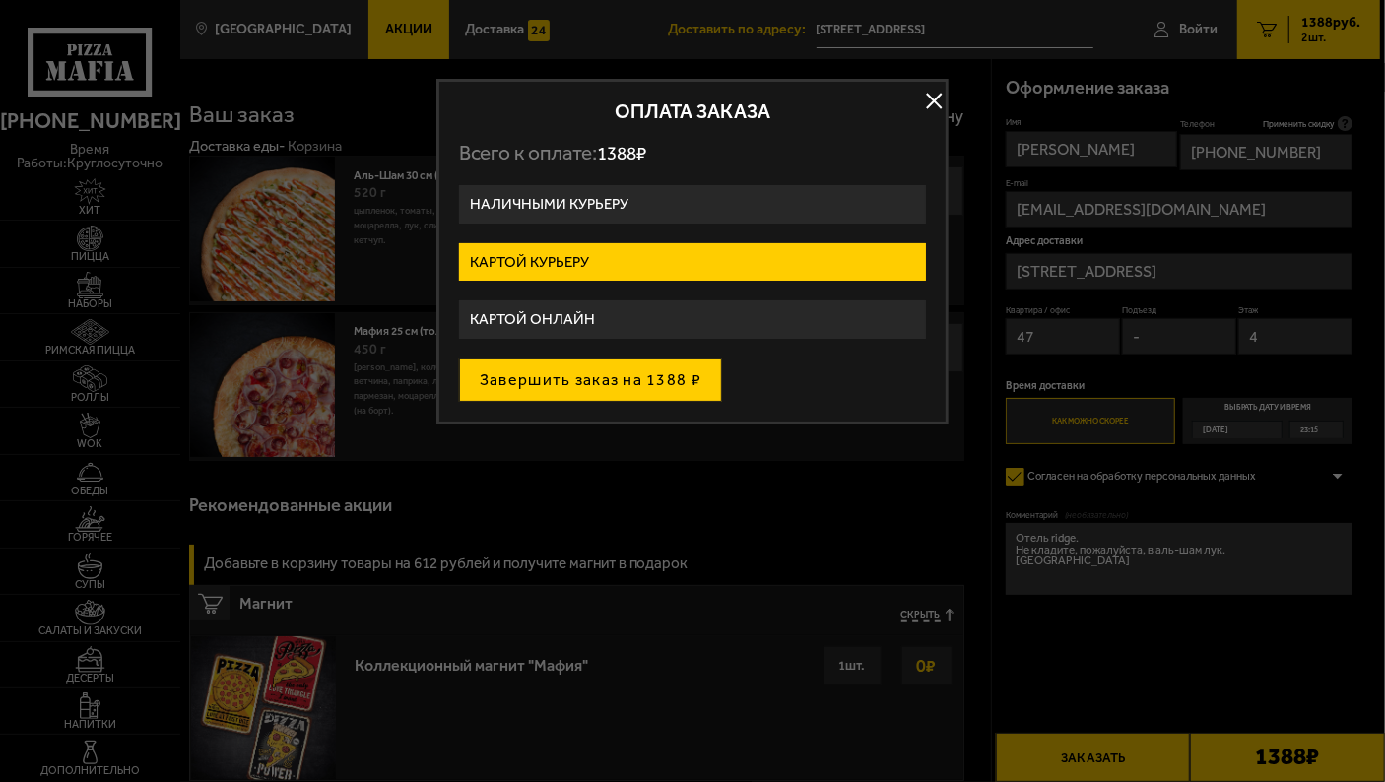
click at [577, 390] on button "Завершить заказ на 1388 ₽" at bounding box center [590, 380] width 263 height 43
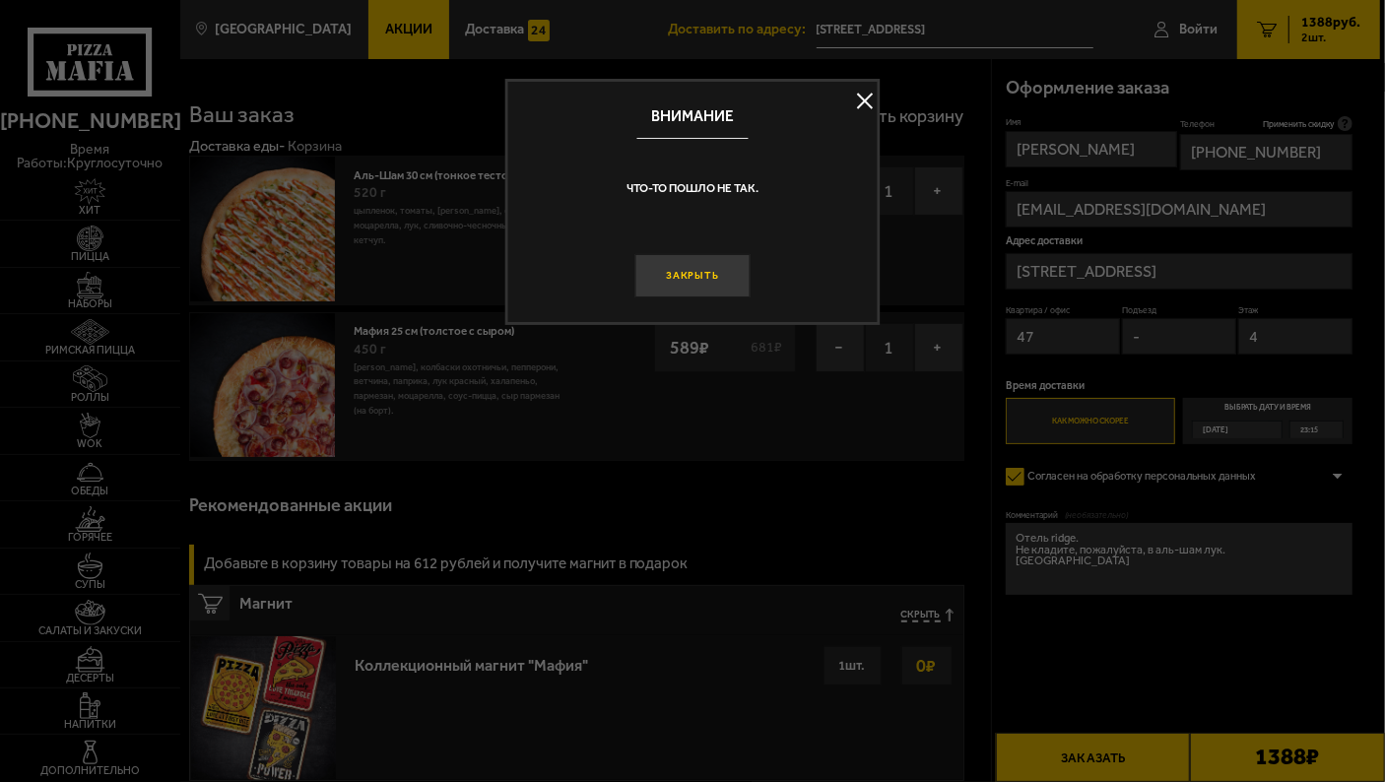
click at [698, 276] on button "Закрыть" at bounding box center [691, 275] width 115 height 43
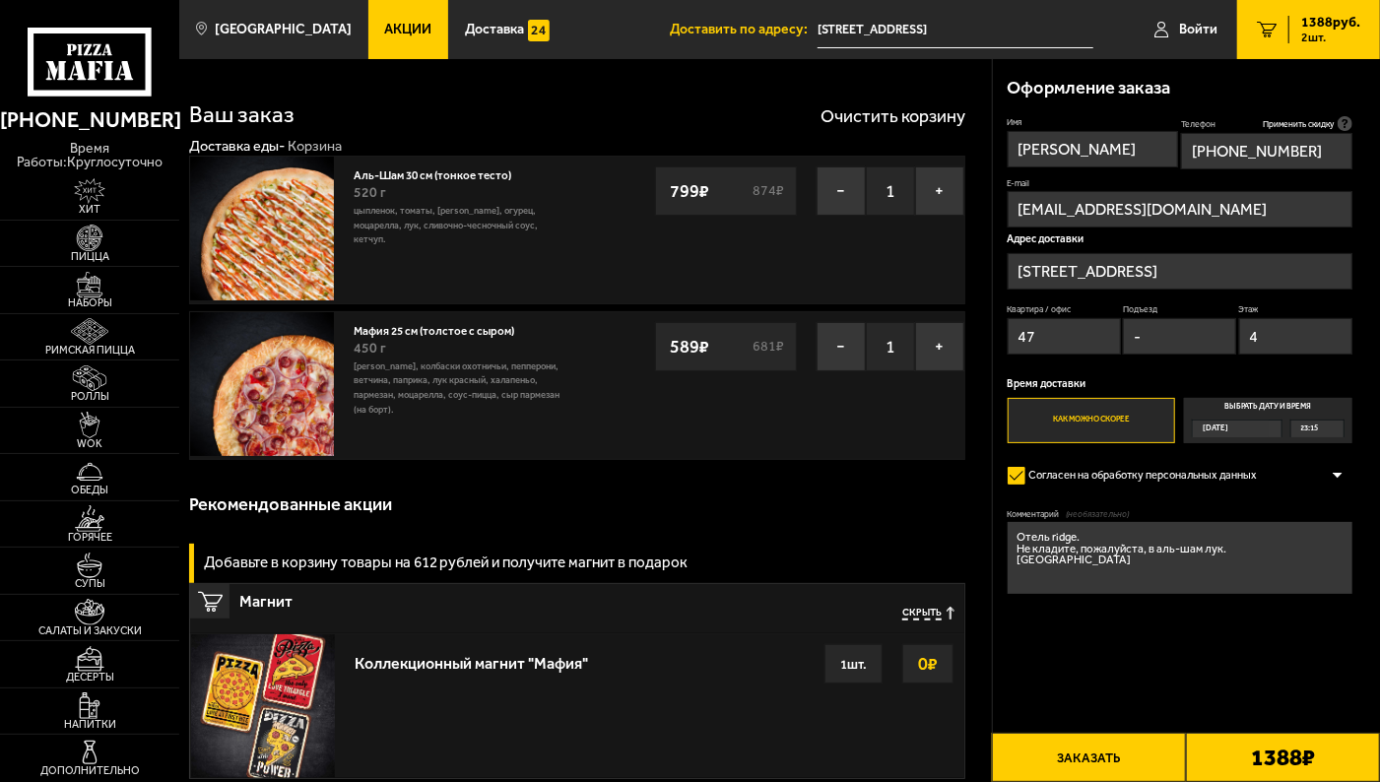
click at [1133, 754] on button "Заказать" at bounding box center [1089, 757] width 194 height 49
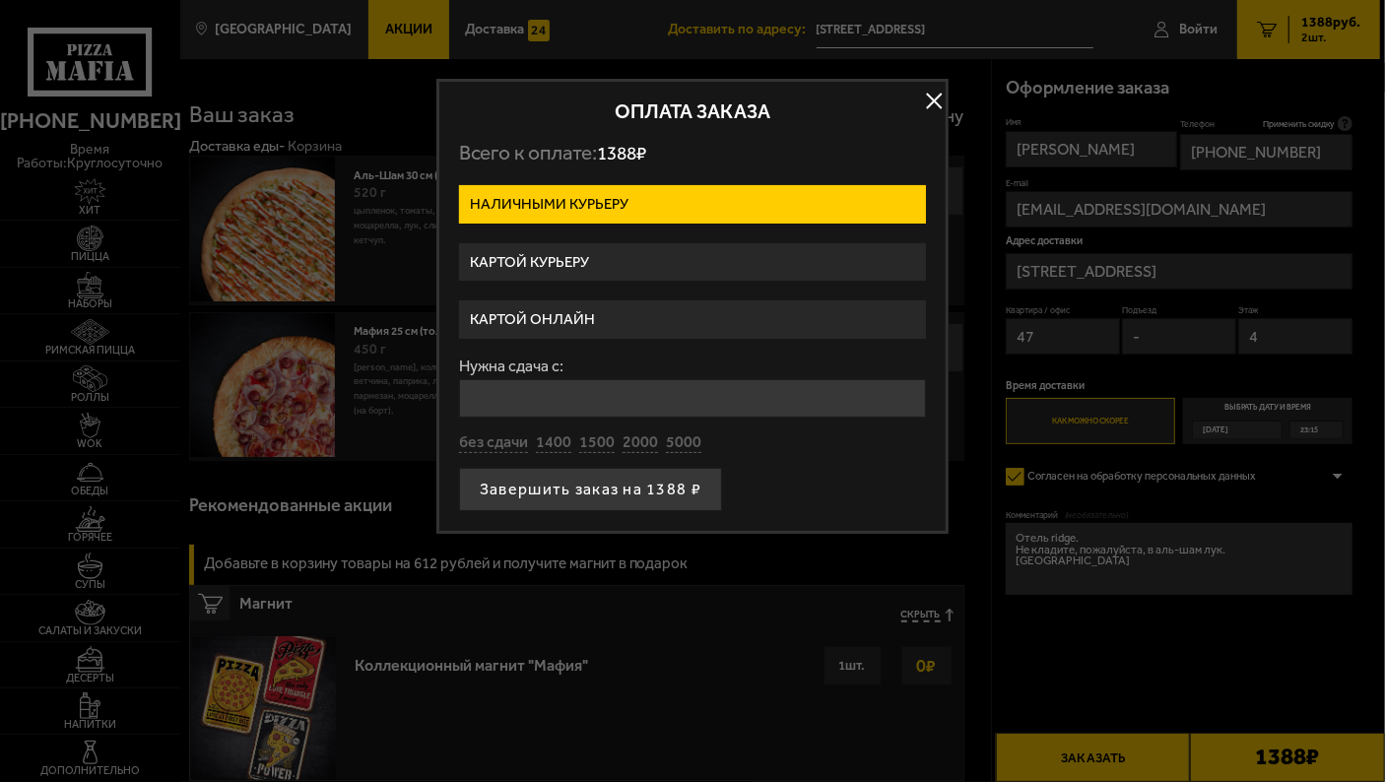
click at [570, 317] on label "Картой онлайн" at bounding box center [692, 319] width 467 height 38
click at [0, 0] on input "Картой онлайн" at bounding box center [0, 0] width 0 height 0
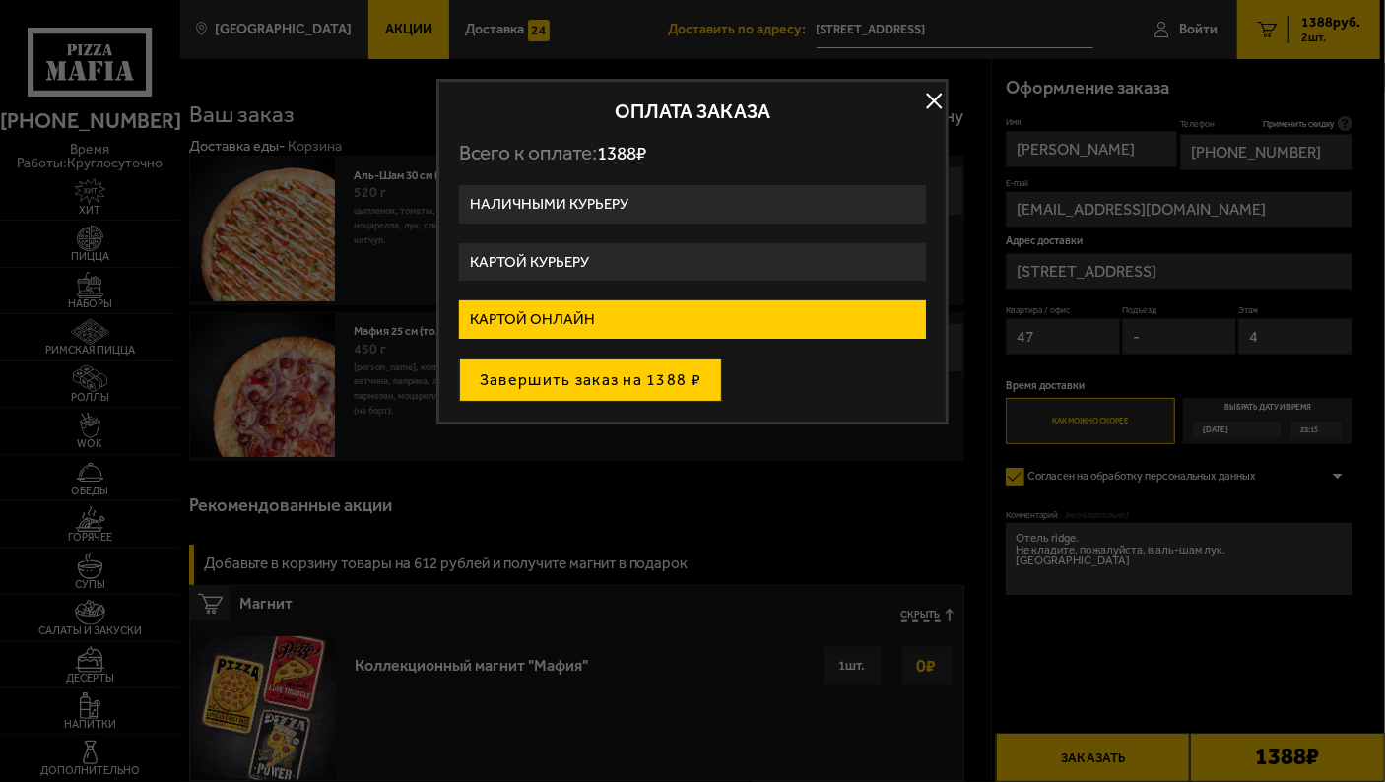
click at [577, 372] on button "Завершить заказ на 1388 ₽" at bounding box center [590, 380] width 263 height 43
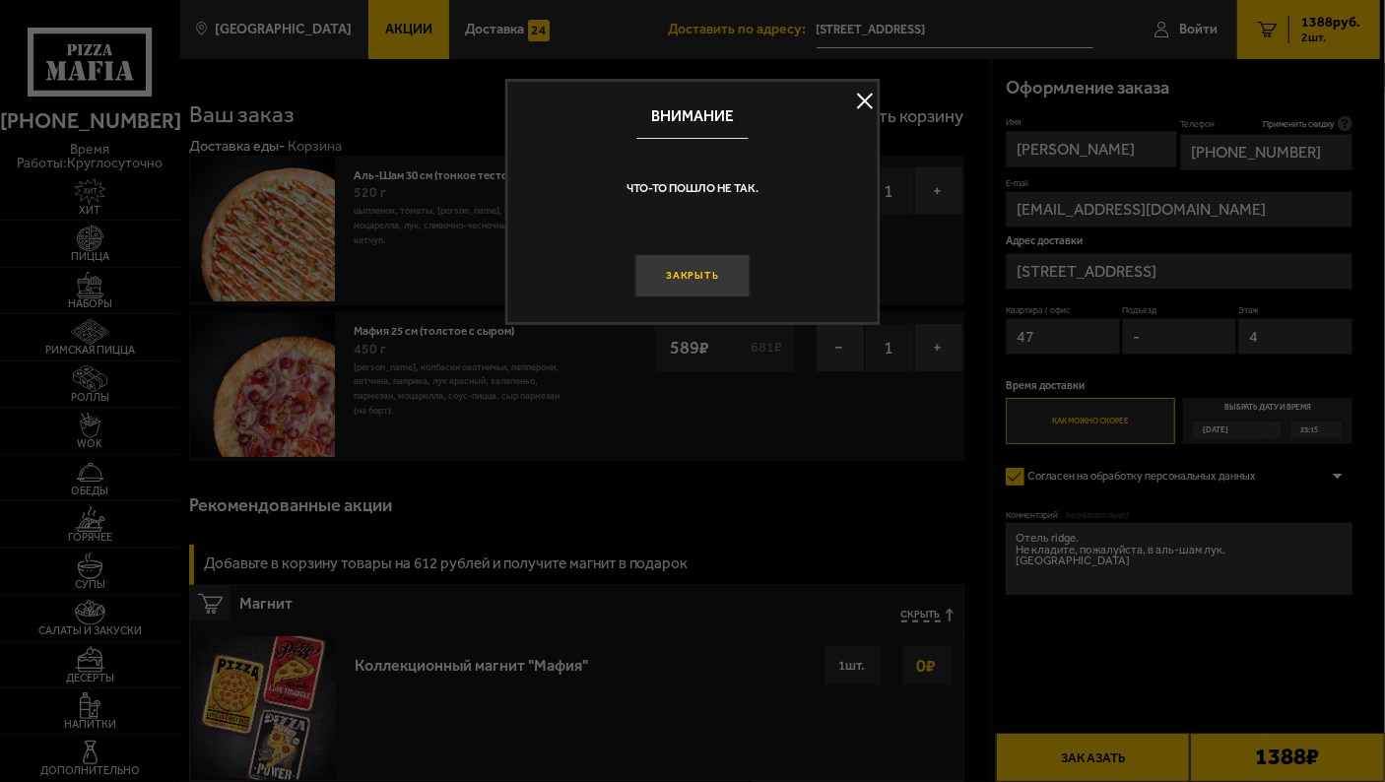
click at [709, 286] on button "Закрыть" at bounding box center [691, 275] width 115 height 43
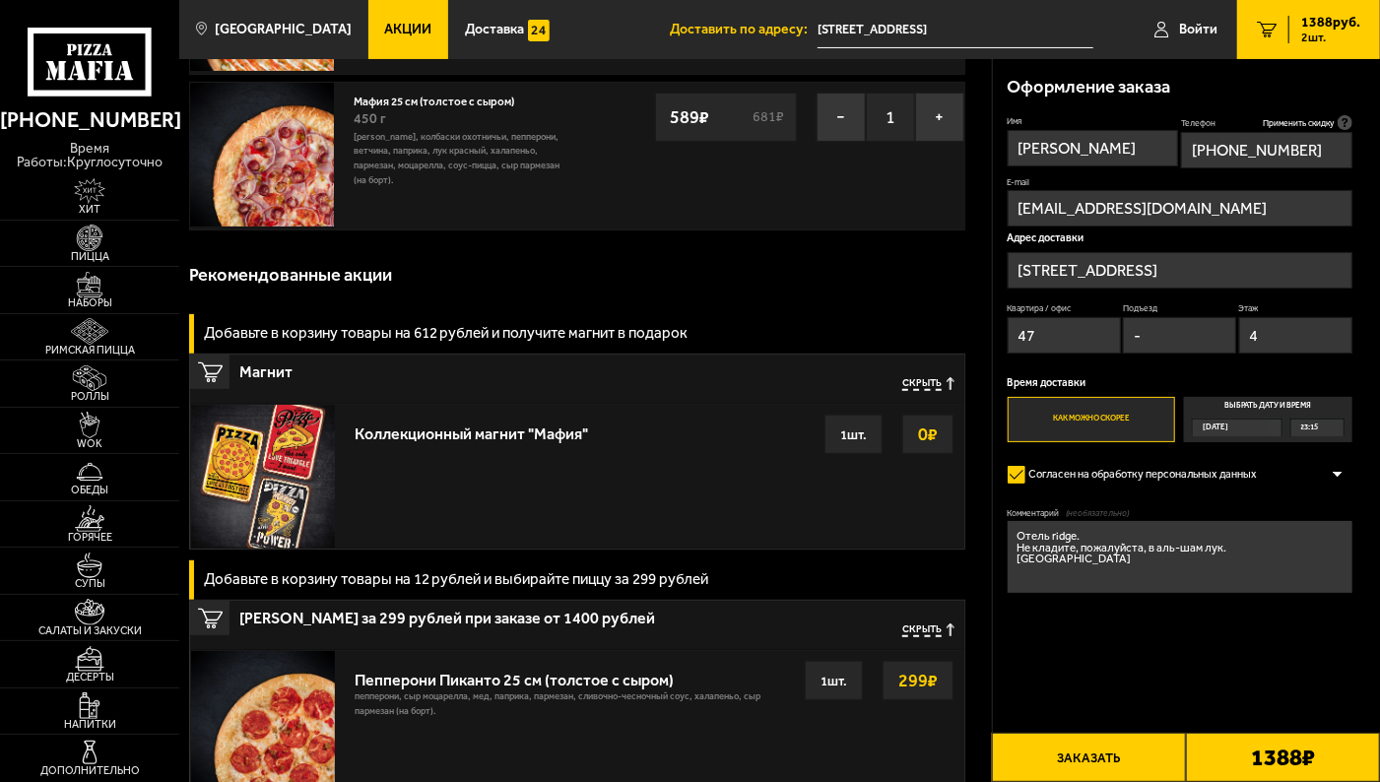
scroll to position [229, 0]
click at [1118, 750] on button "Заказать" at bounding box center [1089, 757] width 194 height 49
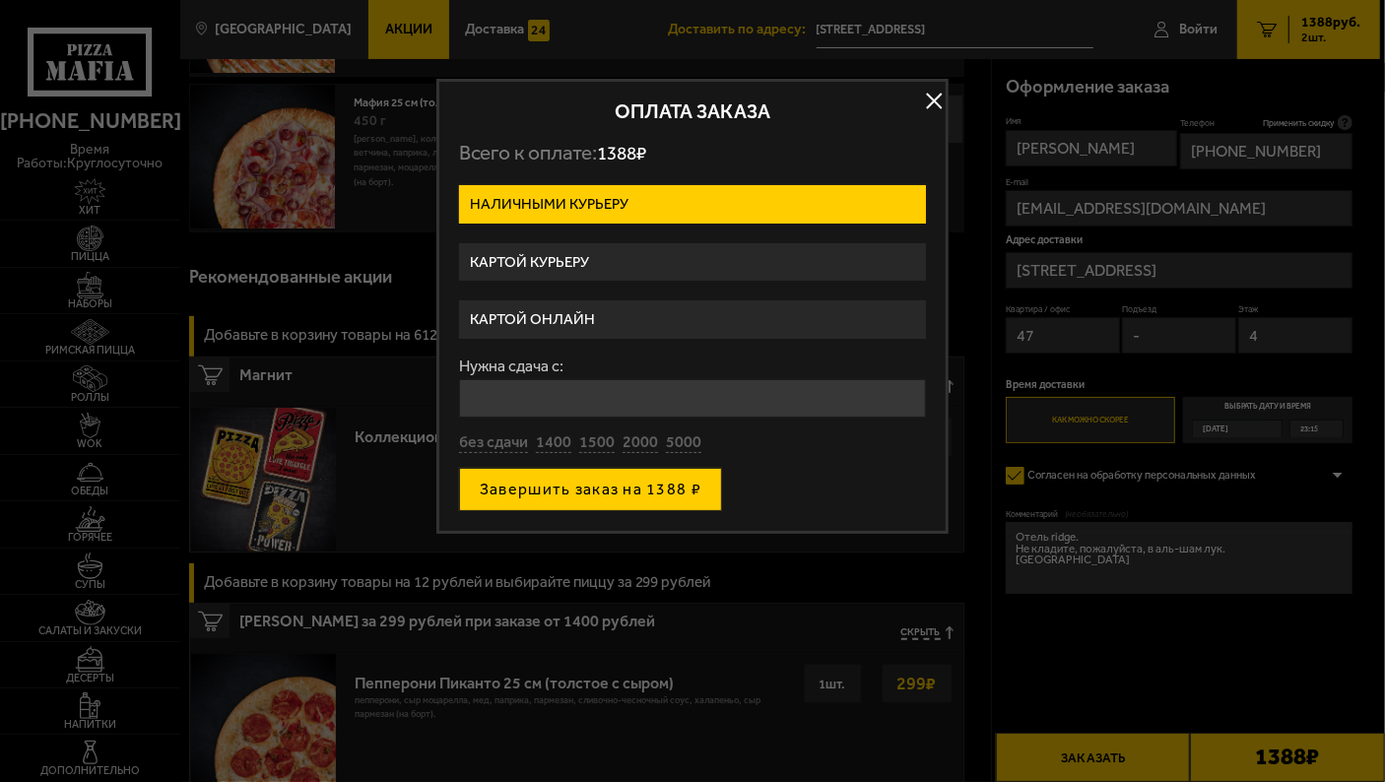
click at [646, 487] on button "Завершить заказ на 1388 ₽" at bounding box center [590, 489] width 263 height 43
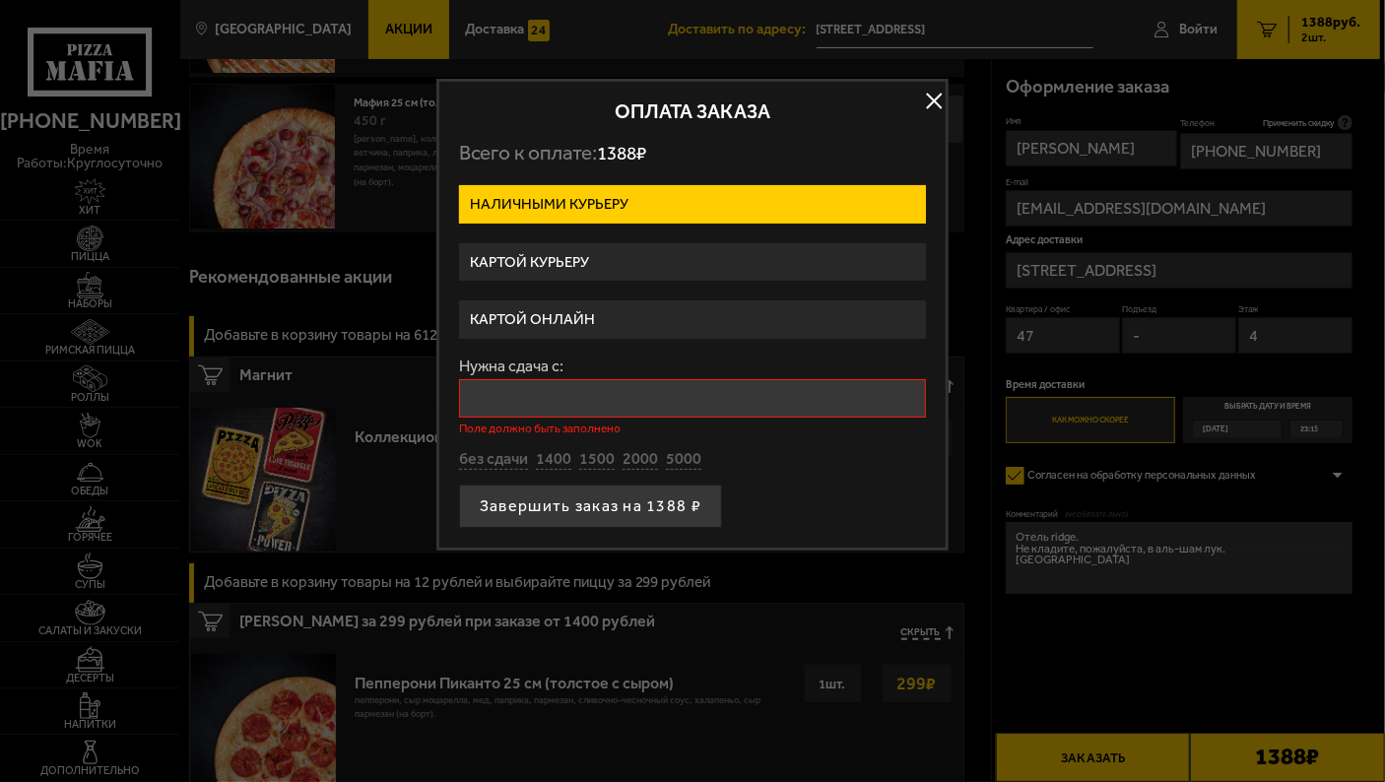
click at [555, 314] on label "Картой онлайн" at bounding box center [692, 319] width 467 height 38
click at [0, 0] on input "Картой онлайн" at bounding box center [0, 0] width 0 height 0
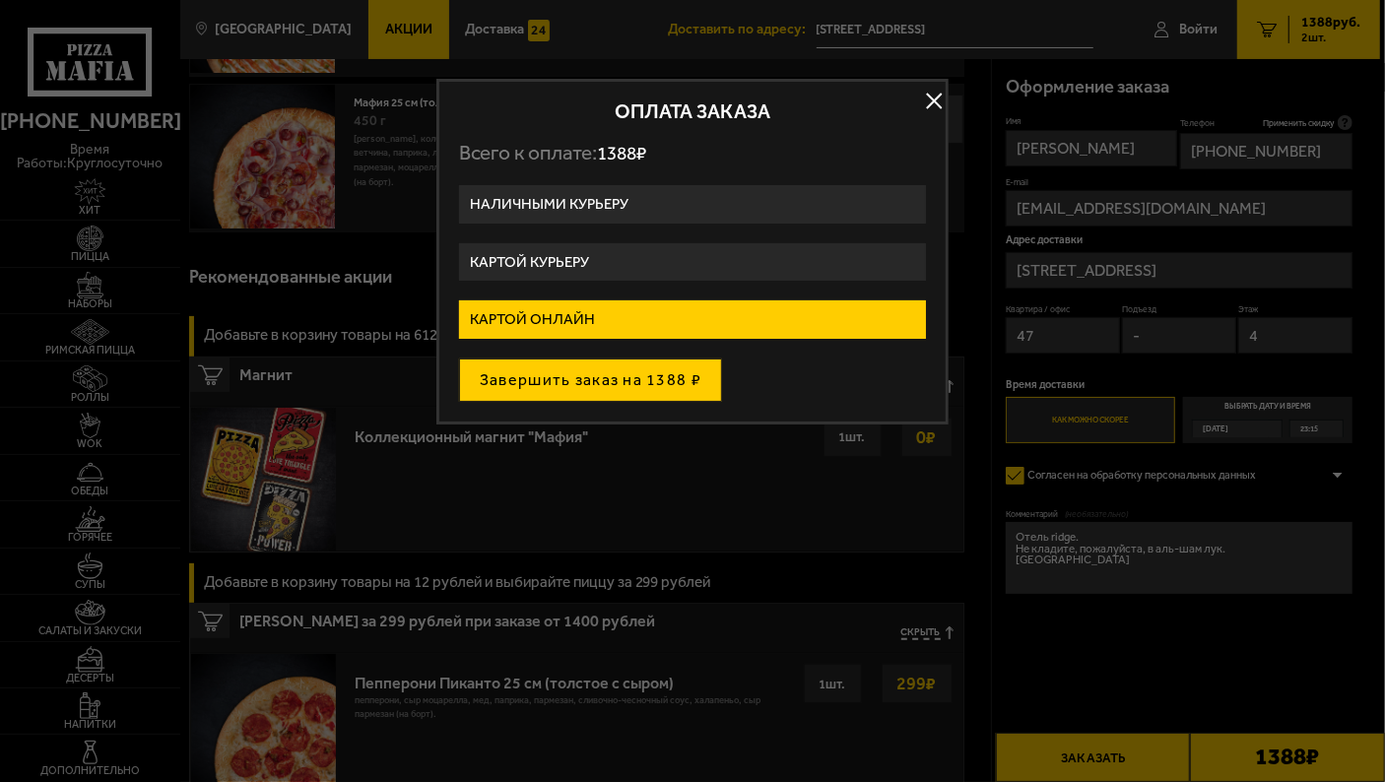
click at [628, 383] on button "Завершить заказ на 1388 ₽" at bounding box center [590, 380] width 263 height 43
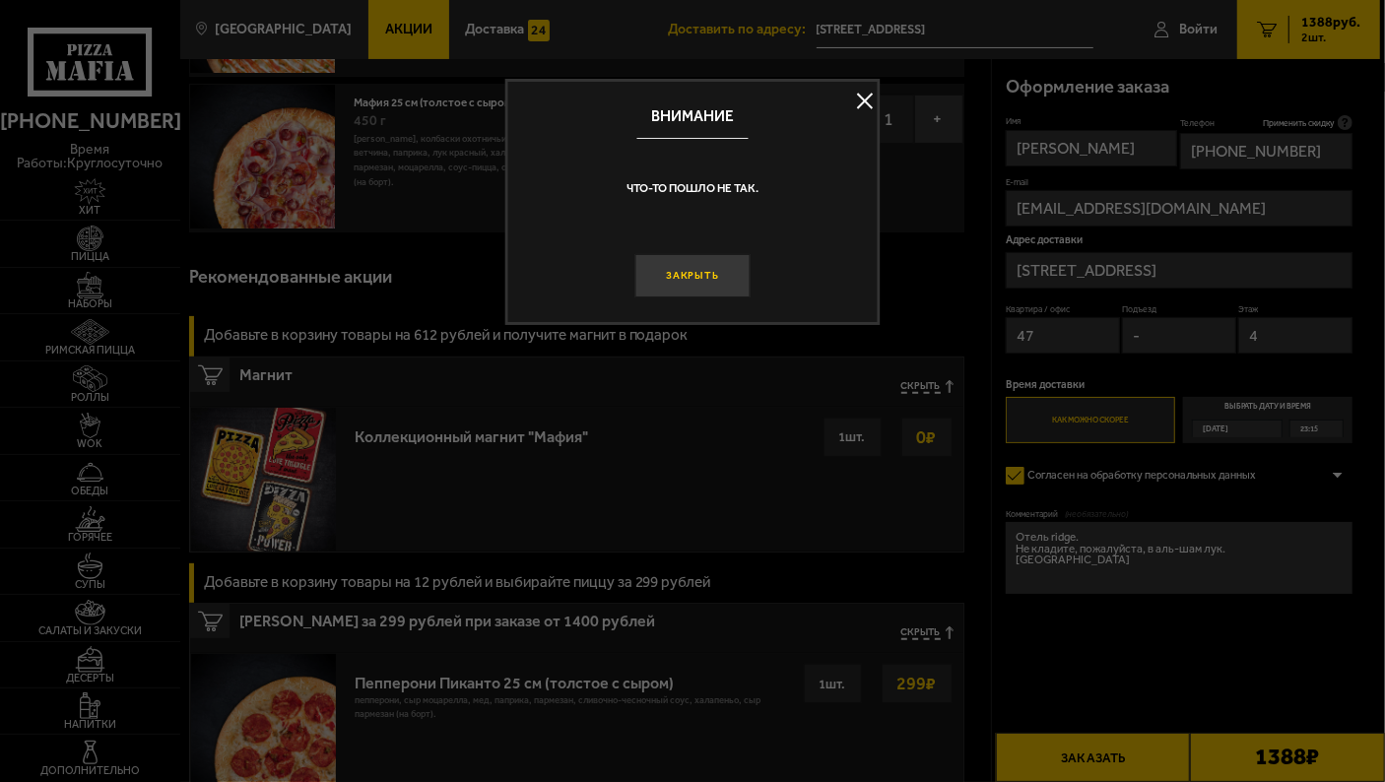
click at [688, 283] on button "Закрыть" at bounding box center [691, 275] width 115 height 43
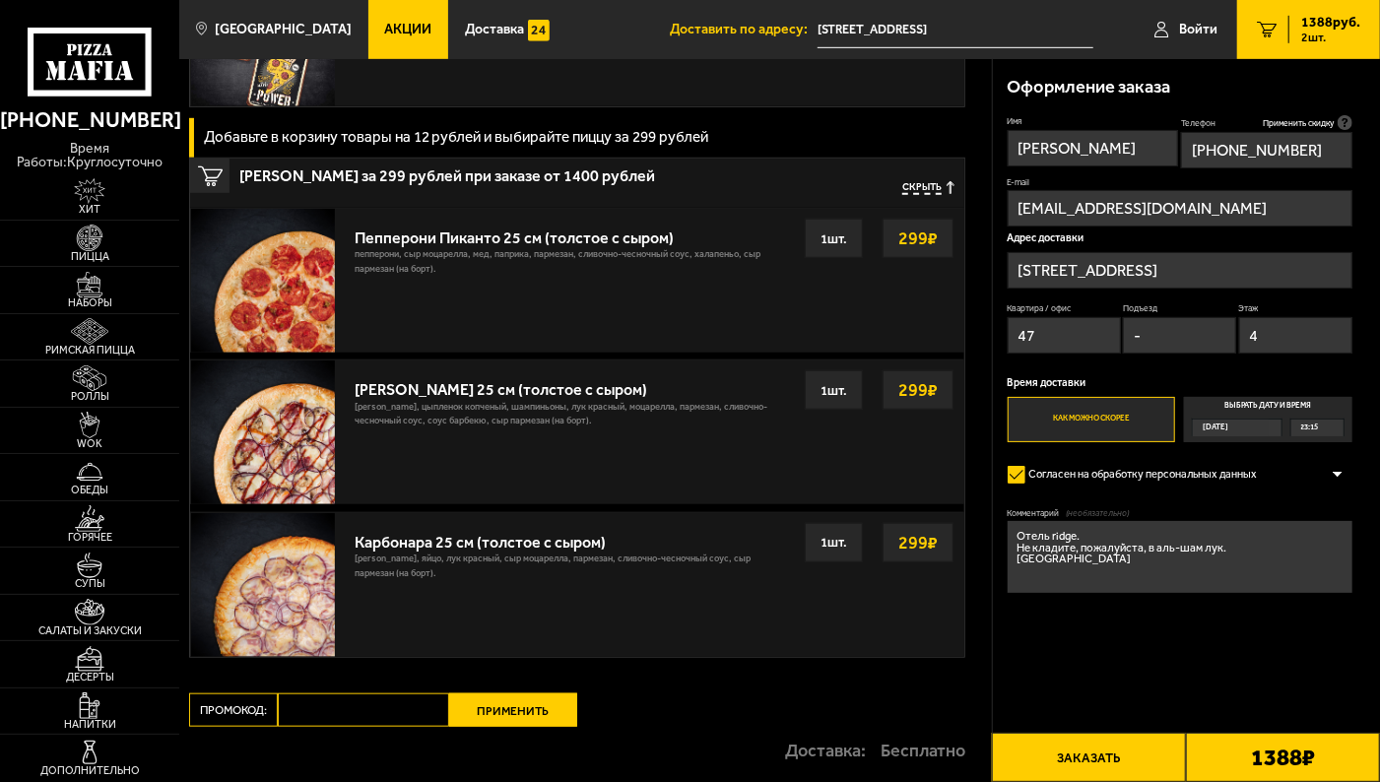
scroll to position [914, 0]
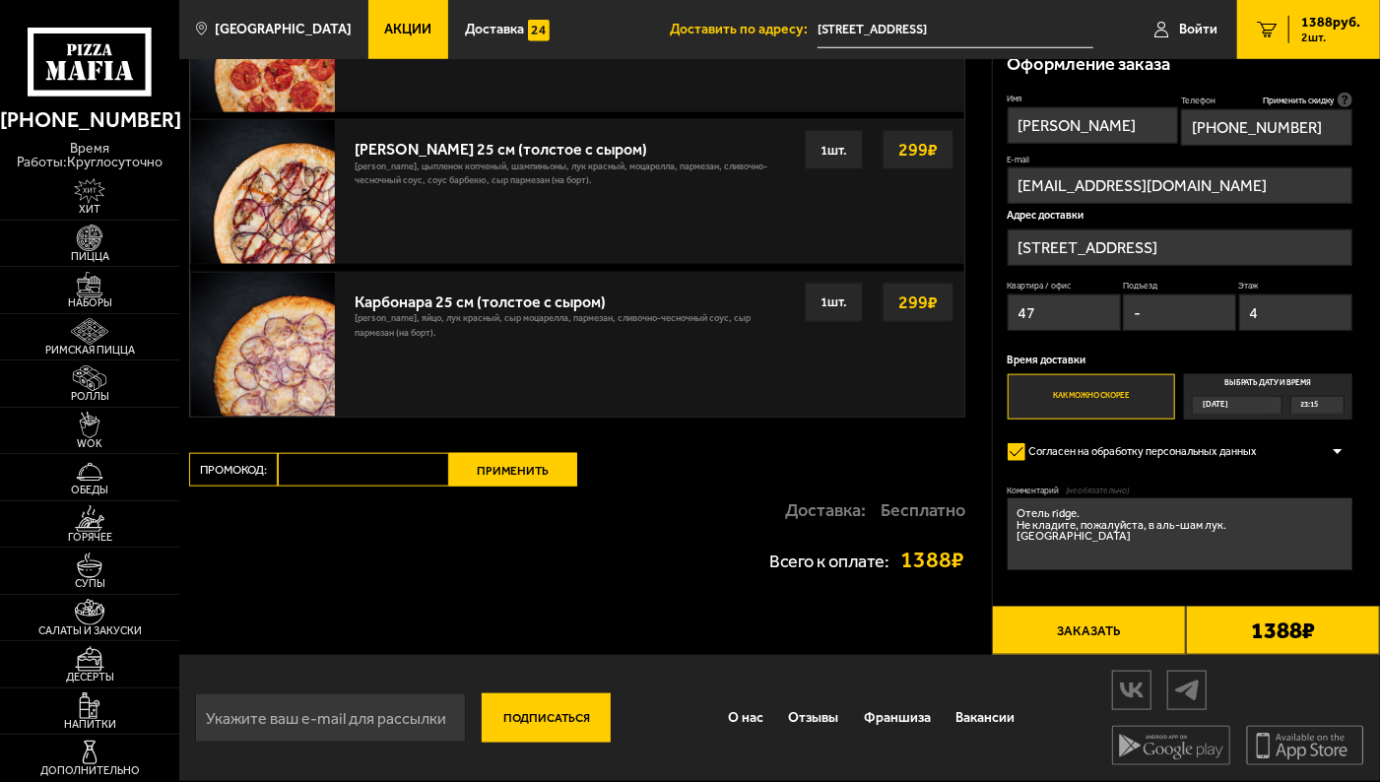
click at [1340, 454] on div at bounding box center [1338, 452] width 30 height 15
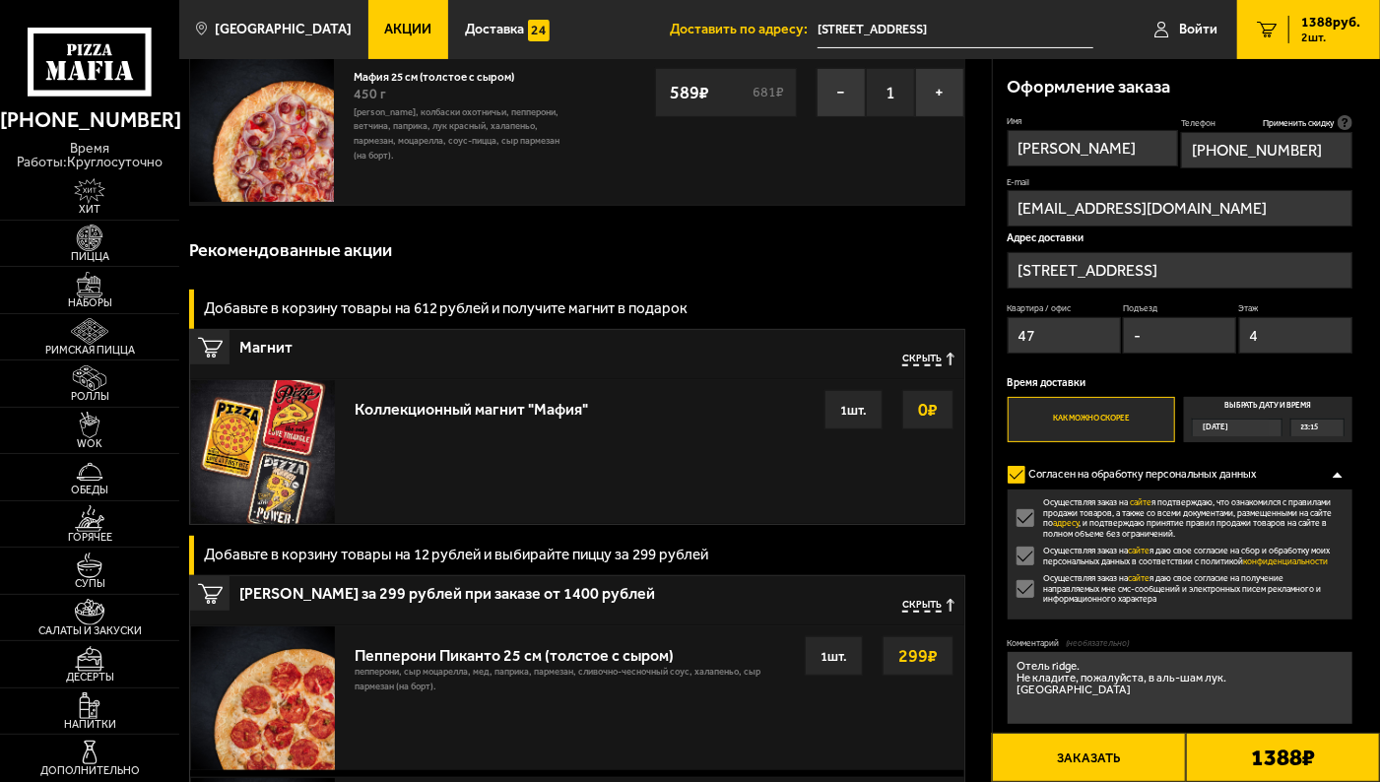
scroll to position [0, 0]
